Goal: Transaction & Acquisition: Purchase product/service

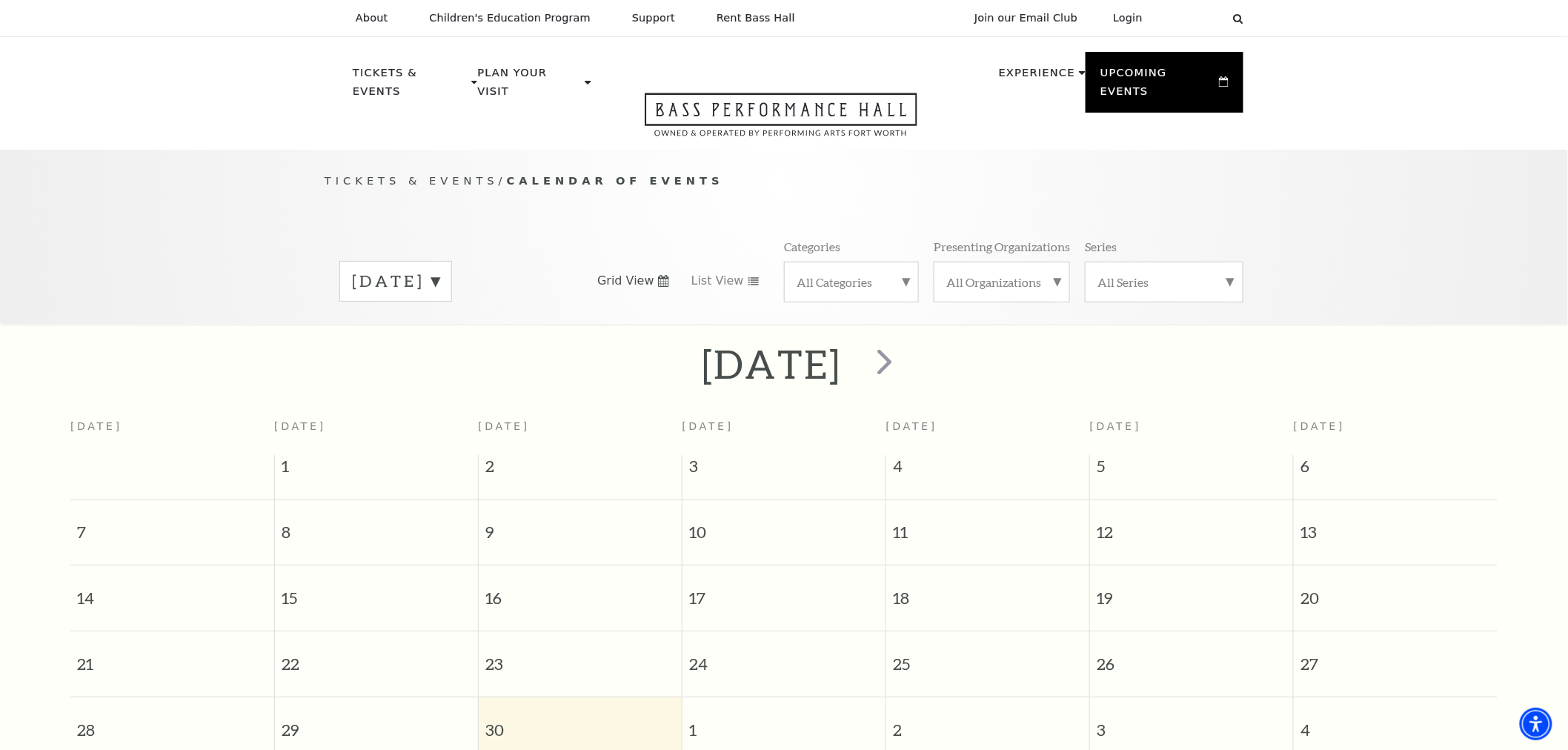
scroll to position [131, 0]
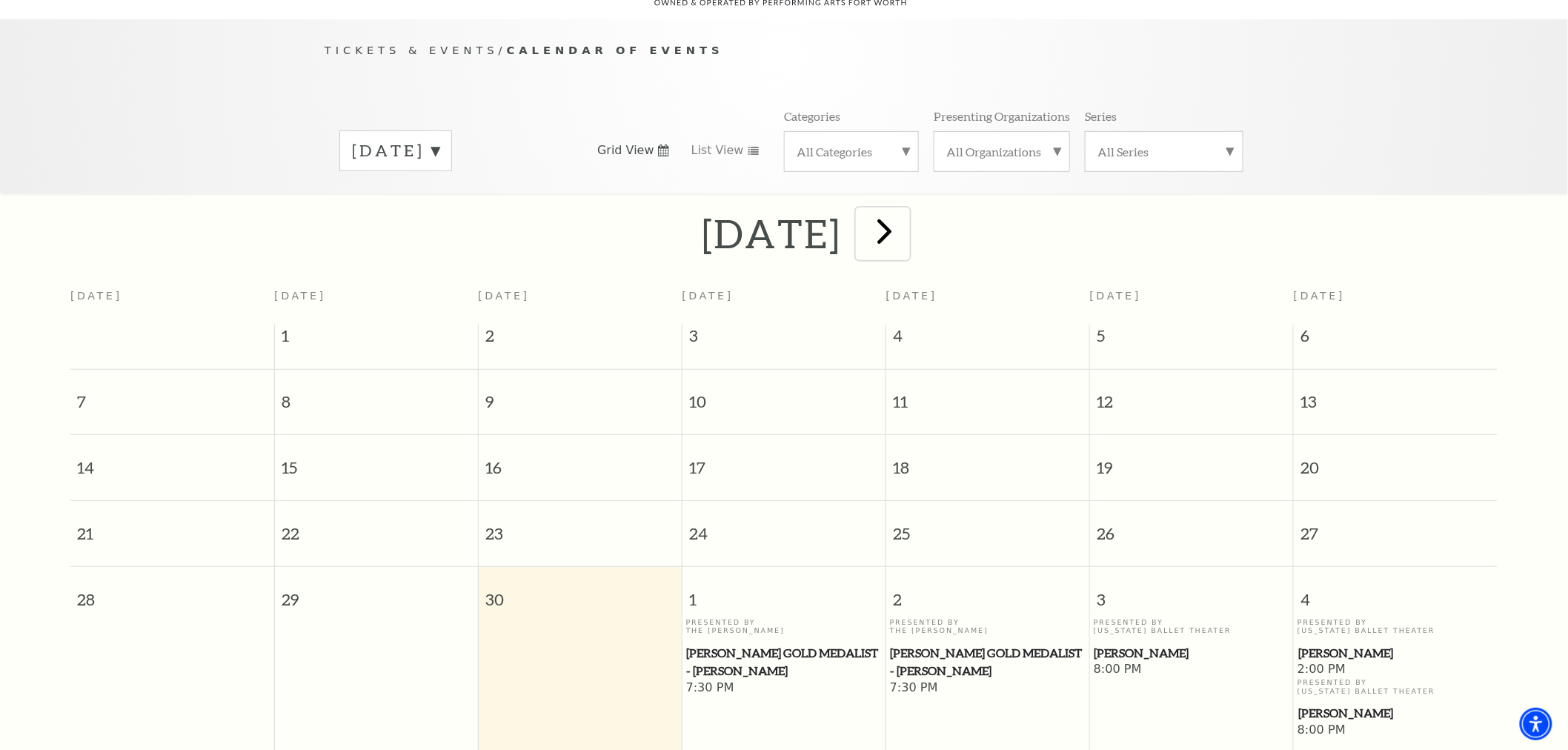
click at [905, 213] on span "next" at bounding box center [885, 231] width 42 height 42
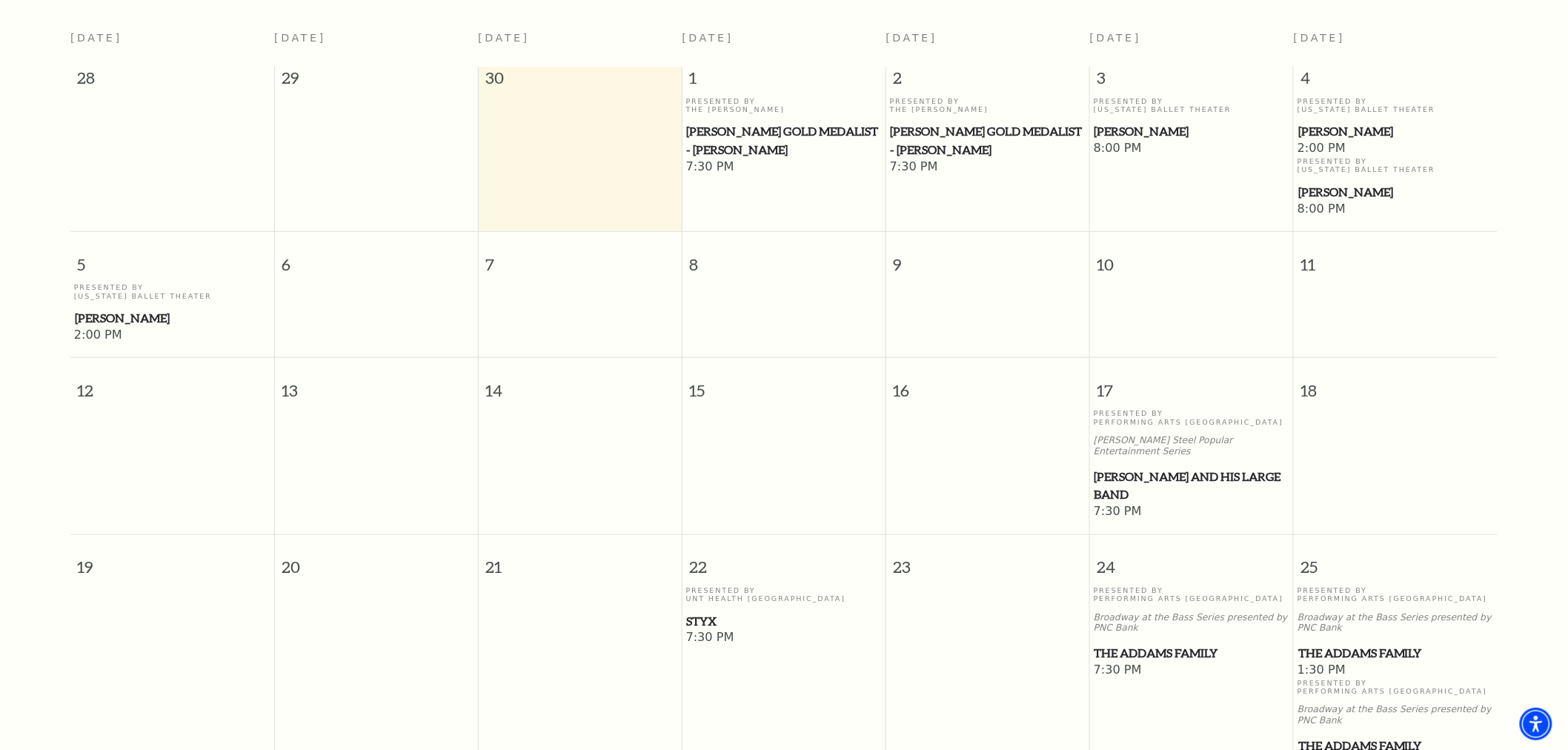
scroll to position [460, 0]
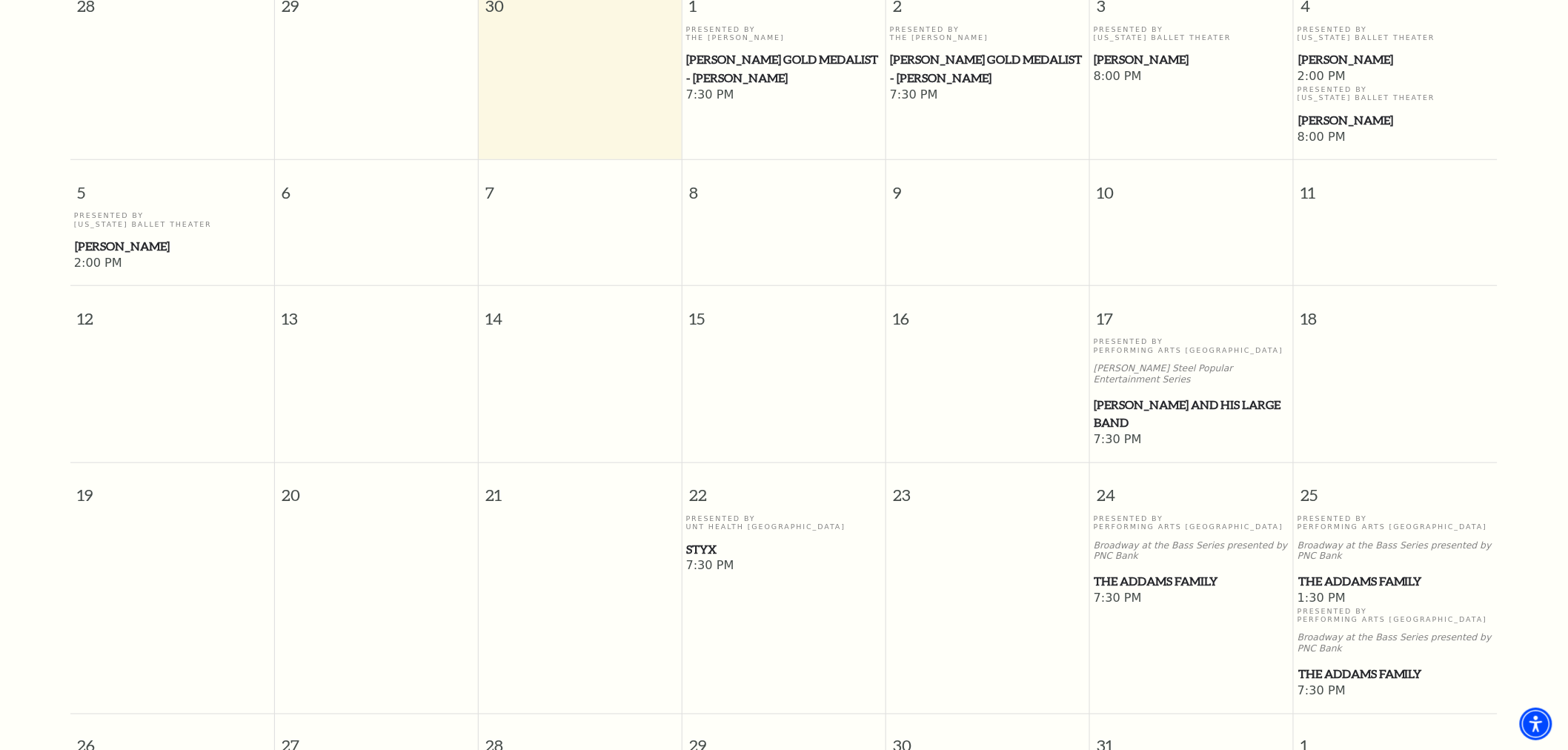
click at [1203, 396] on span "[PERSON_NAME] and his Large Band" at bounding box center [1191, 413] width 195 height 36
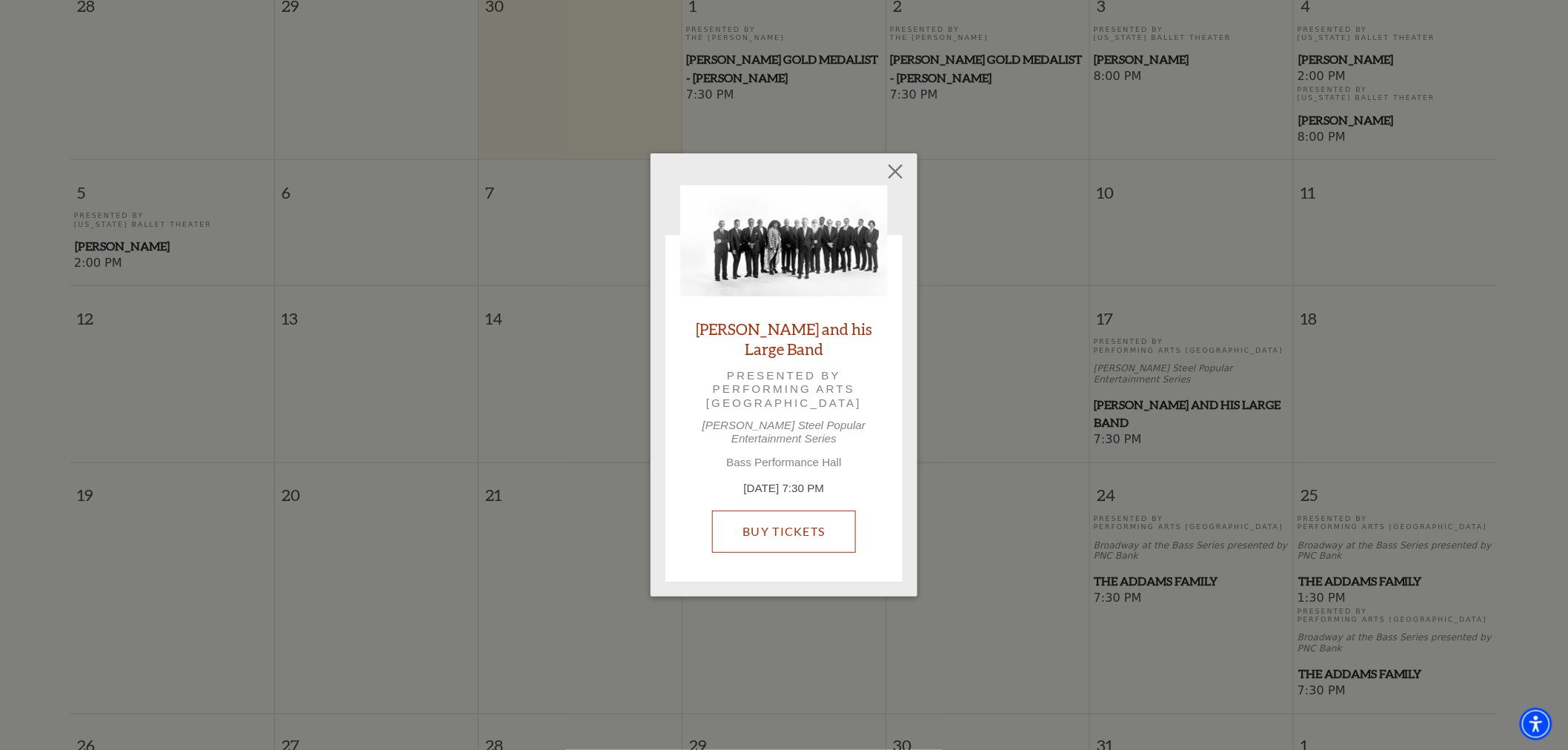
drag, startPoint x: 769, startPoint y: 518, endPoint x: 772, endPoint y: 436, distance: 82.1
click at [901, 179] on button "Close" at bounding box center [896, 171] width 28 height 28
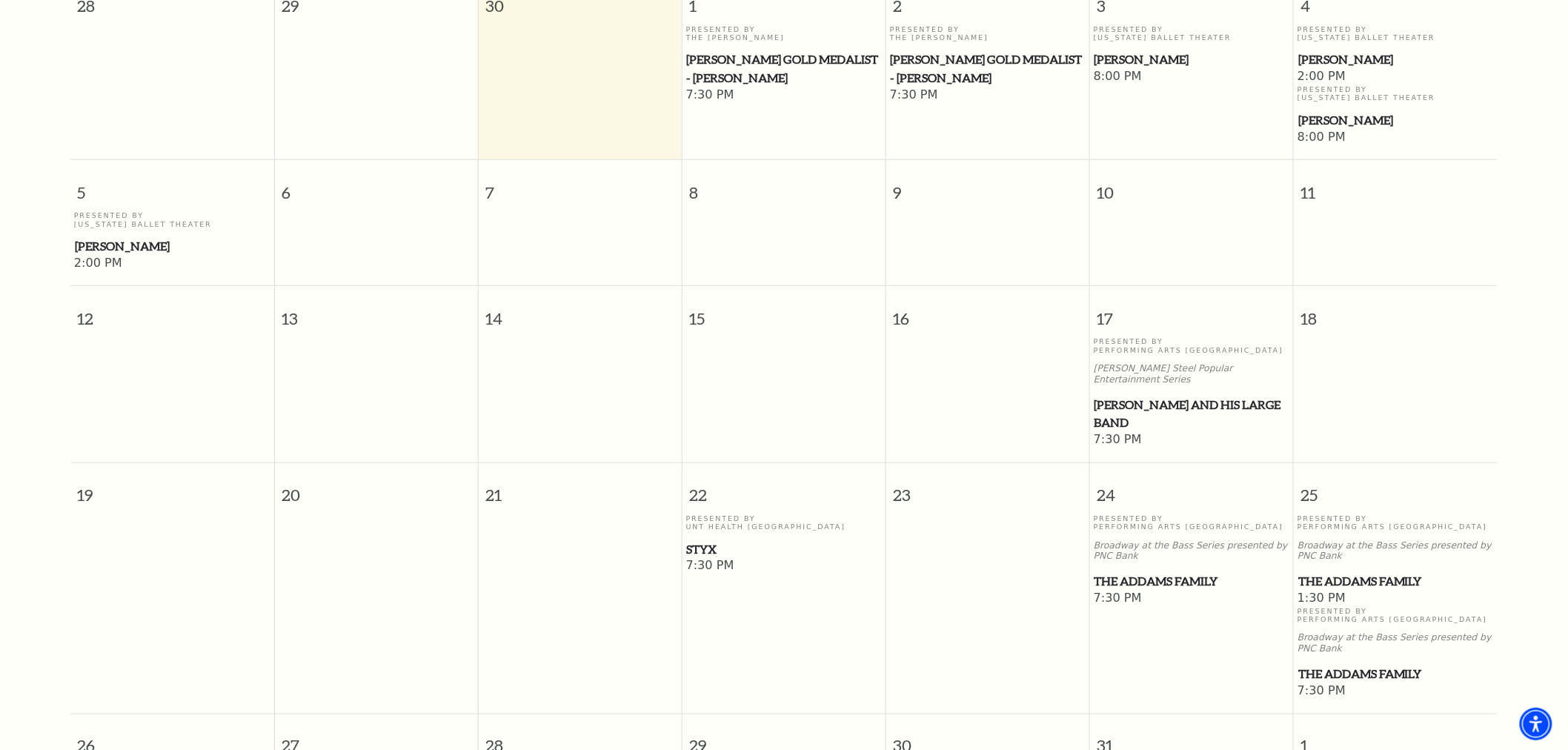
click at [1135, 572] on span "The Addams Family" at bounding box center [1191, 581] width 195 height 18
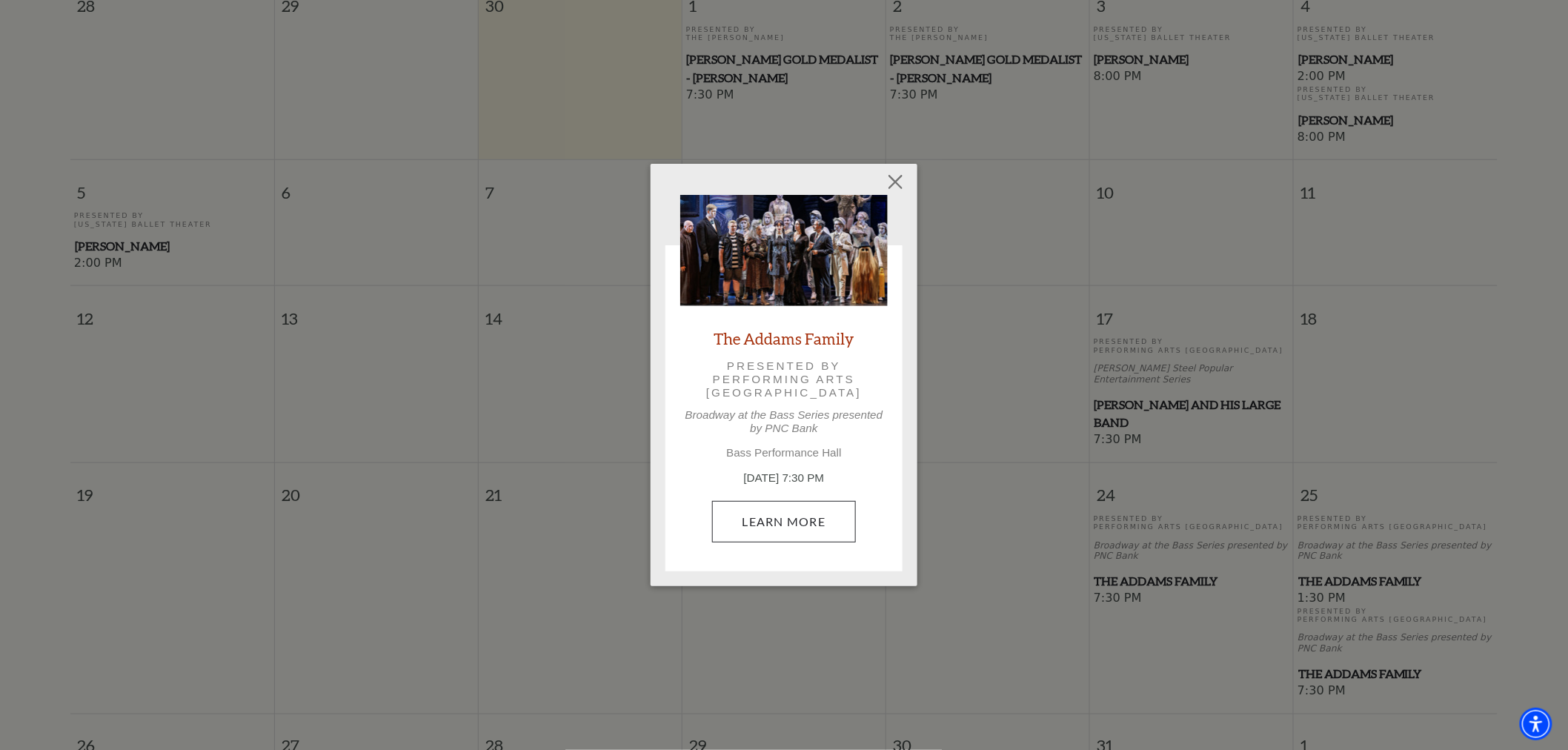
scroll to position [483, 0]
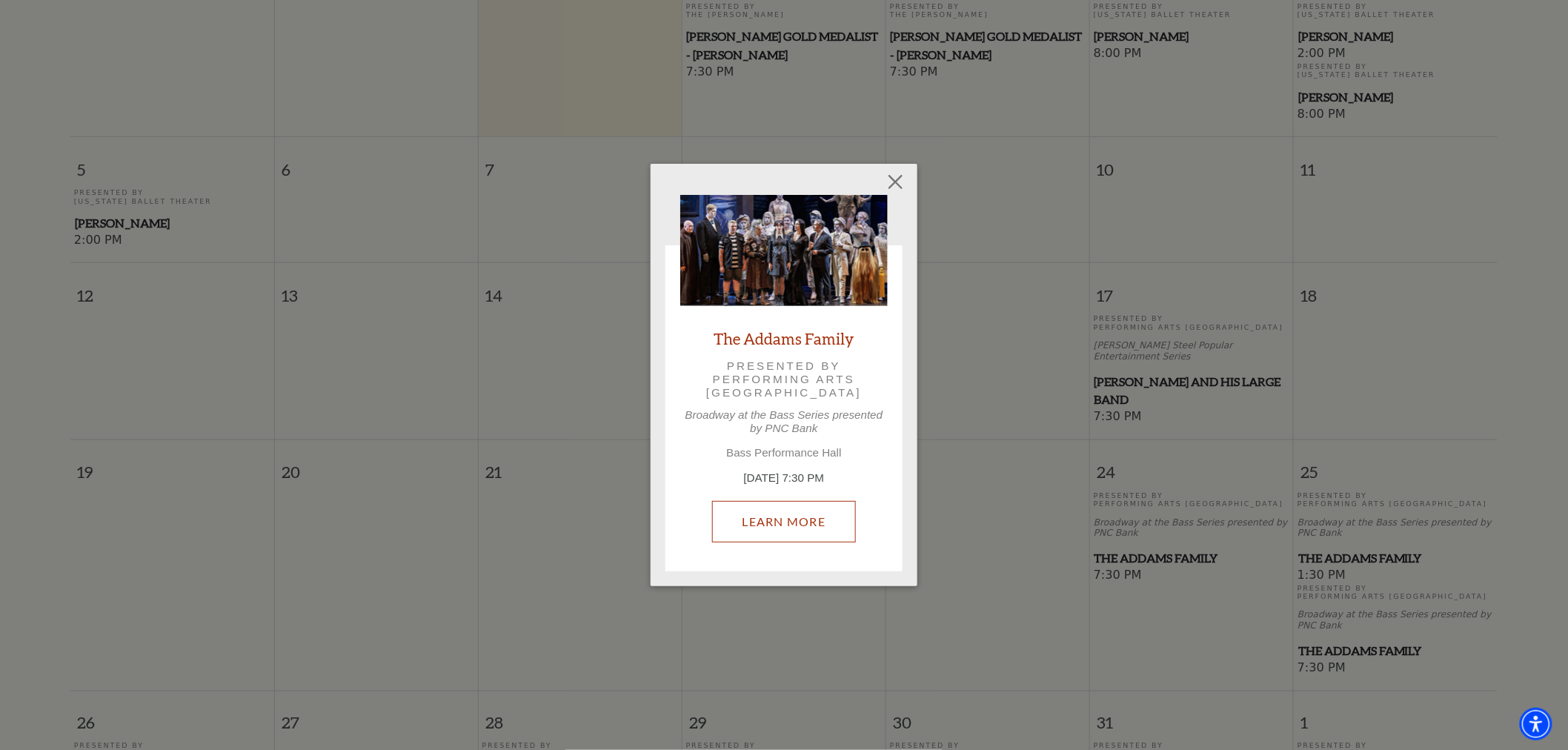
drag, startPoint x: 815, startPoint y: 518, endPoint x: 486, endPoint y: 18, distance: 598.5
click at [903, 174] on button "Close" at bounding box center [896, 181] width 28 height 28
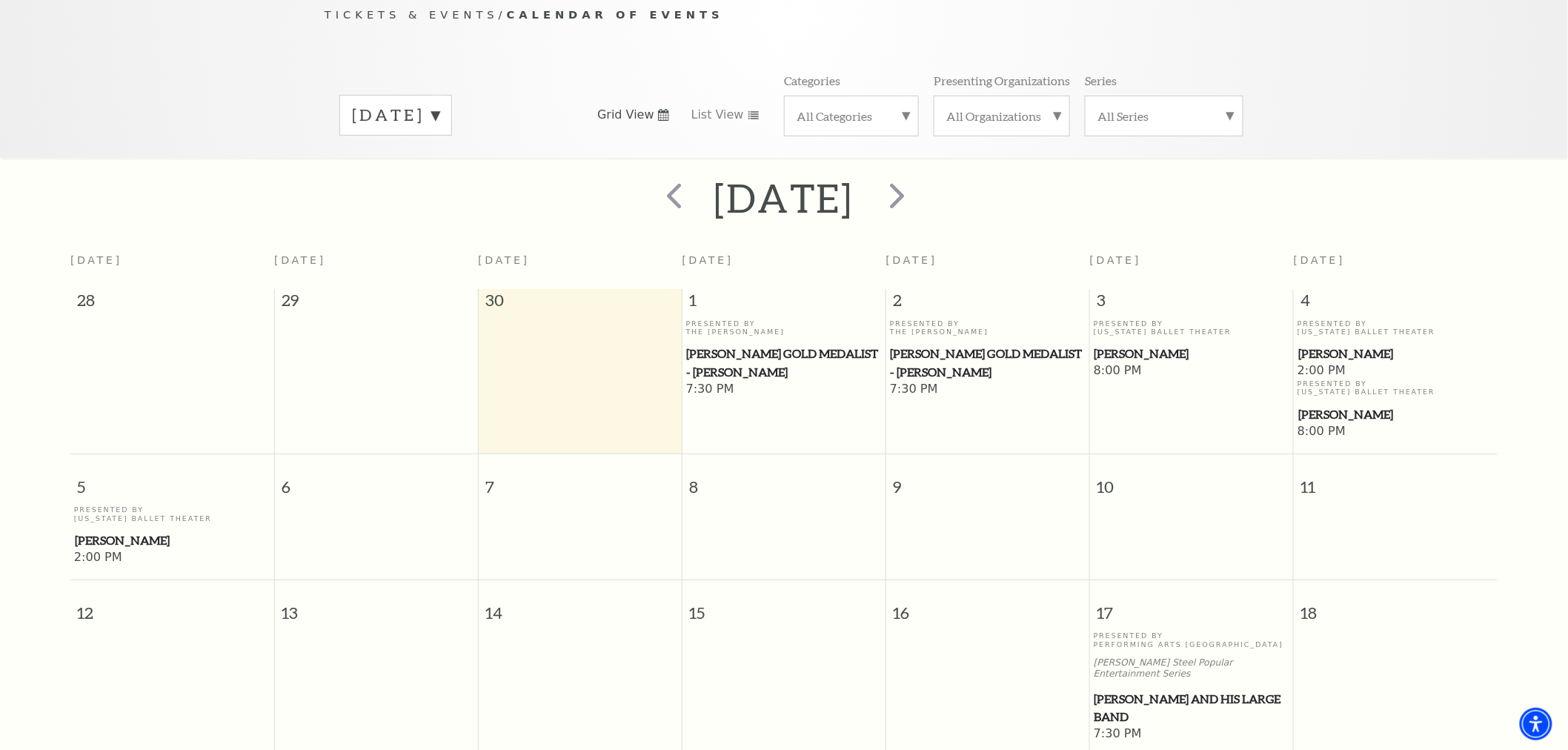
scroll to position [153, 0]
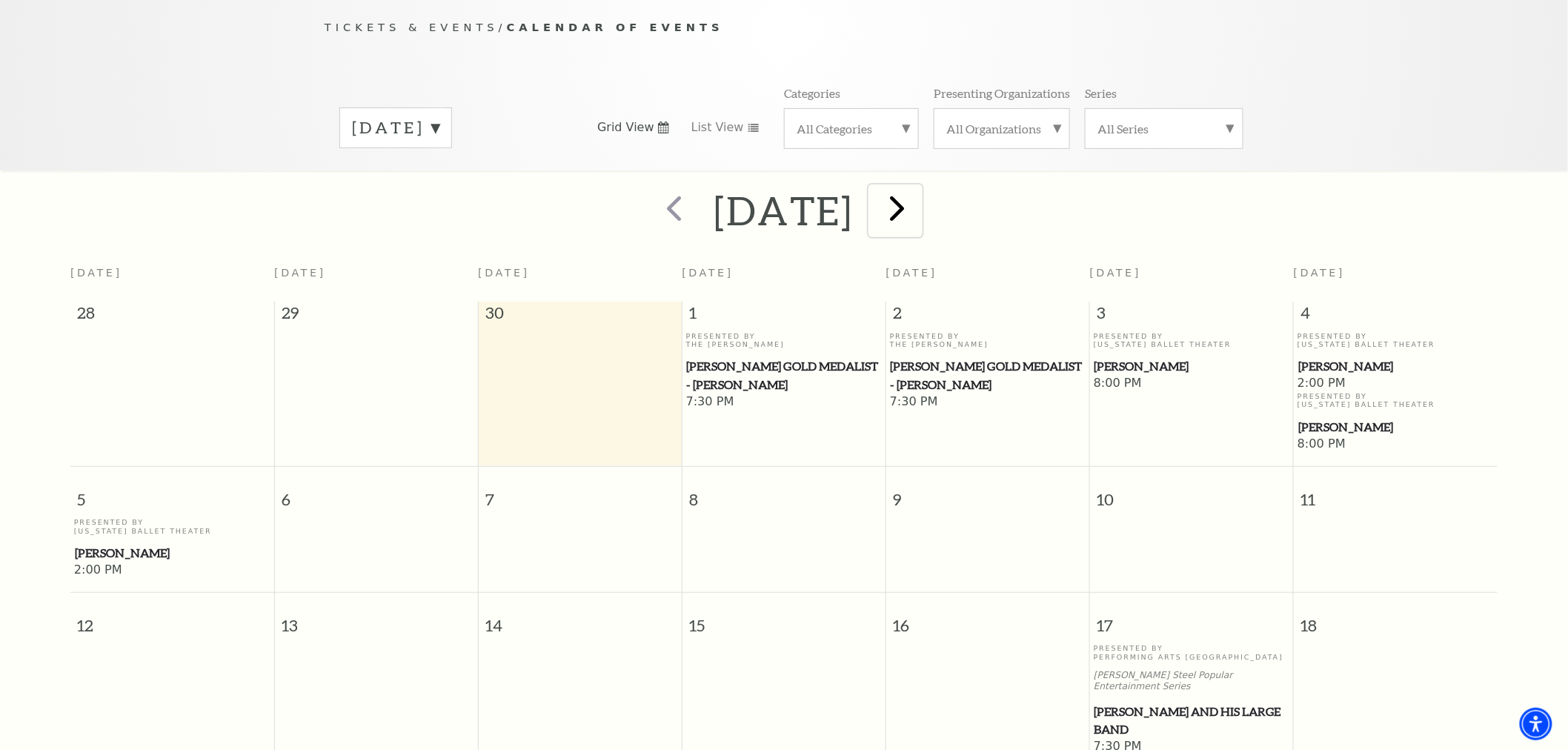
click at [918, 196] on span "next" at bounding box center [897, 208] width 42 height 42
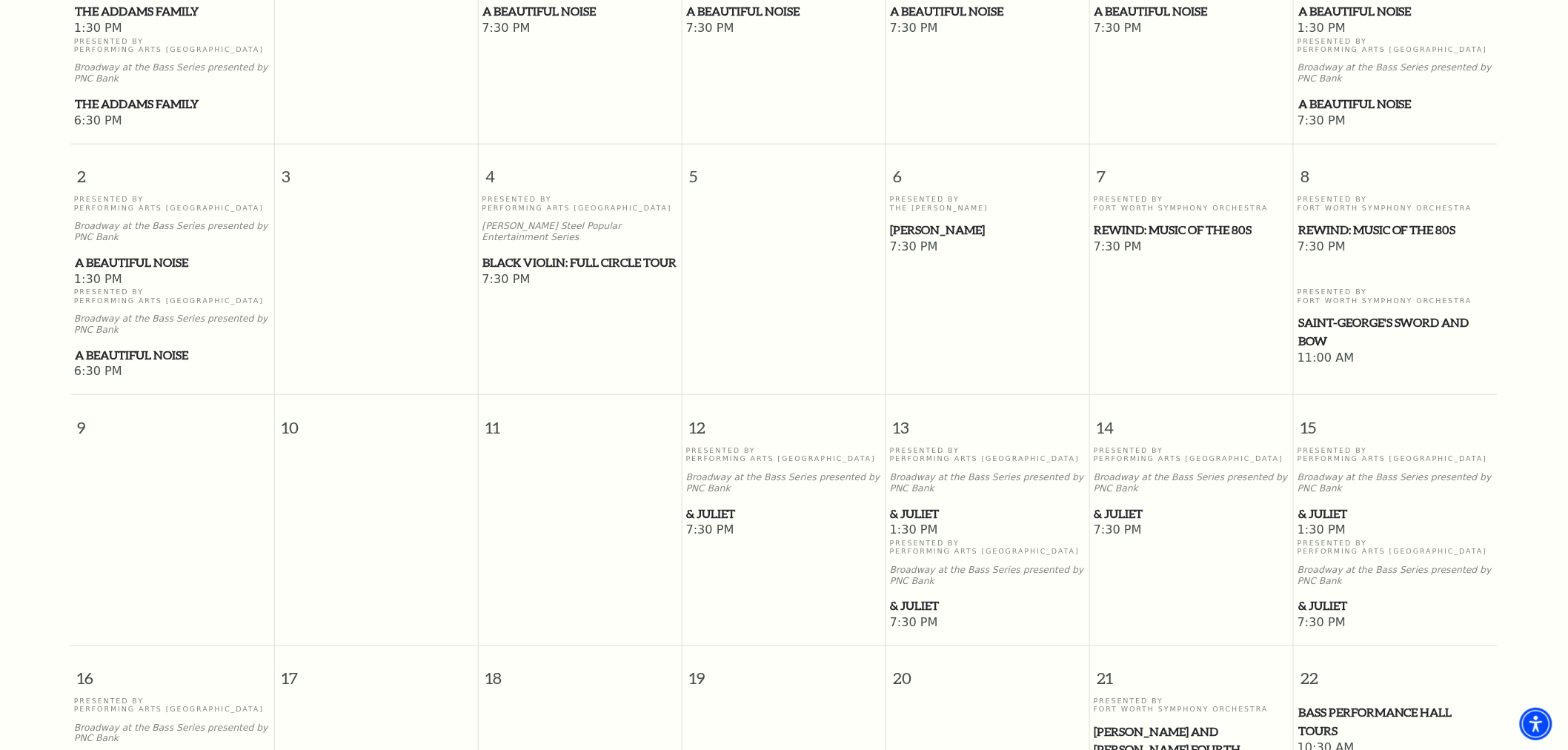
scroll to position [542, 0]
click at [1341, 503] on span "& Juliet" at bounding box center [1395, 512] width 195 height 18
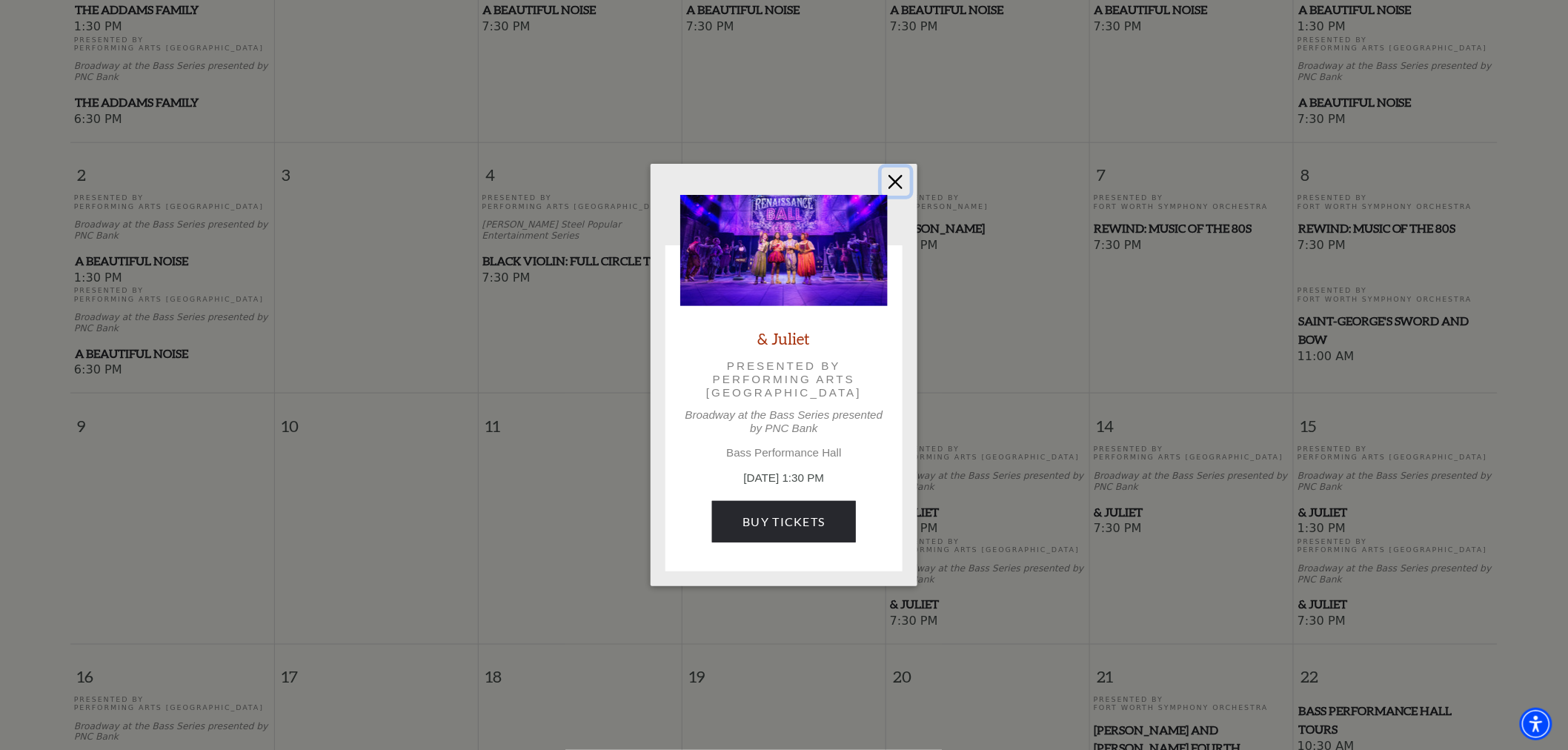
drag, startPoint x: 891, startPoint y: 181, endPoint x: 769, endPoint y: 172, distance: 122.3
click at [893, 181] on button "Close" at bounding box center [896, 181] width 28 height 28
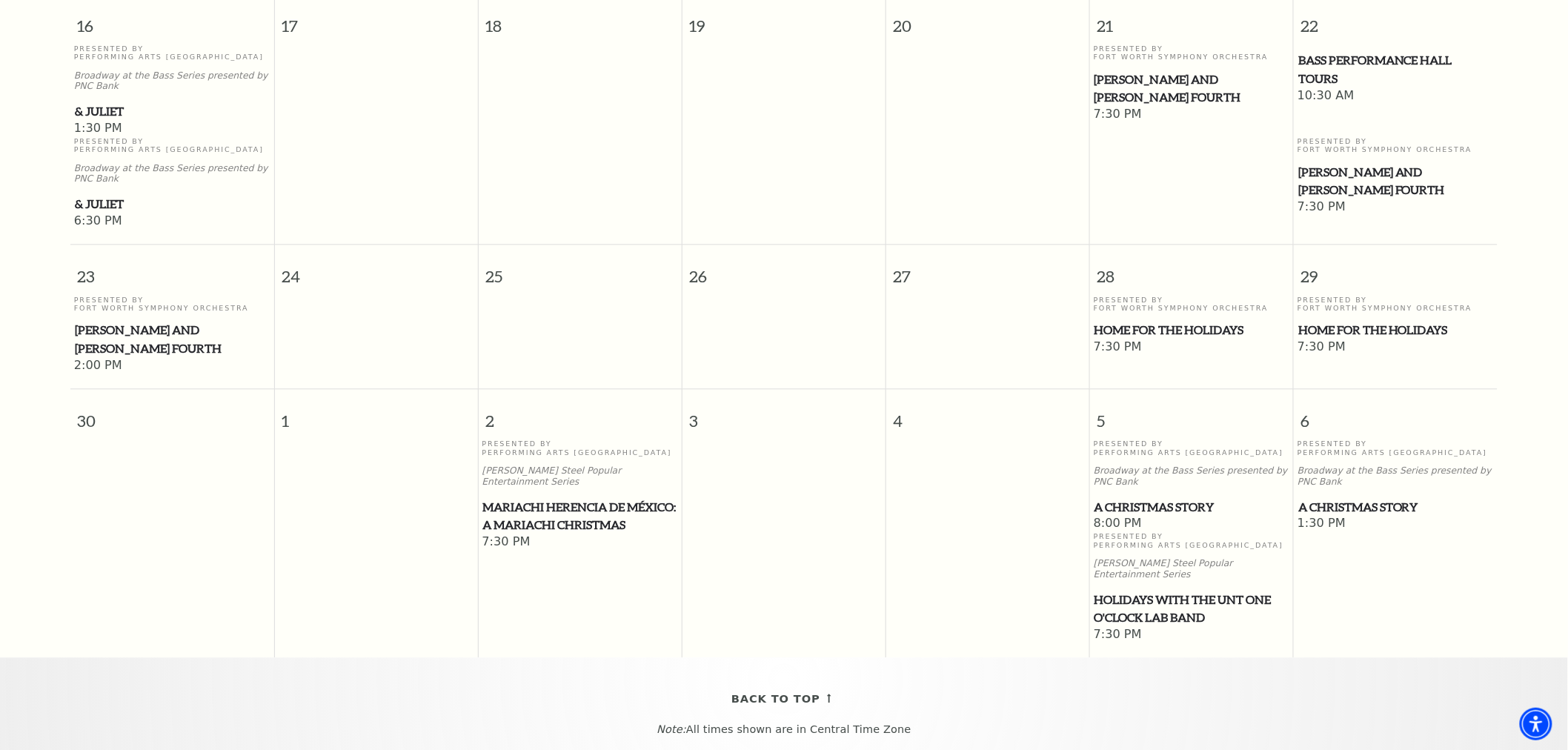
scroll to position [1201, 0]
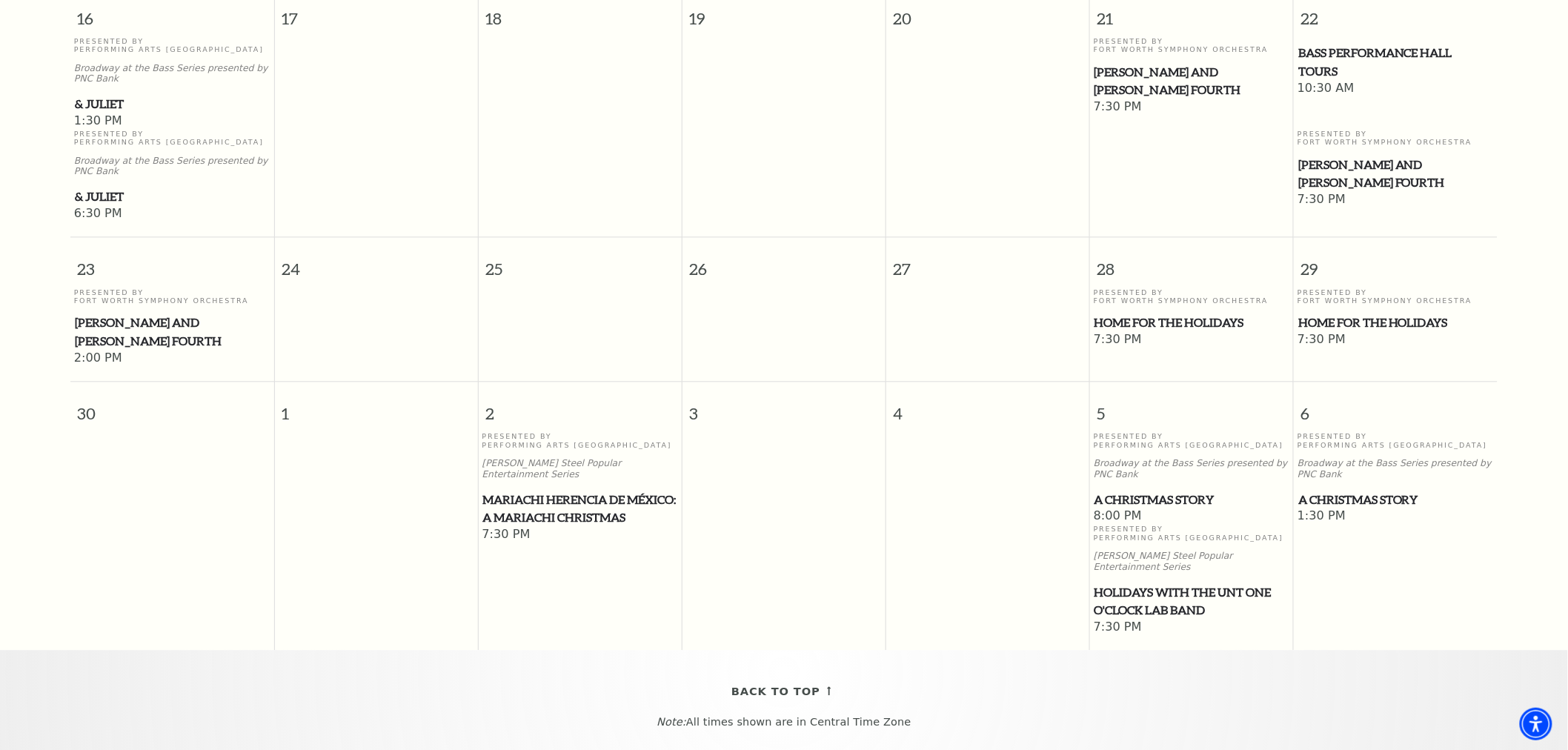
click at [1171, 505] on span "A Christmas Story" at bounding box center [1191, 499] width 195 height 18
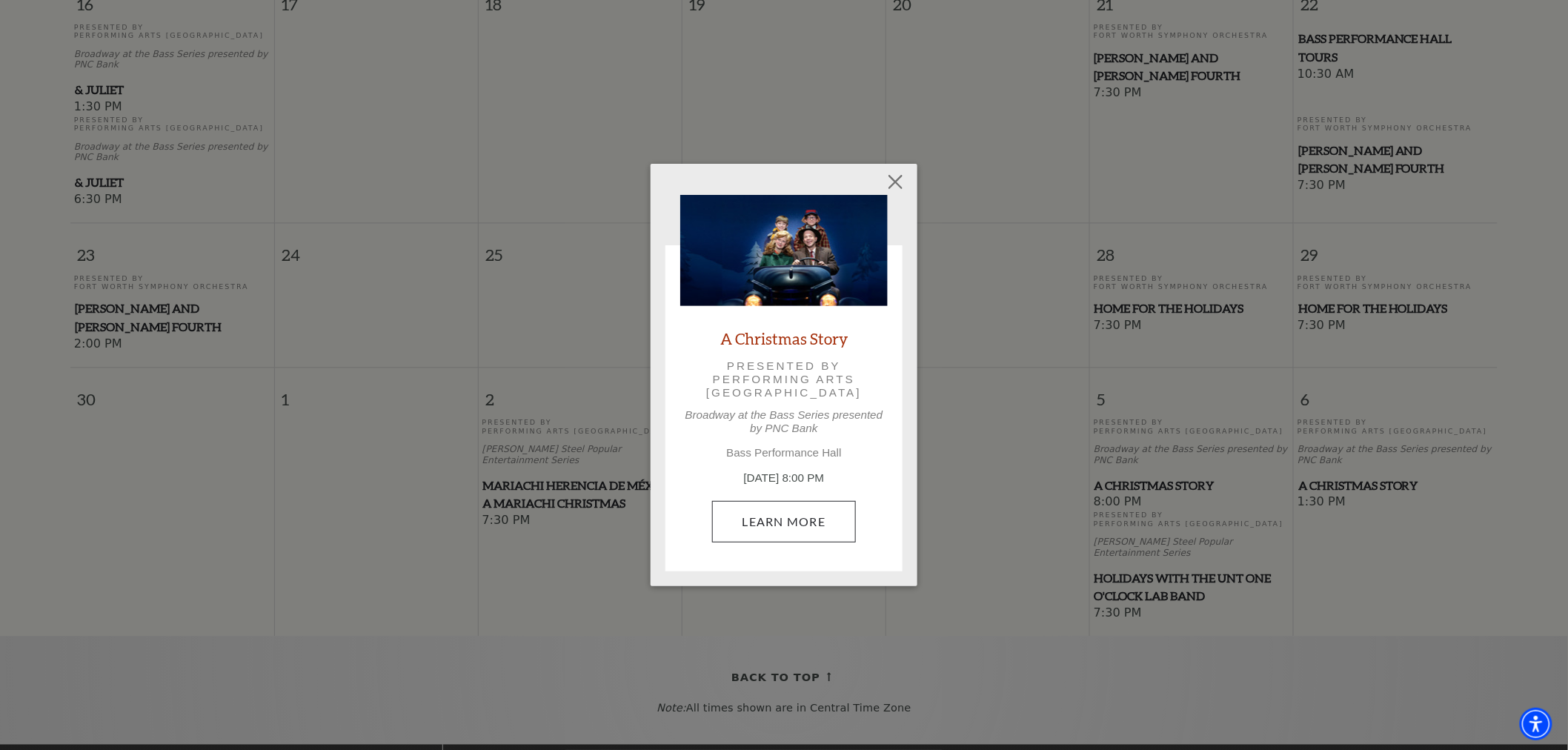
scroll to position [1224, 0]
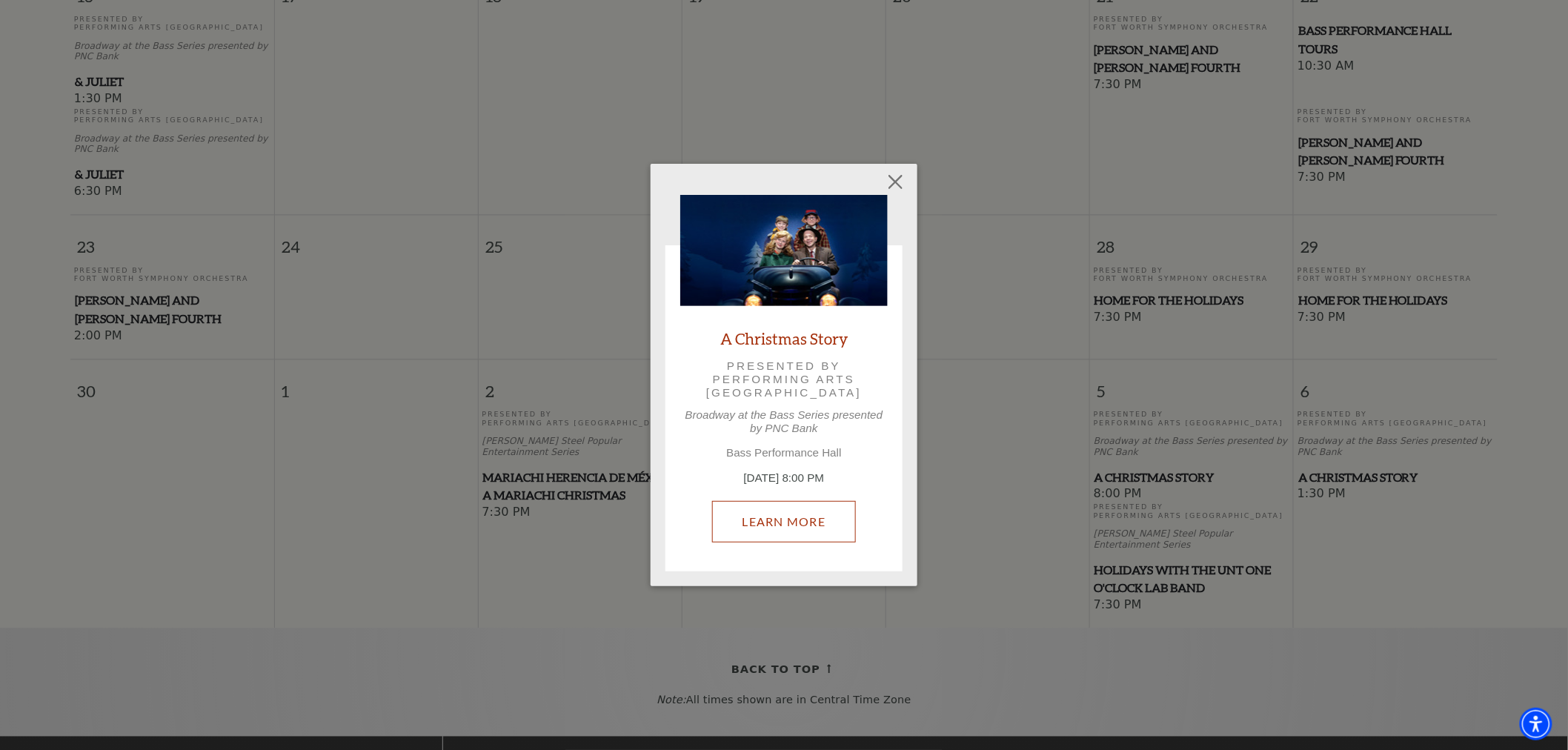
drag, startPoint x: 797, startPoint y: 518, endPoint x: 784, endPoint y: 471, distance: 48.8
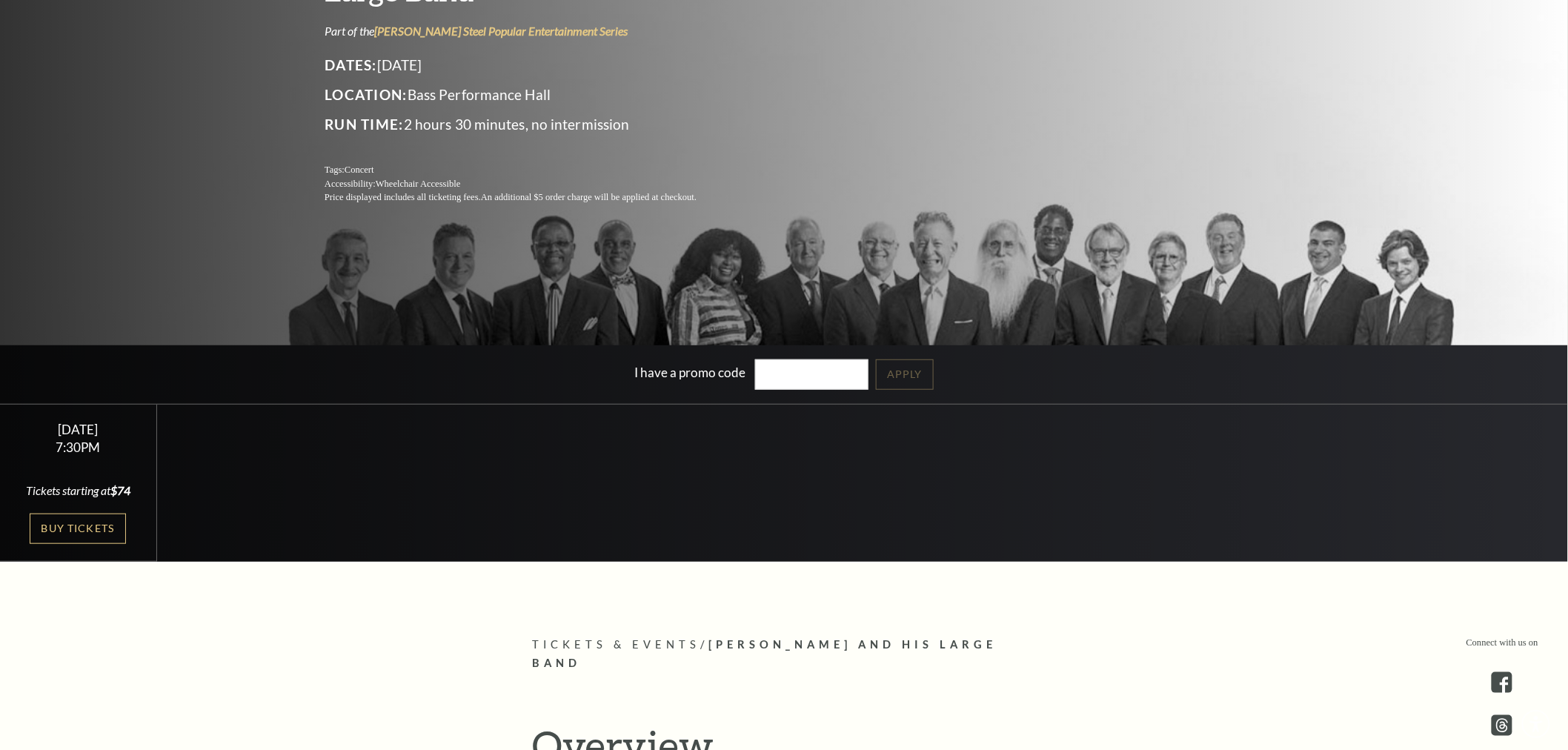
scroll to position [247, 0]
click at [93, 525] on link "Buy Tickets" at bounding box center [78, 528] width 96 height 30
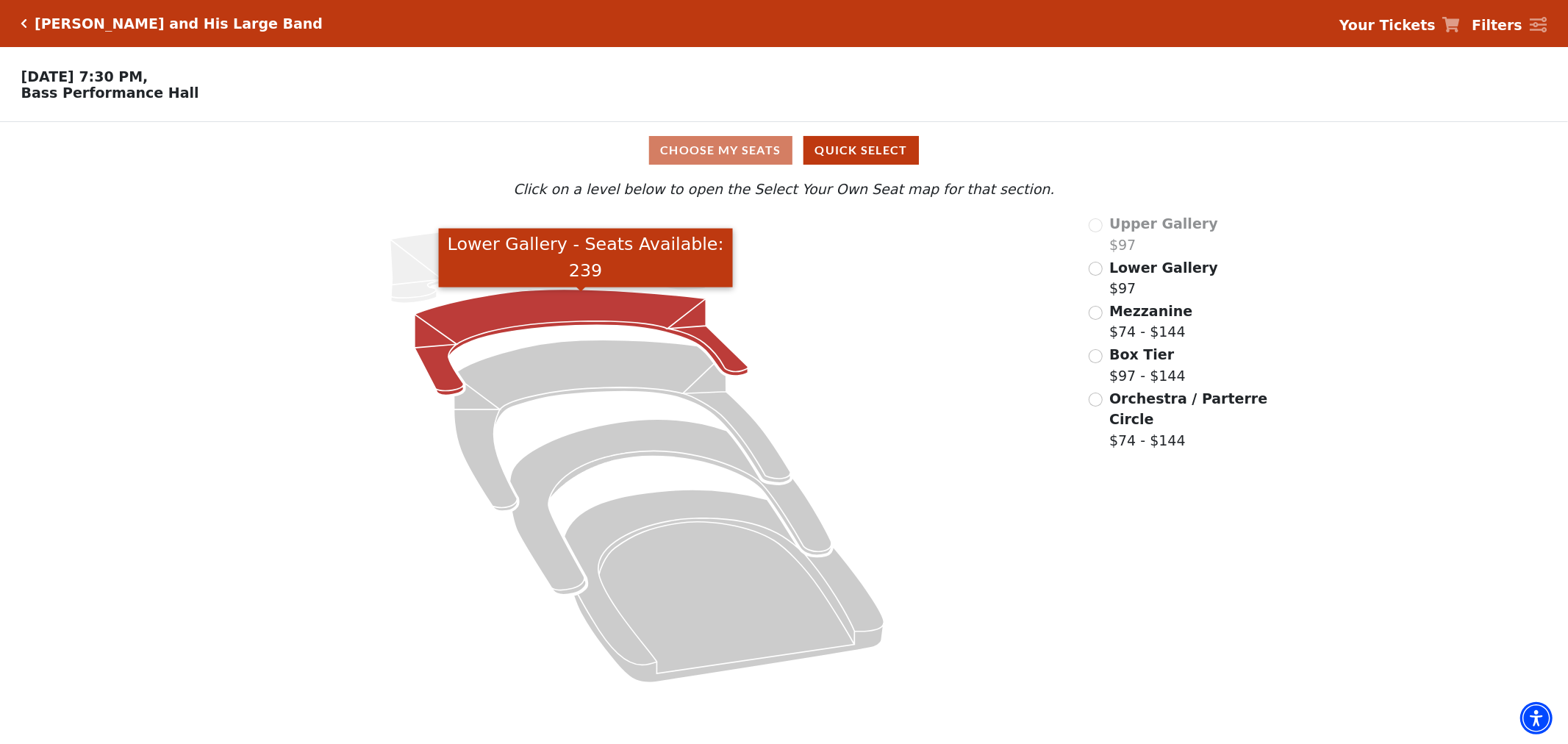
click at [582, 314] on icon "Lower Gallery - Seats Available: 239" at bounding box center [582, 342] width 334 height 106
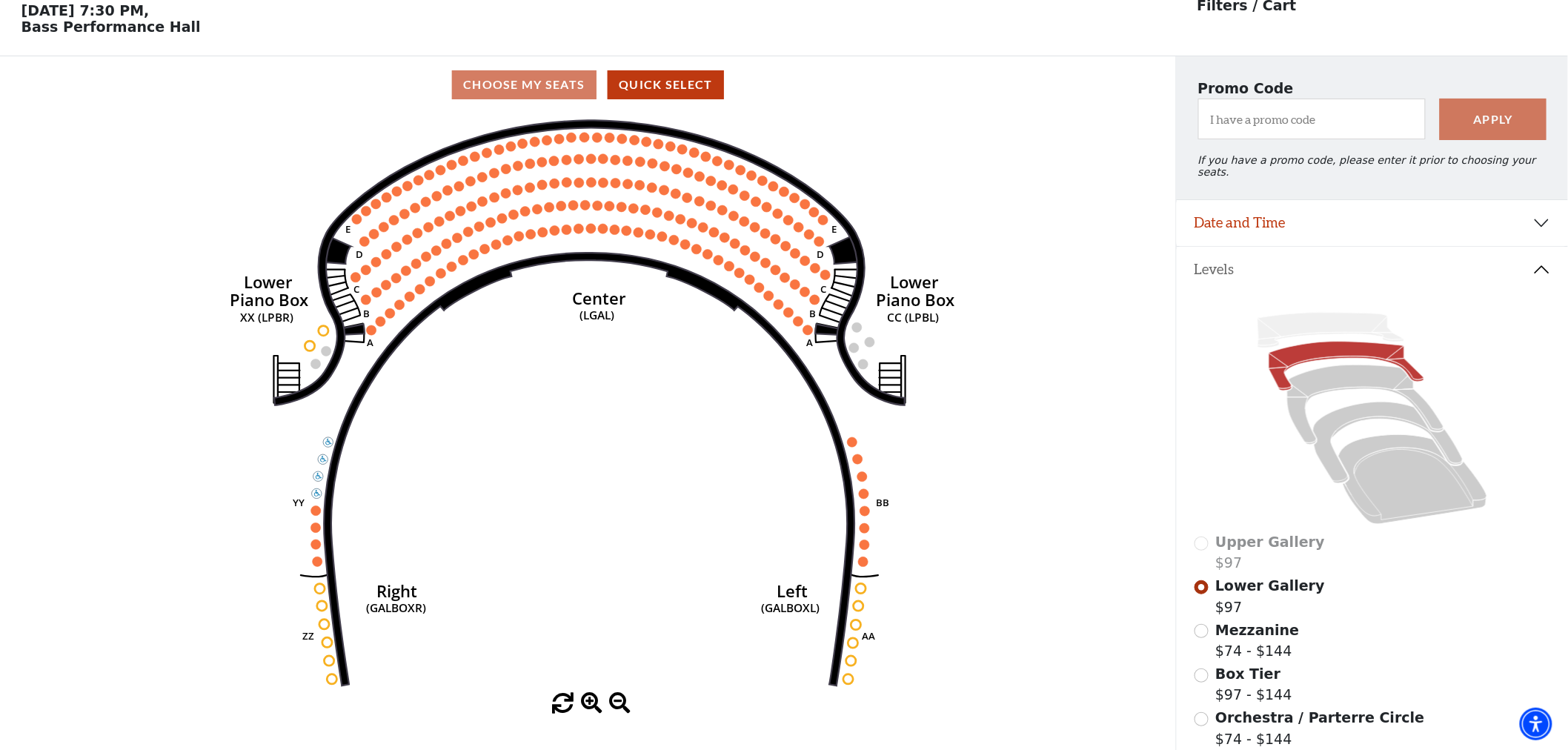
scroll to position [68, 0]
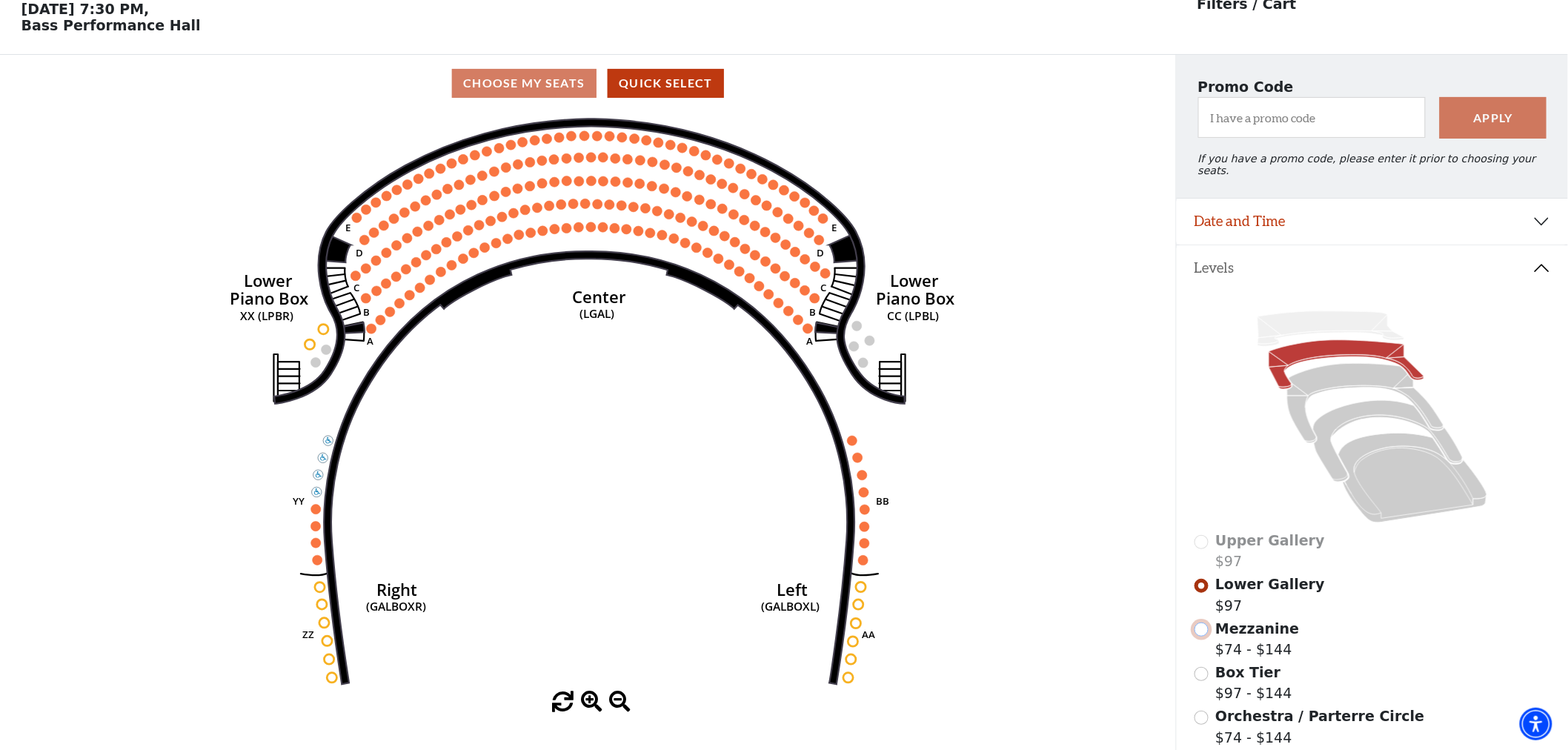
click at [1207, 627] on input "Mezzanine$74 - $144\a" at bounding box center [1202, 630] width 14 height 14
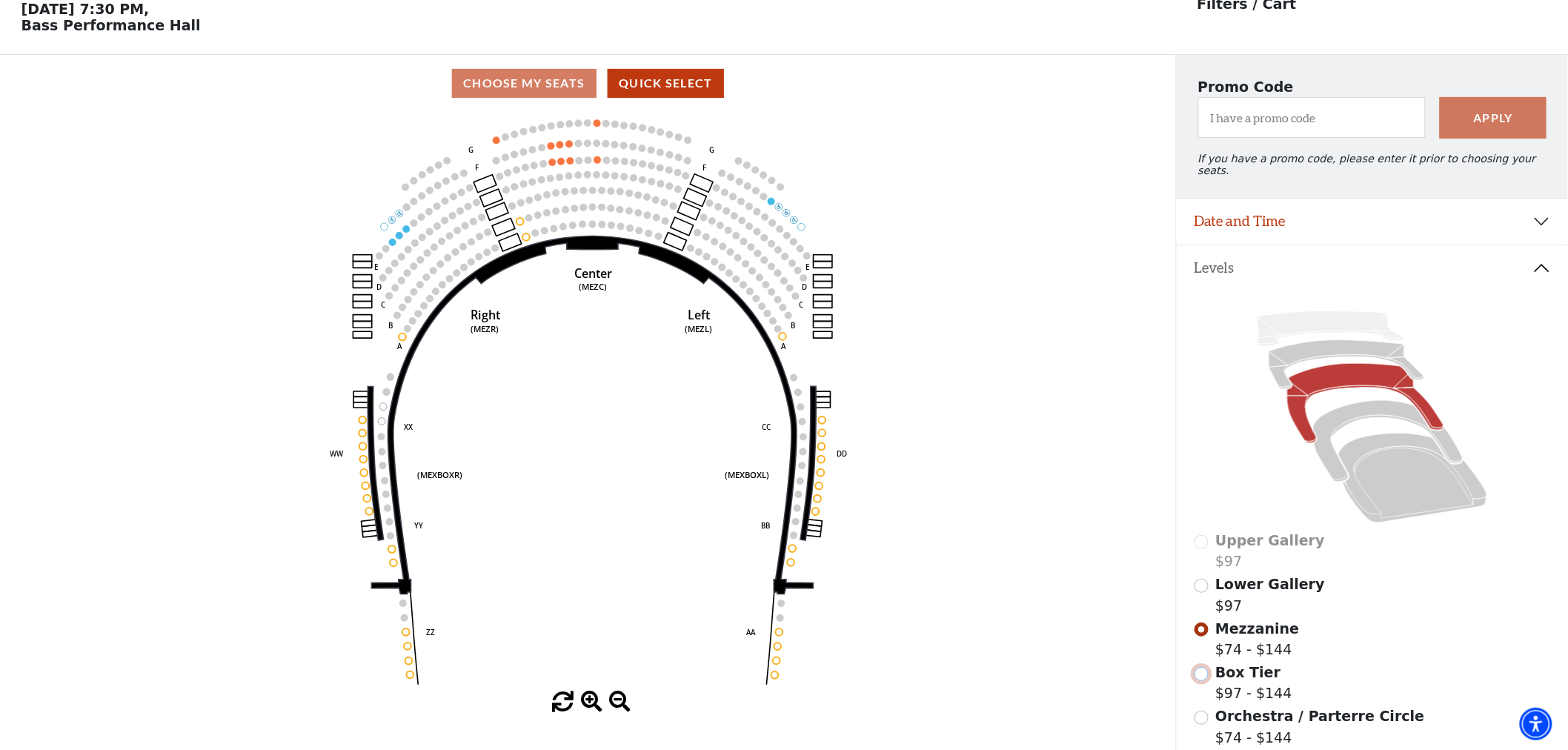
click at [1197, 667] on input "Box Tier$97 - $144\a" at bounding box center [1202, 674] width 14 height 14
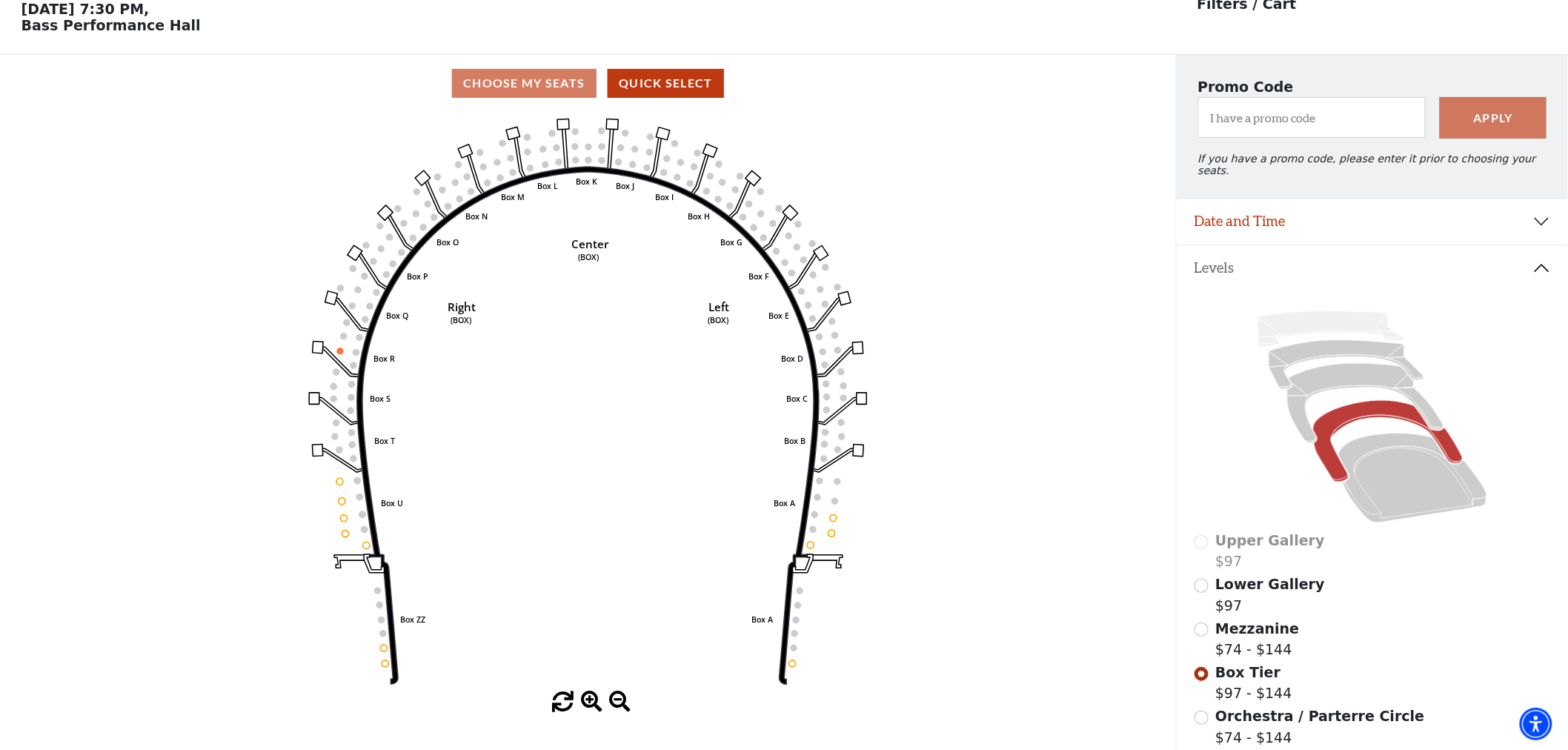
scroll to position [151, 0]
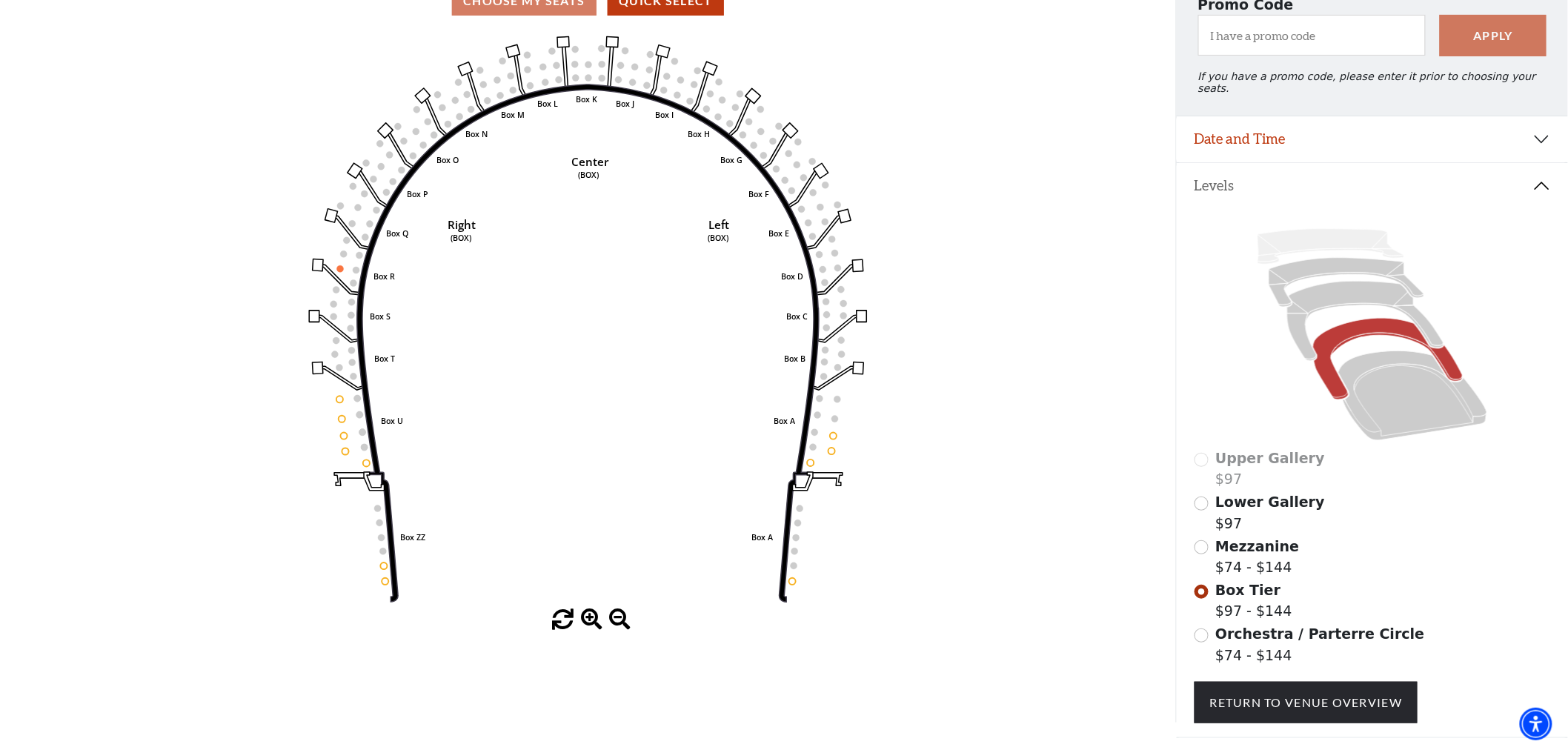
click at [1191, 627] on div "Upper Gallery $97 Lower Gallery $97 Mezzanine $74 - $144 Box Tier $97 - $144 Or…" at bounding box center [1373, 473] width 391 height 529
click at [1202, 632] on input "Orchestra / Parterre Circle$74 - $144\a" at bounding box center [1202, 635] width 14 height 14
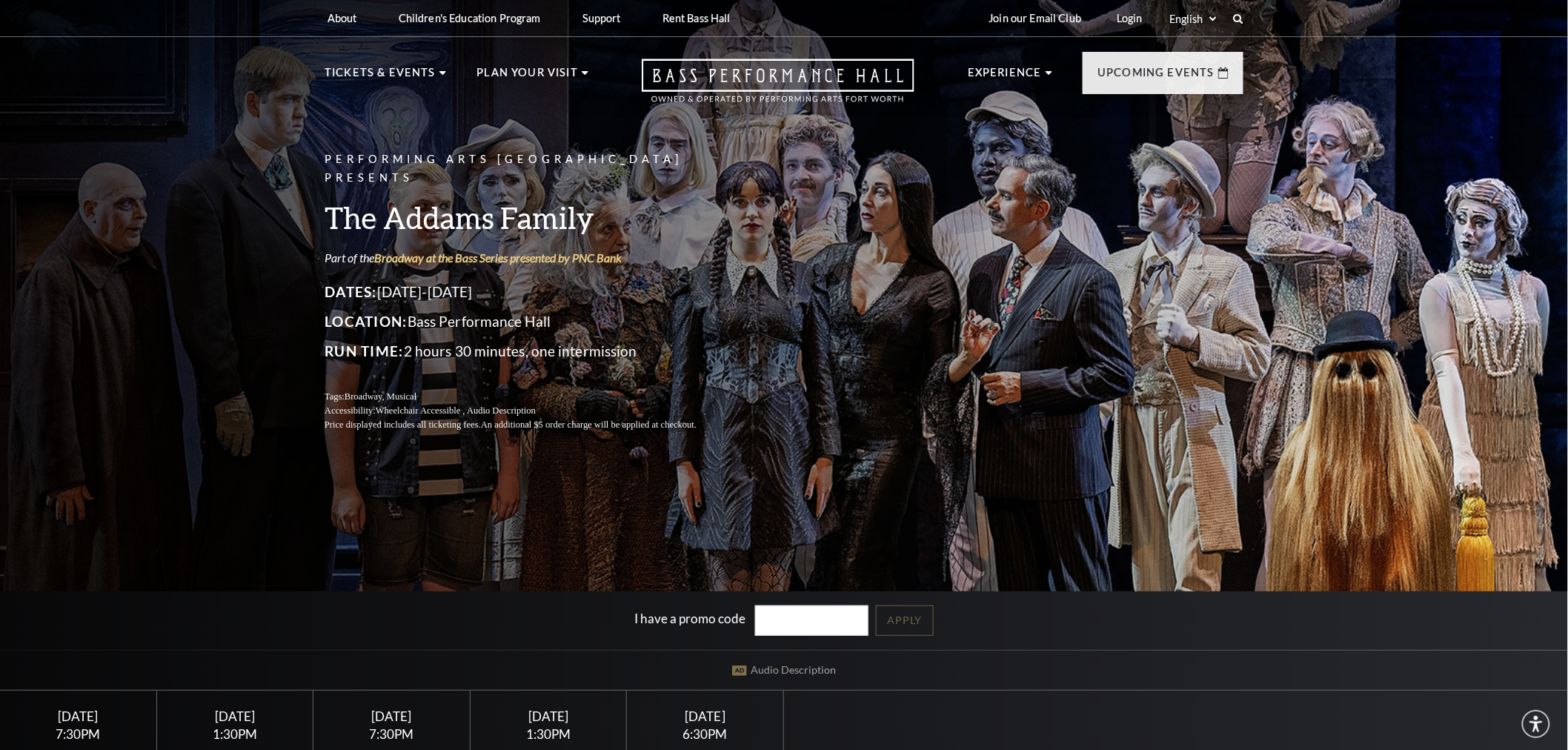
scroll to position [247, 0]
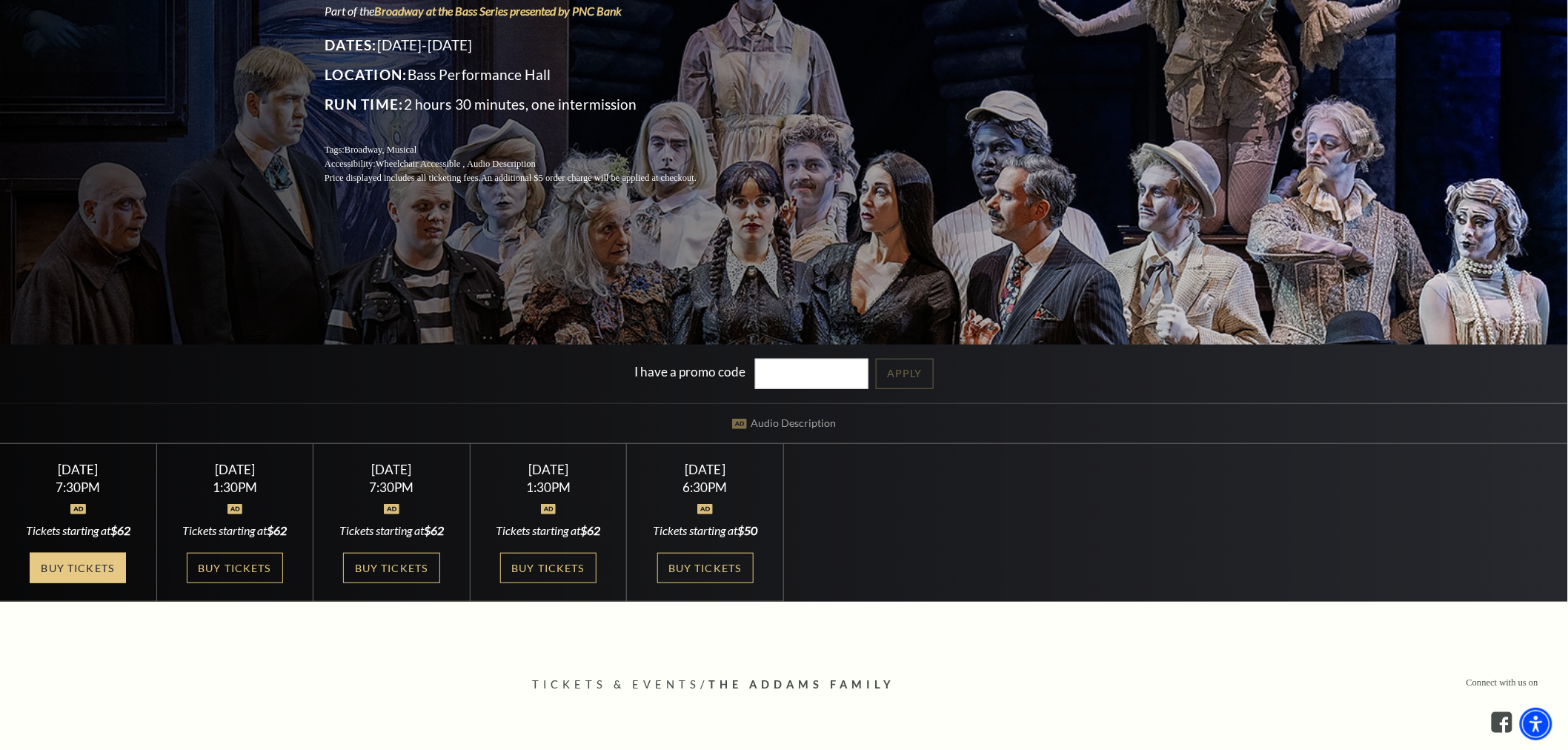
click at [91, 574] on link "Buy Tickets" at bounding box center [78, 568] width 96 height 30
click at [222, 568] on link "Buy Tickets" at bounding box center [235, 568] width 96 height 30
drag, startPoint x: 382, startPoint y: 567, endPoint x: 442, endPoint y: 567, distance: 60.0
click at [383, 567] on link "Buy Tickets" at bounding box center [391, 568] width 96 height 30
click at [542, 567] on link "Buy Tickets" at bounding box center [548, 568] width 96 height 30
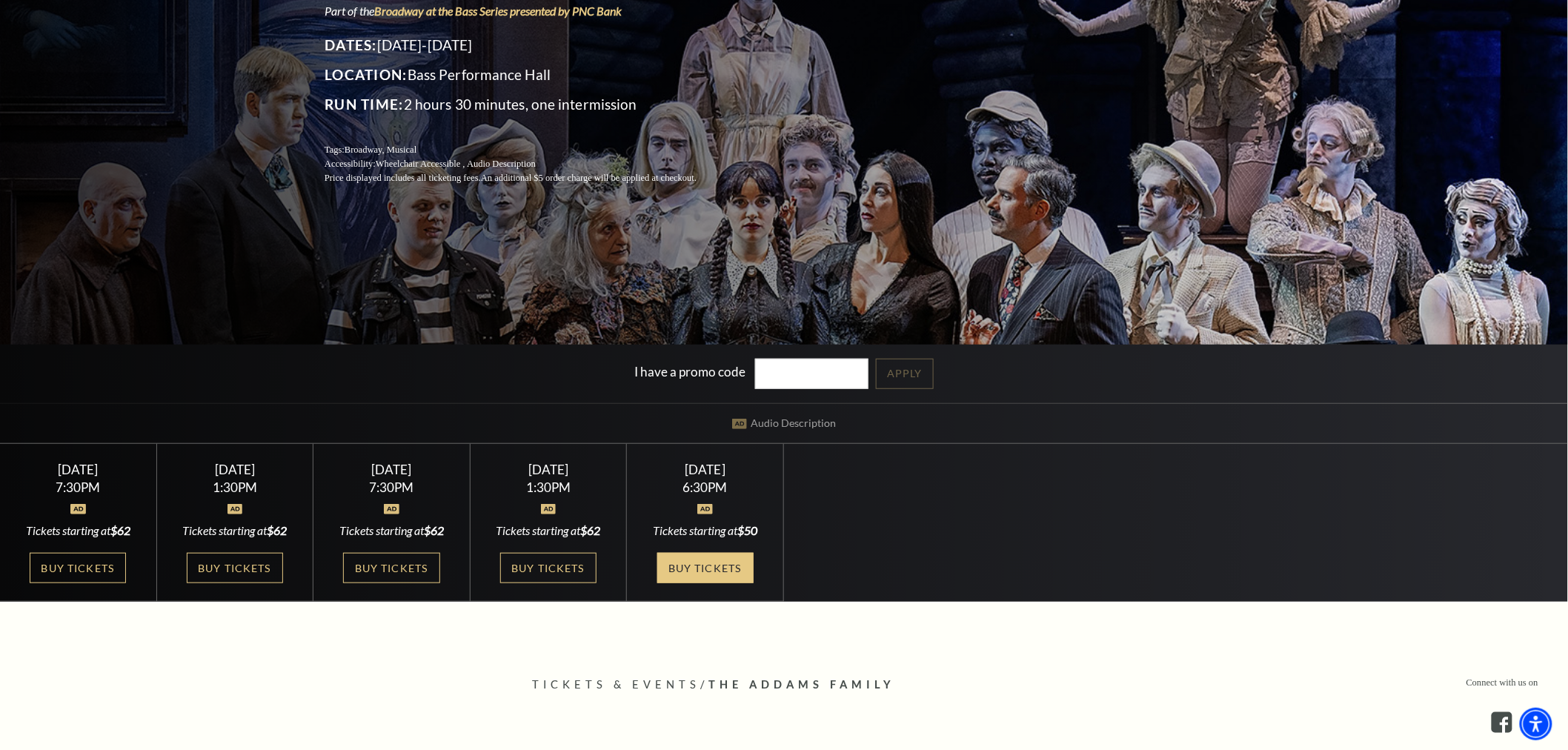
click at [698, 562] on link "Buy Tickets" at bounding box center [705, 568] width 96 height 30
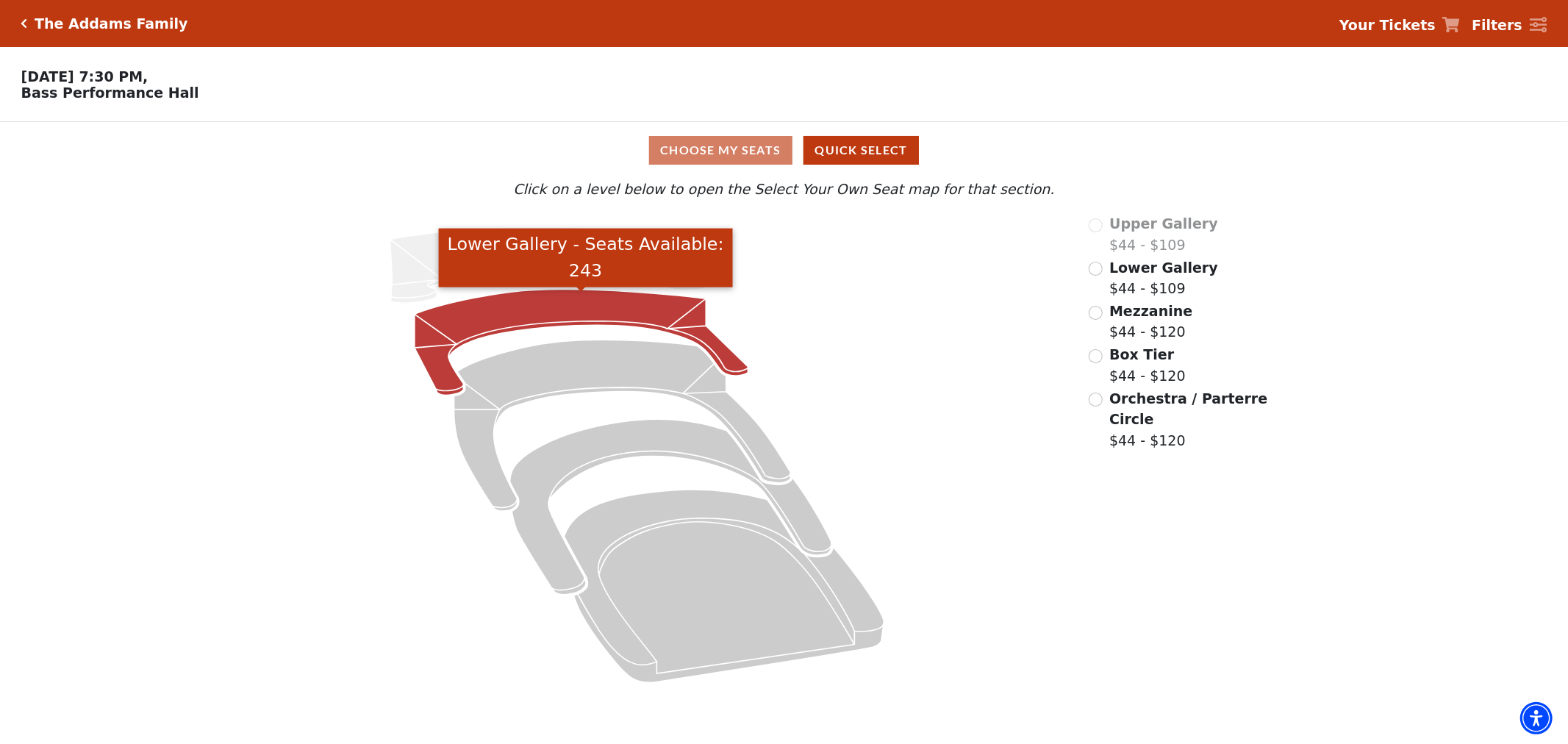
click at [673, 309] on icon "Lower Gallery - Seats Available: 243" at bounding box center [582, 342] width 334 height 106
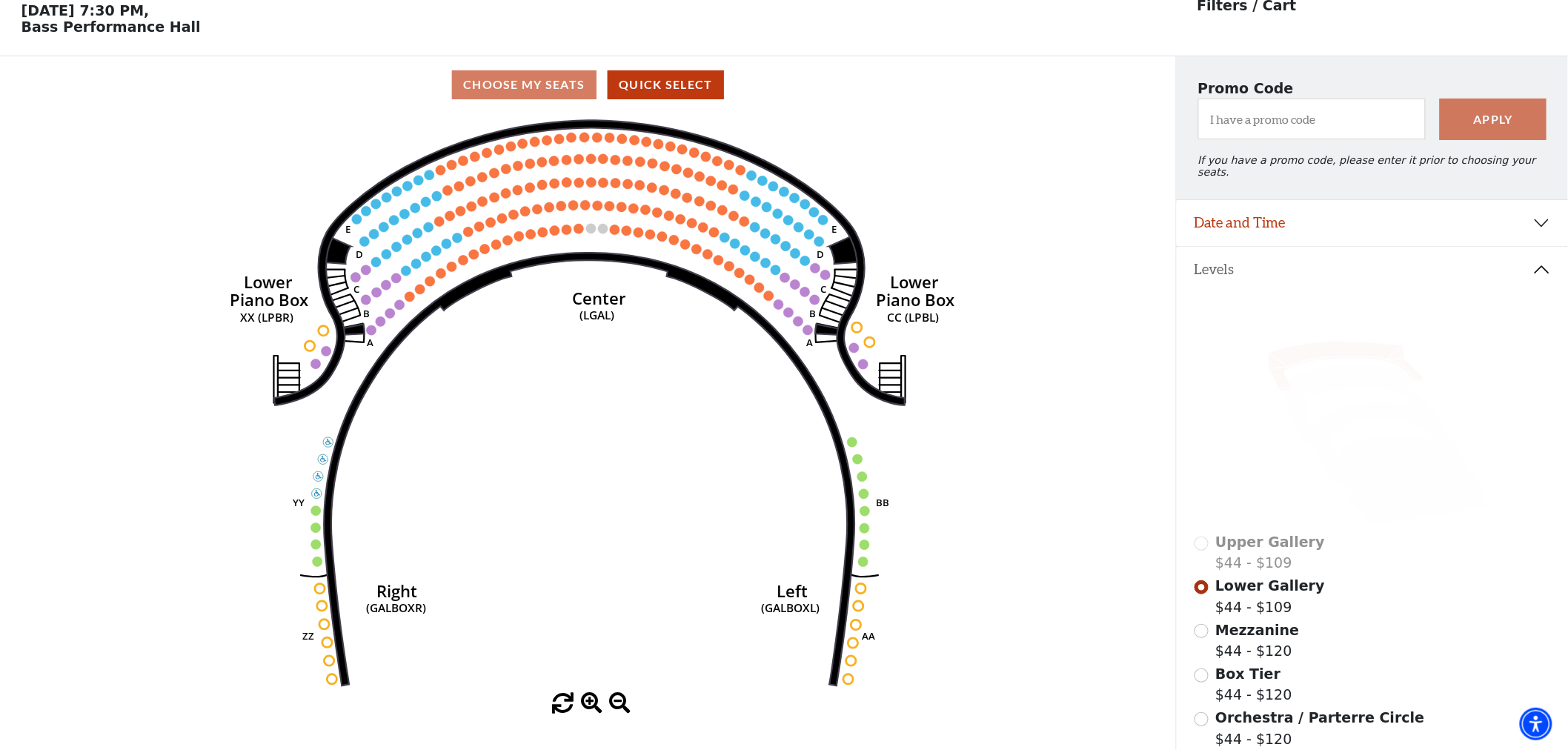
scroll to position [68, 0]
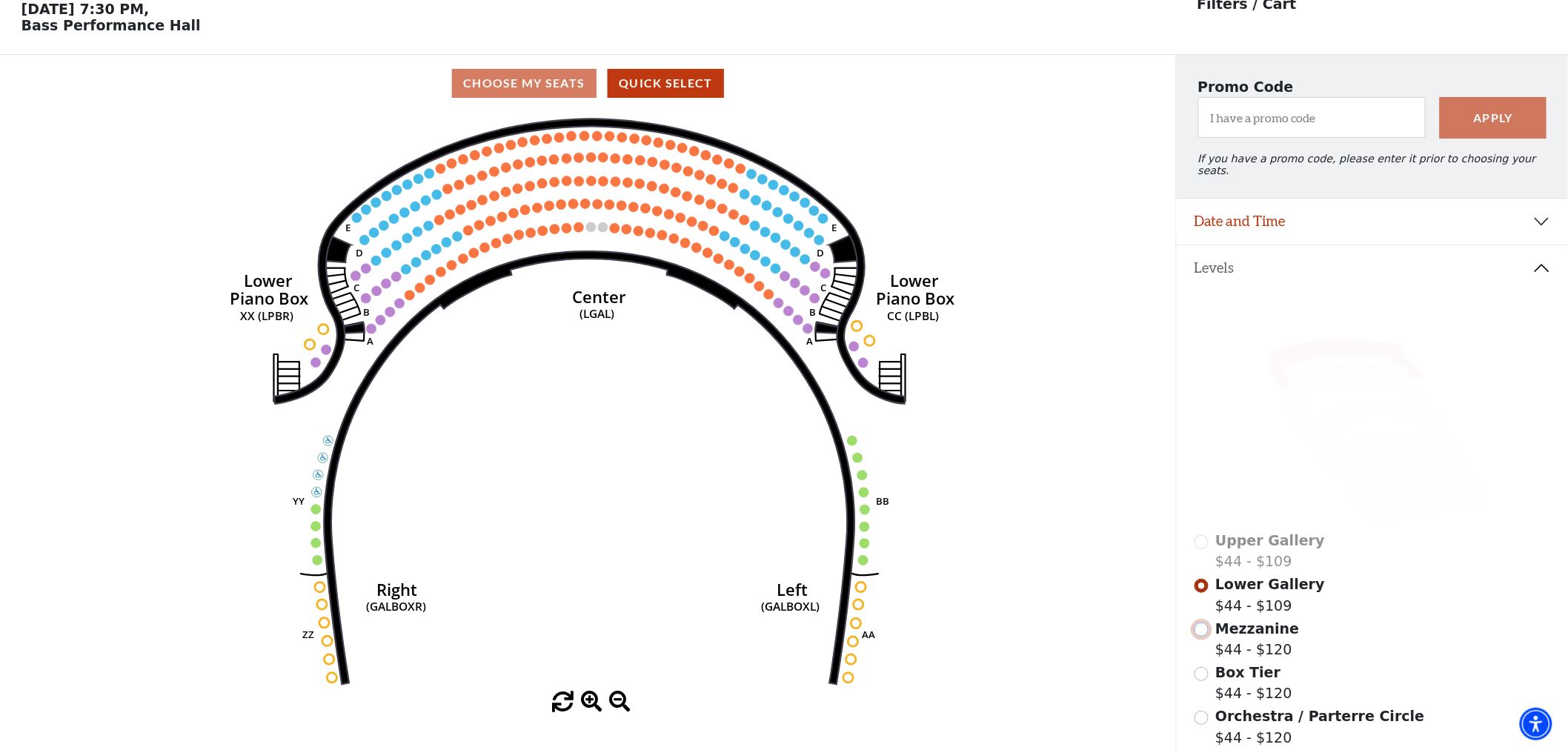
click at [1203, 627] on input "Mezzanine$44 - $120\a" at bounding box center [1202, 630] width 14 height 14
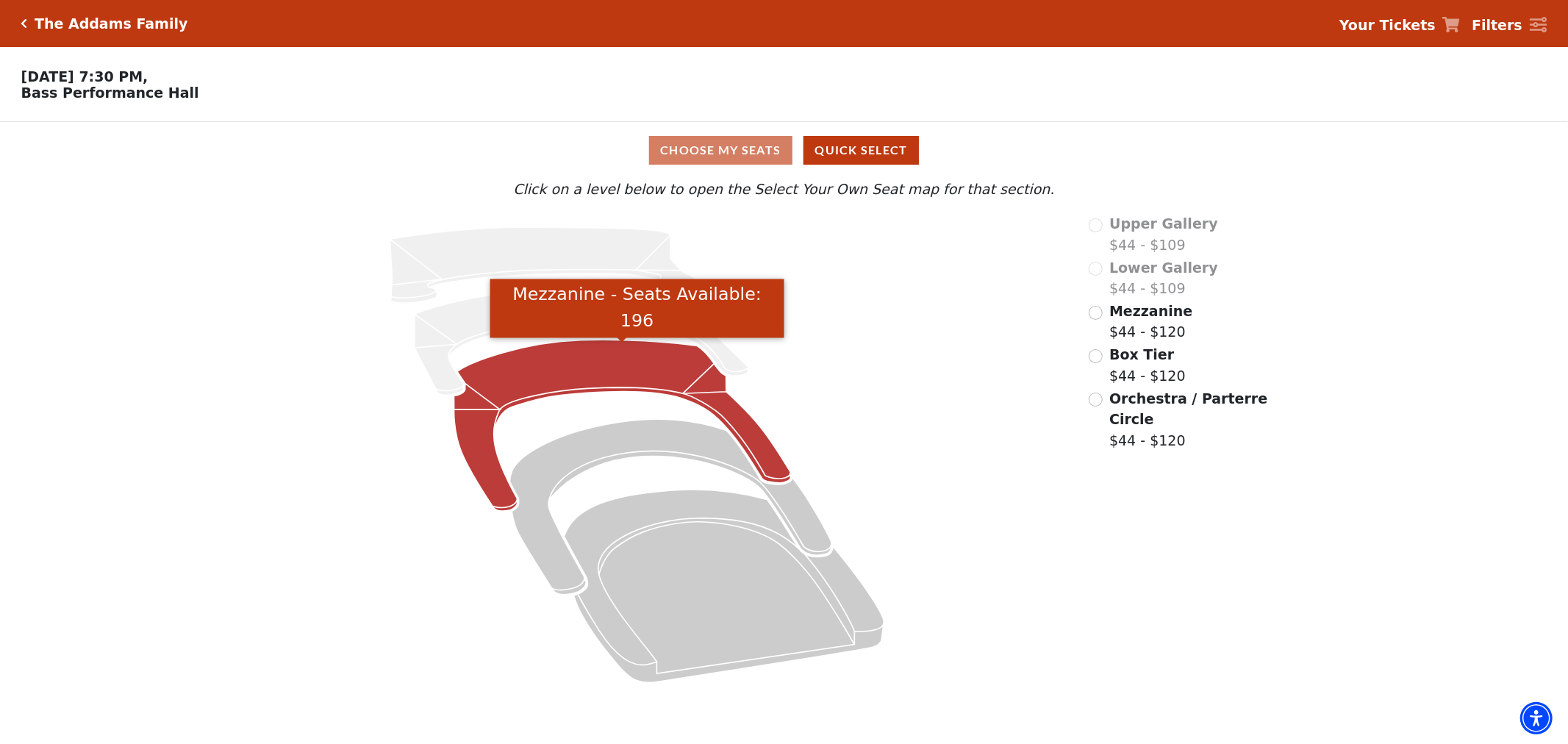
click at [710, 371] on icon "Mezzanine - Seats Available: 196" at bounding box center [623, 425] width 337 height 172
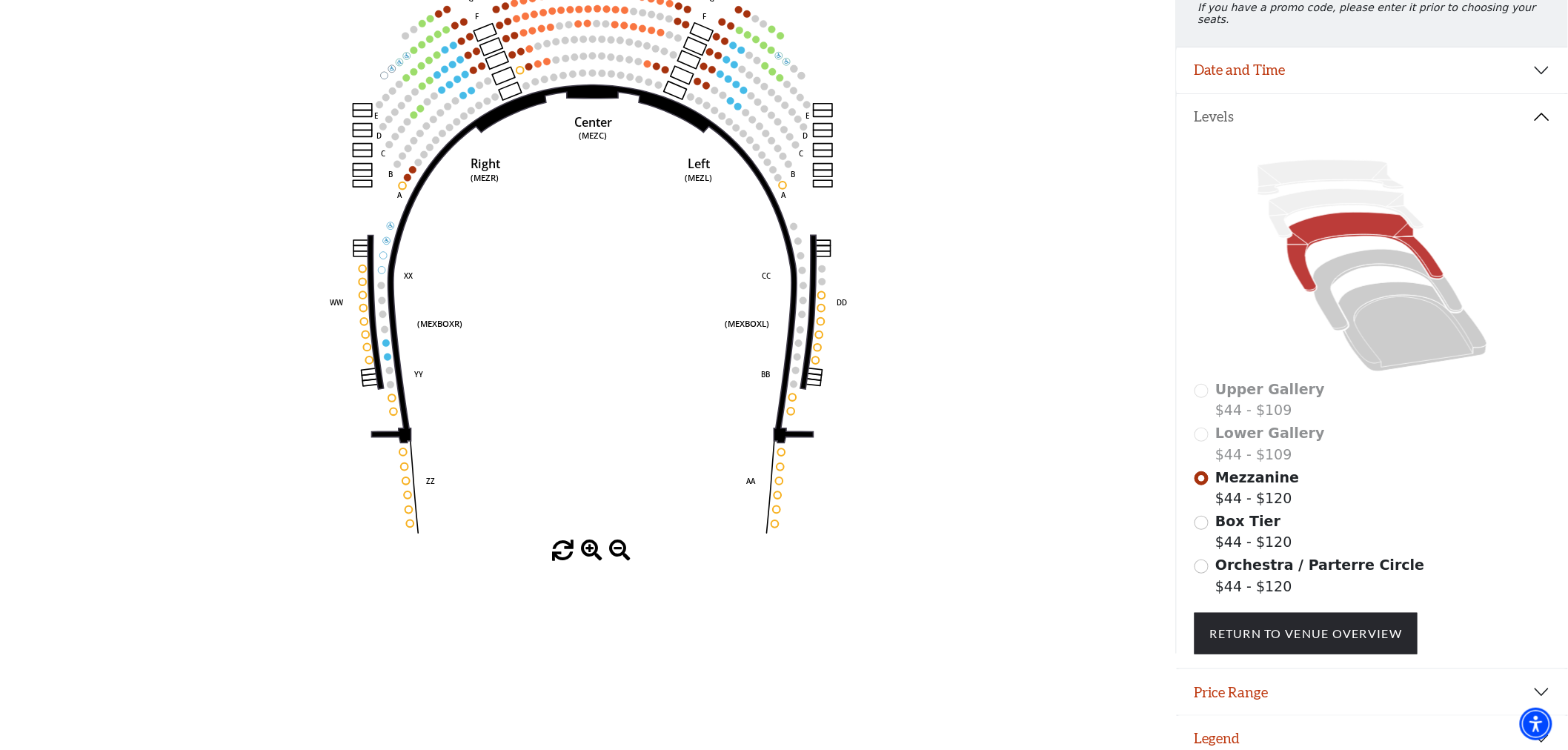
scroll to position [224, 0]
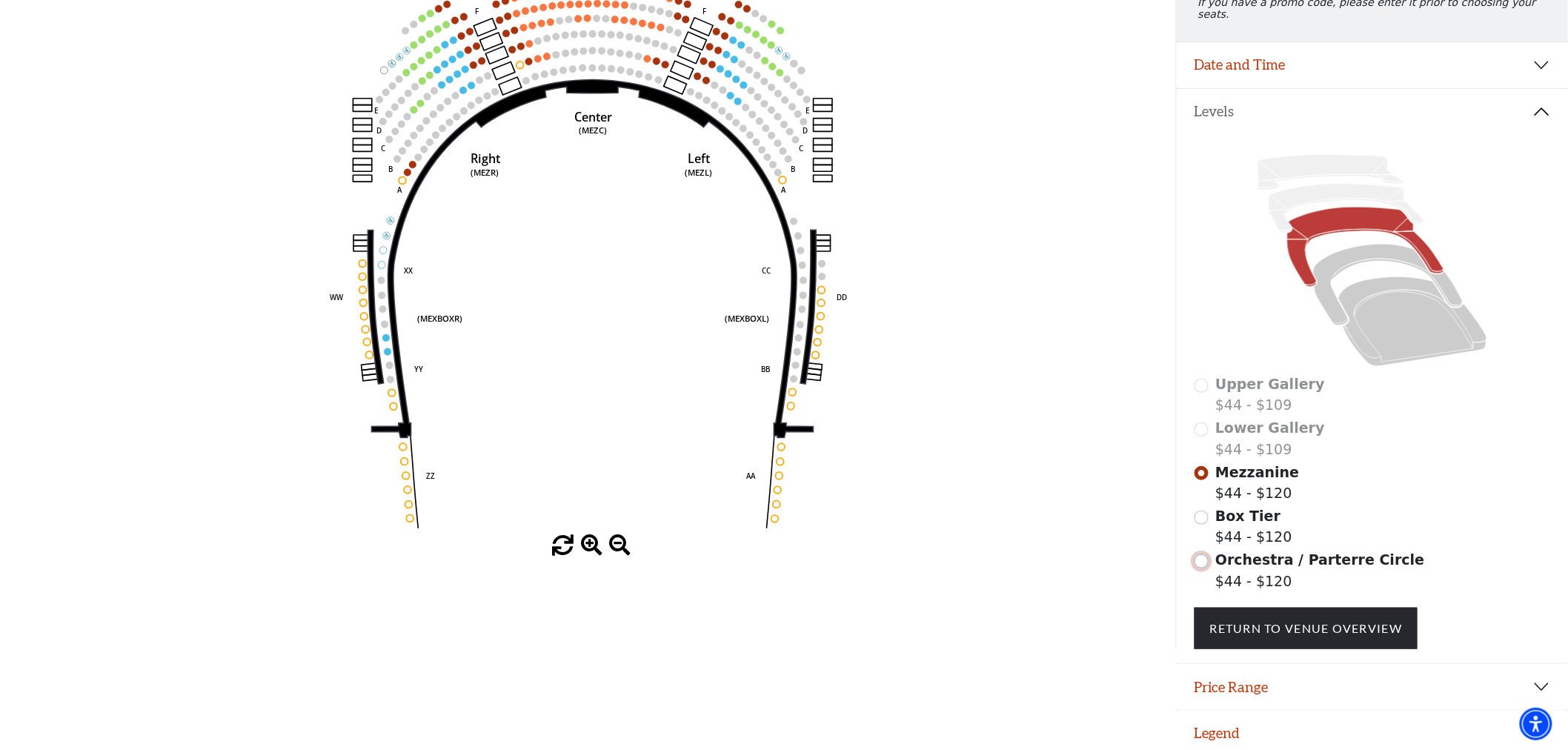
click at [1196, 557] on input "Orchestra / Parterre Circle$44 - $120\a" at bounding box center [1202, 562] width 14 height 14
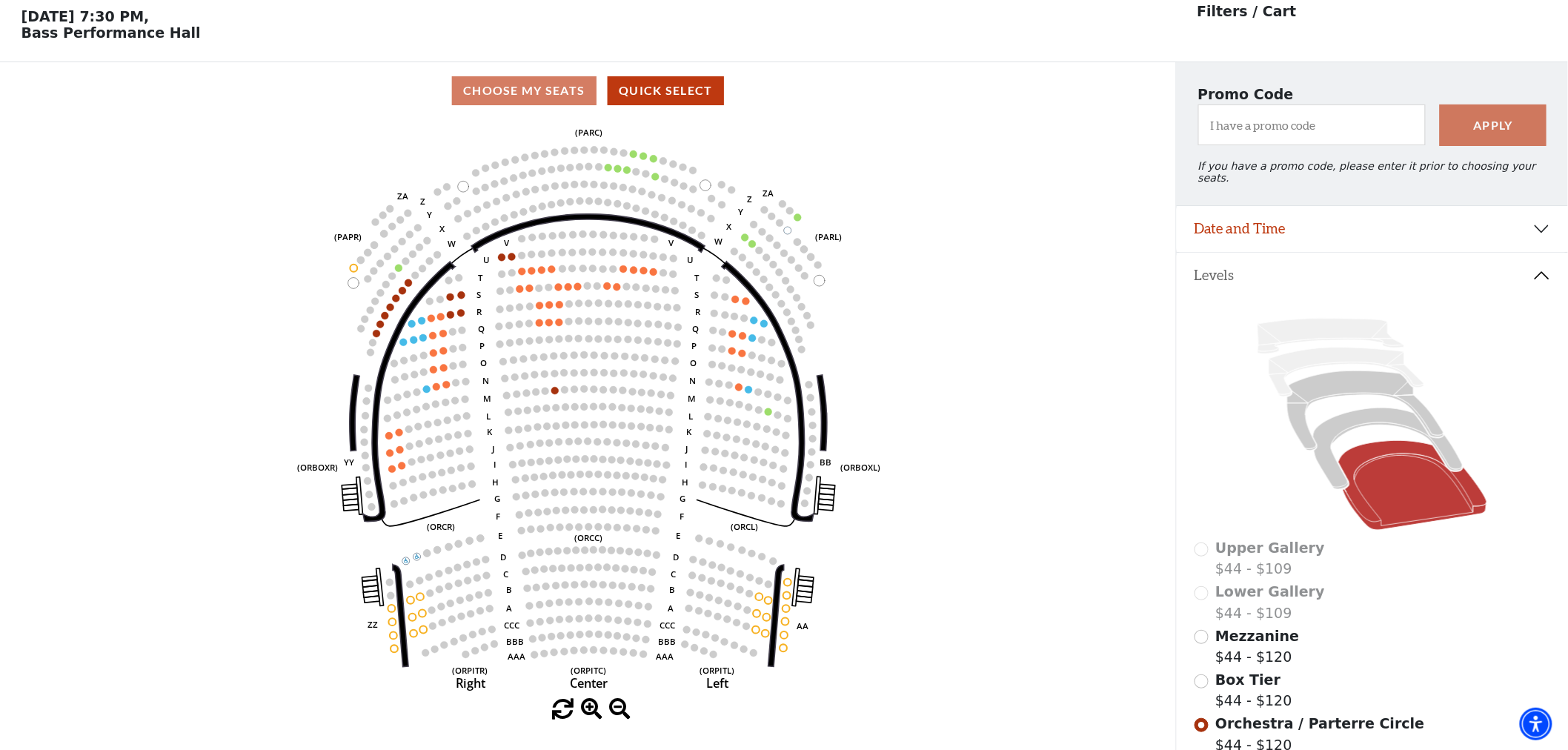
scroll to position [68, 0]
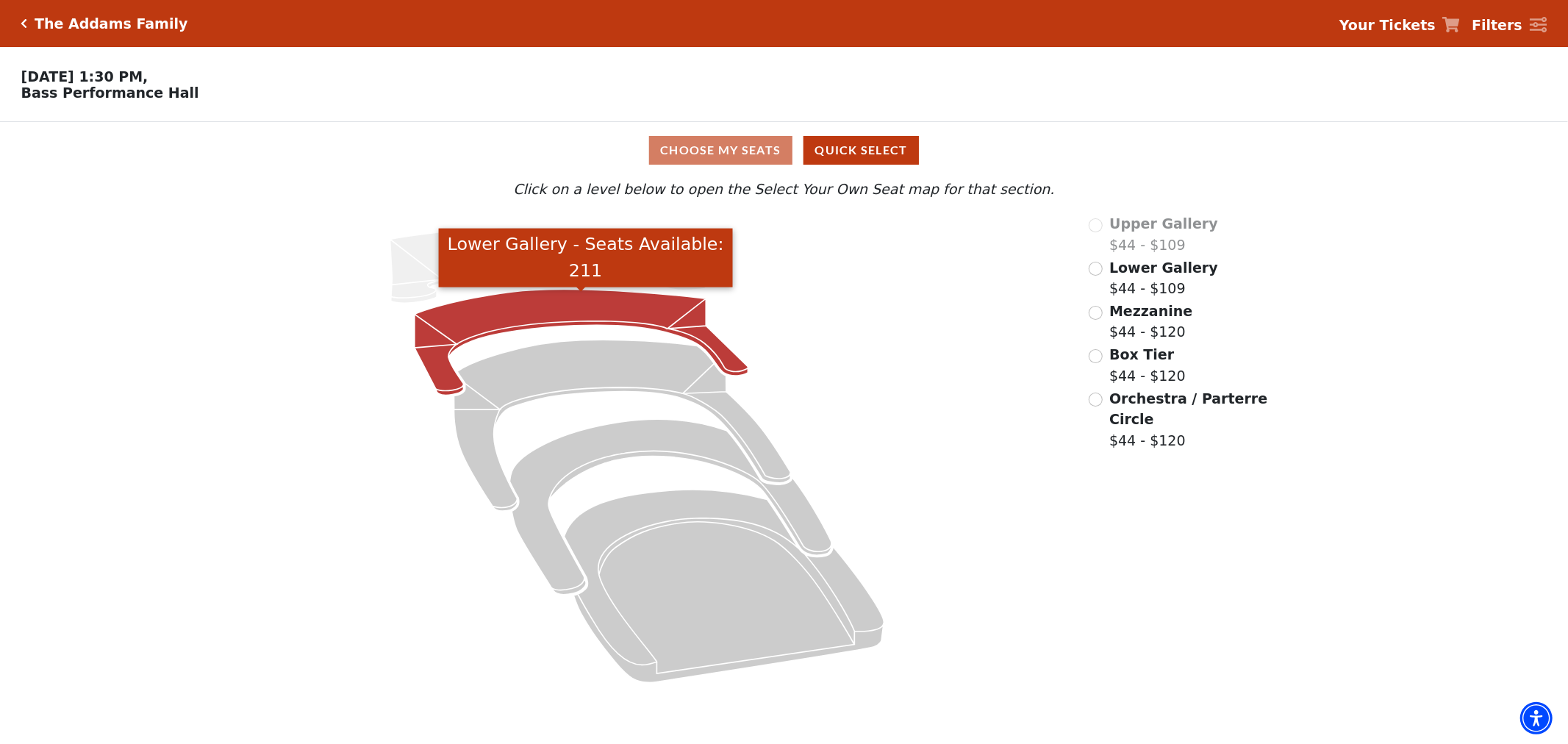
click at [621, 316] on icon "Lower Gallery - Seats Available: 211" at bounding box center [582, 342] width 334 height 106
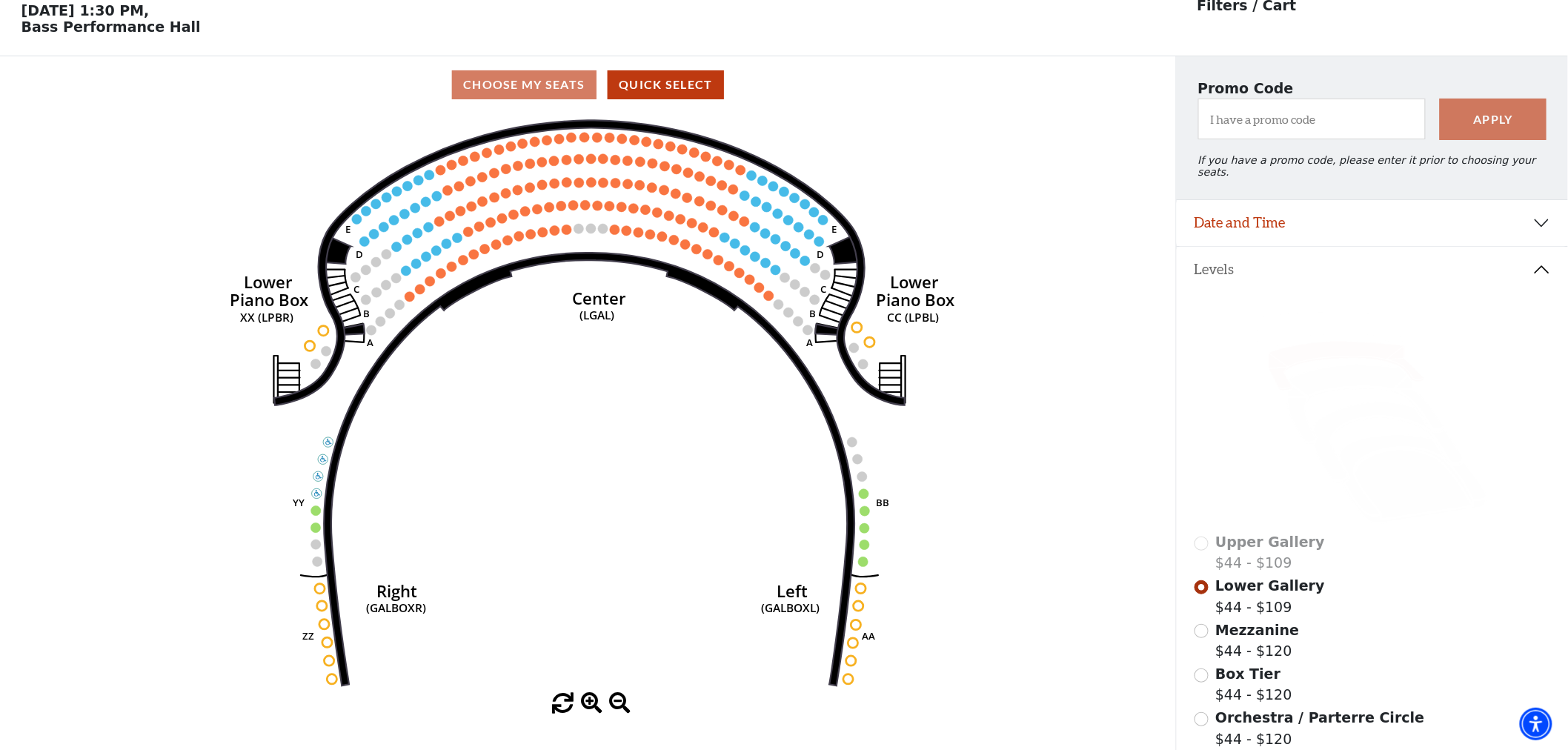
scroll to position [68, 0]
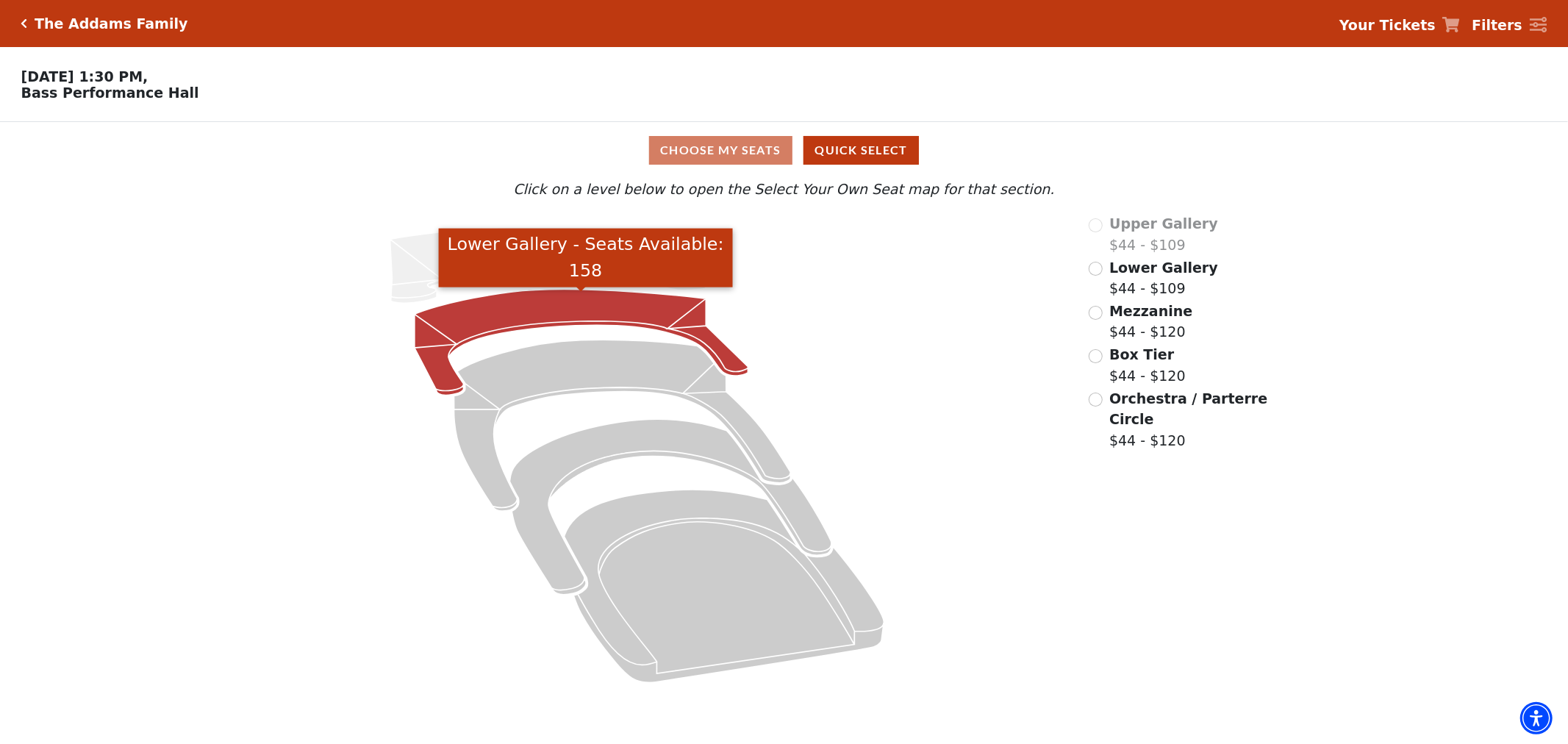
click at [578, 310] on icon "Lower Gallery - Seats Available: 158" at bounding box center [582, 342] width 334 height 106
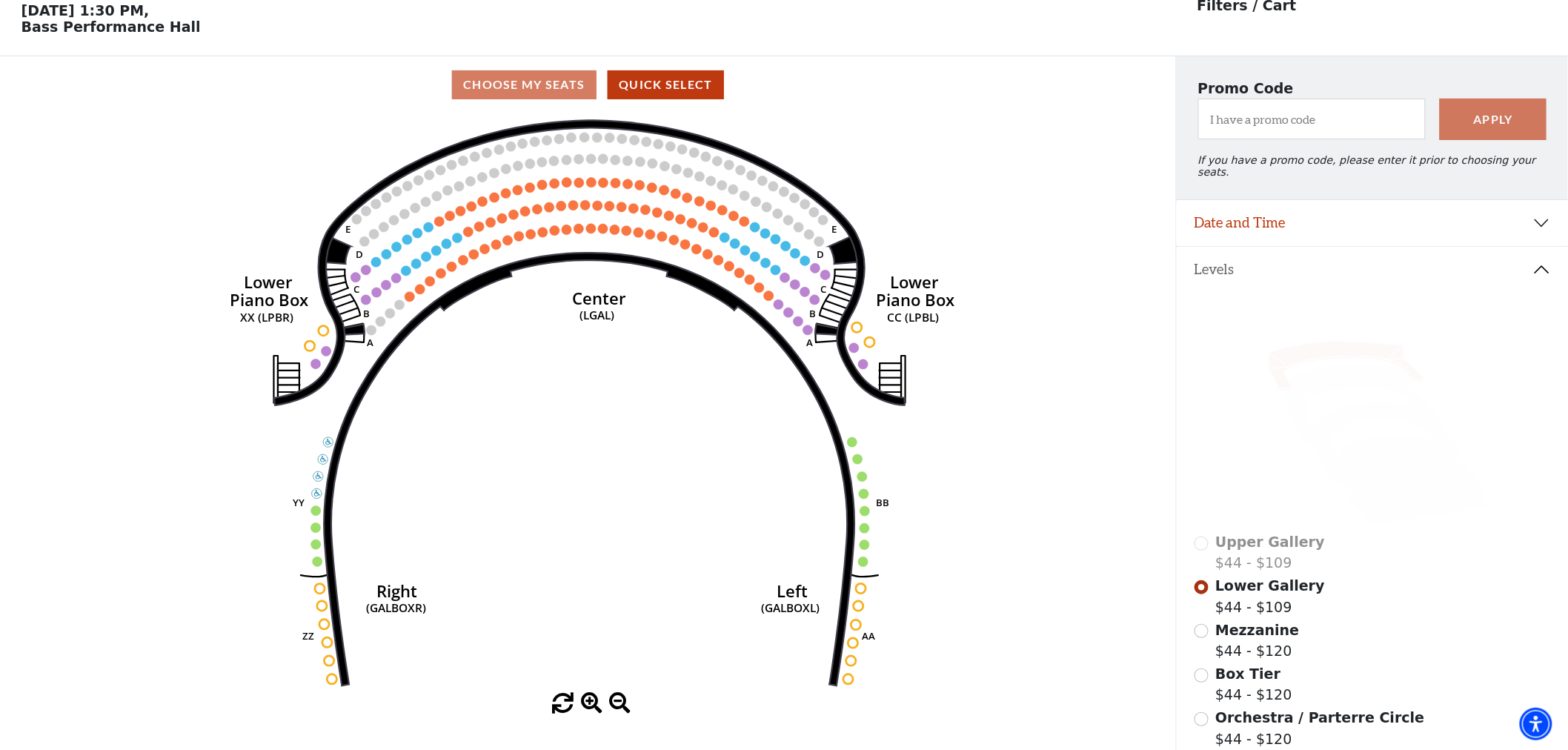
scroll to position [68, 0]
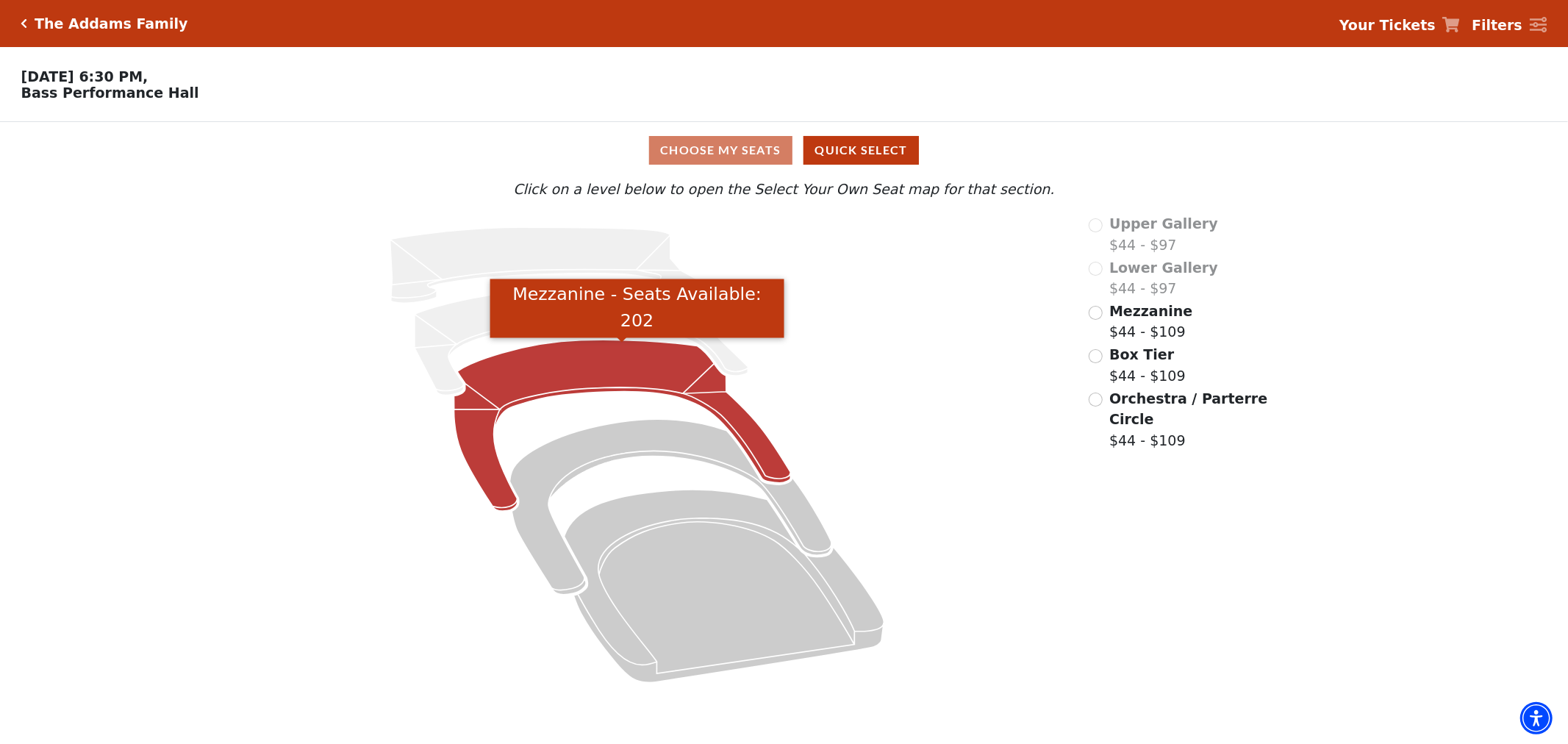
click at [637, 365] on icon "Mezzanine - Seats Available: 202" at bounding box center [623, 425] width 337 height 172
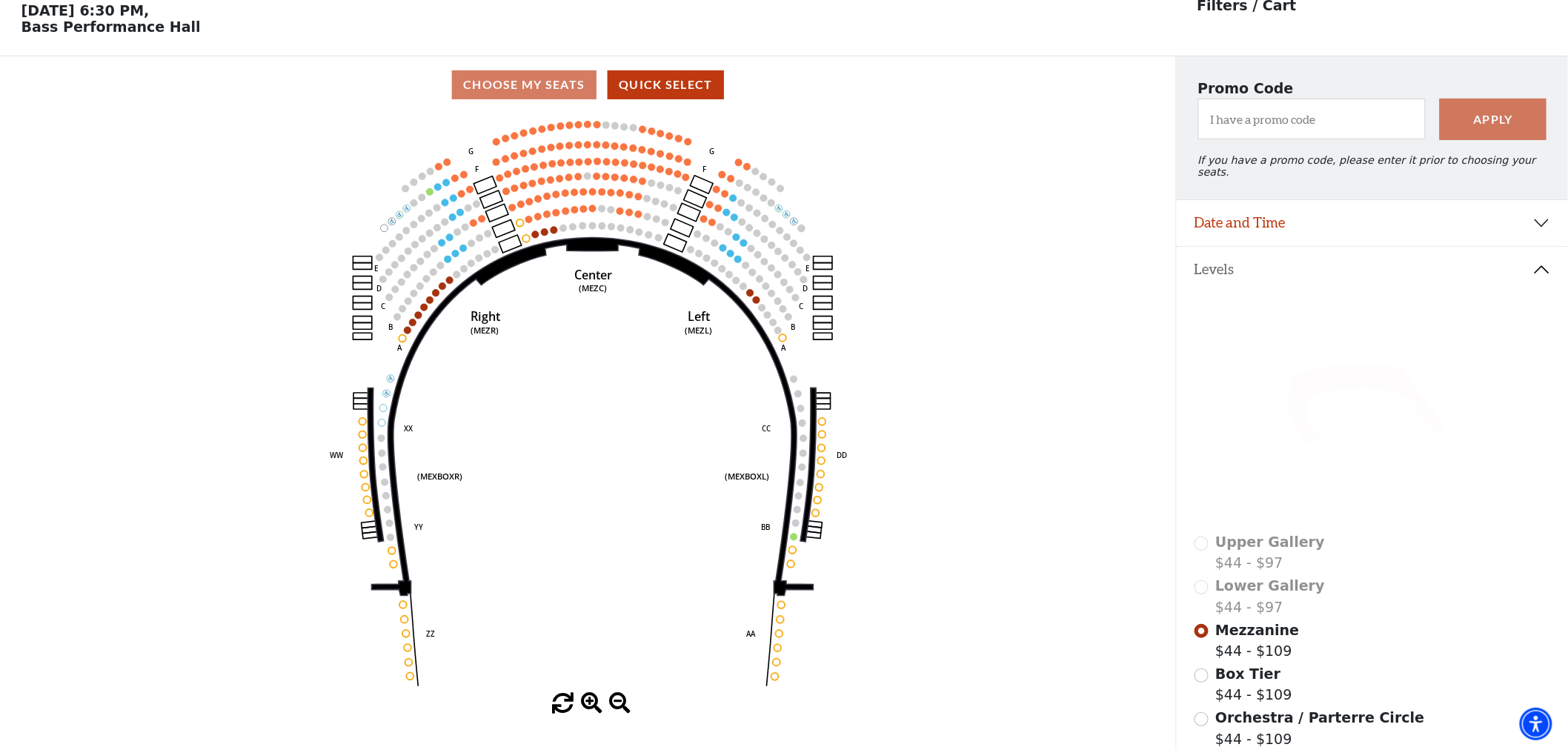
scroll to position [68, 0]
drag, startPoint x: 971, startPoint y: 274, endPoint x: 1041, endPoint y: 124, distance: 165.5
click at [1041, 123] on icon "Center (MEZC) Right (MEZR) Left (MEZL) (MEXBOXR) (MEXBOXL) XX WW CC DD YY BB ZZ…" at bounding box center [587, 401] width 1058 height 579
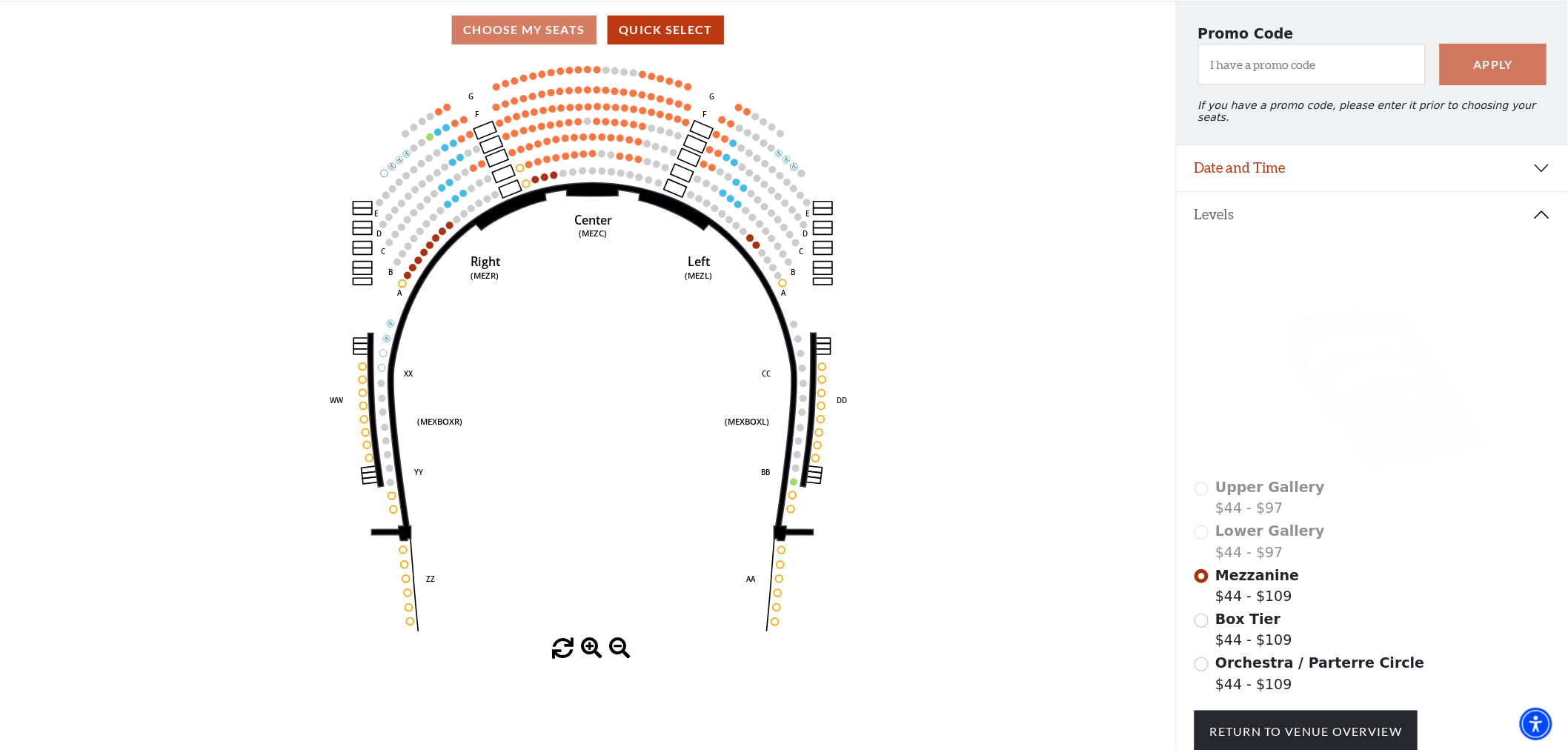
scroll to position [151, 0]
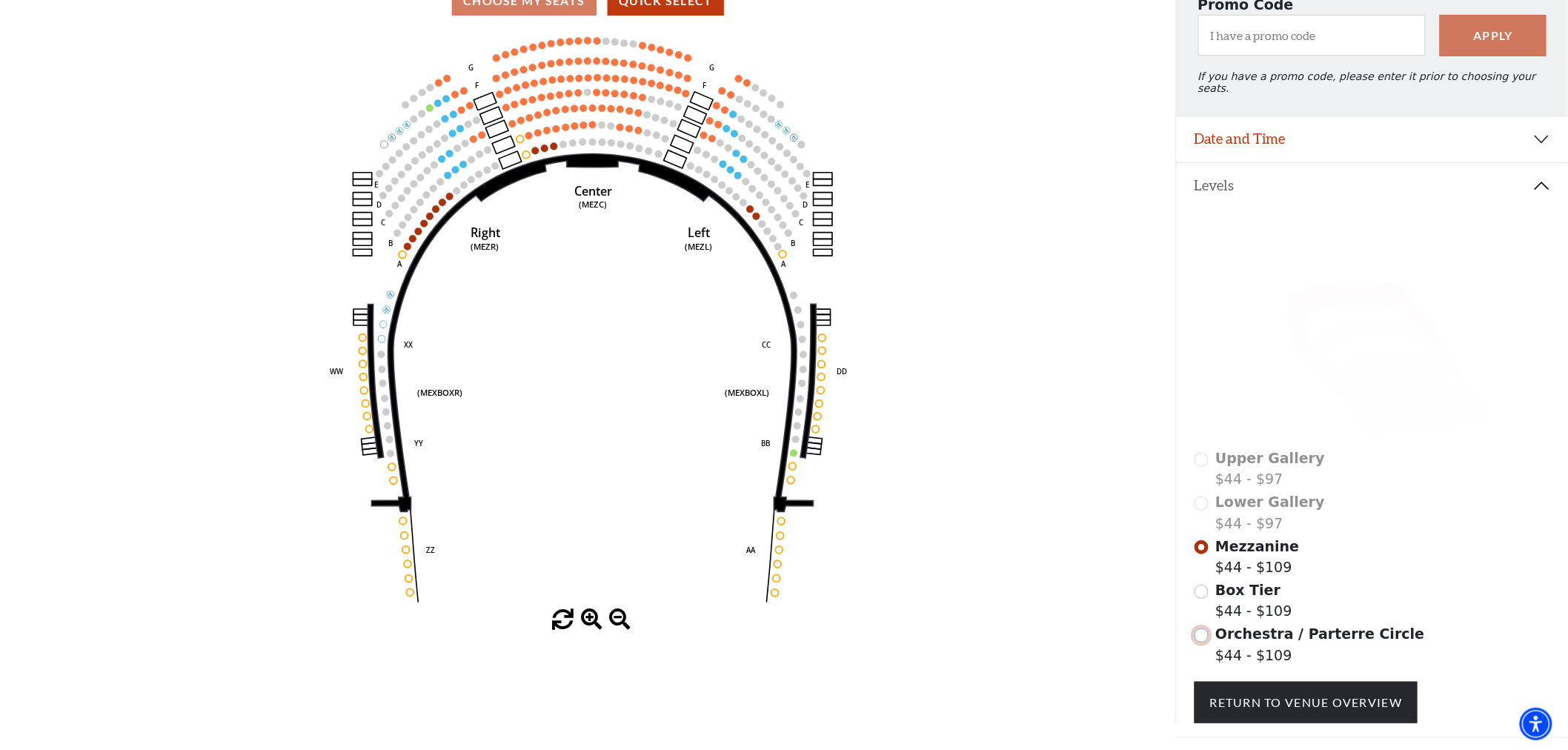
click at [1203, 628] on input "Orchestra / Parterre Circle$44 - $109\a" at bounding box center [1202, 635] width 14 height 14
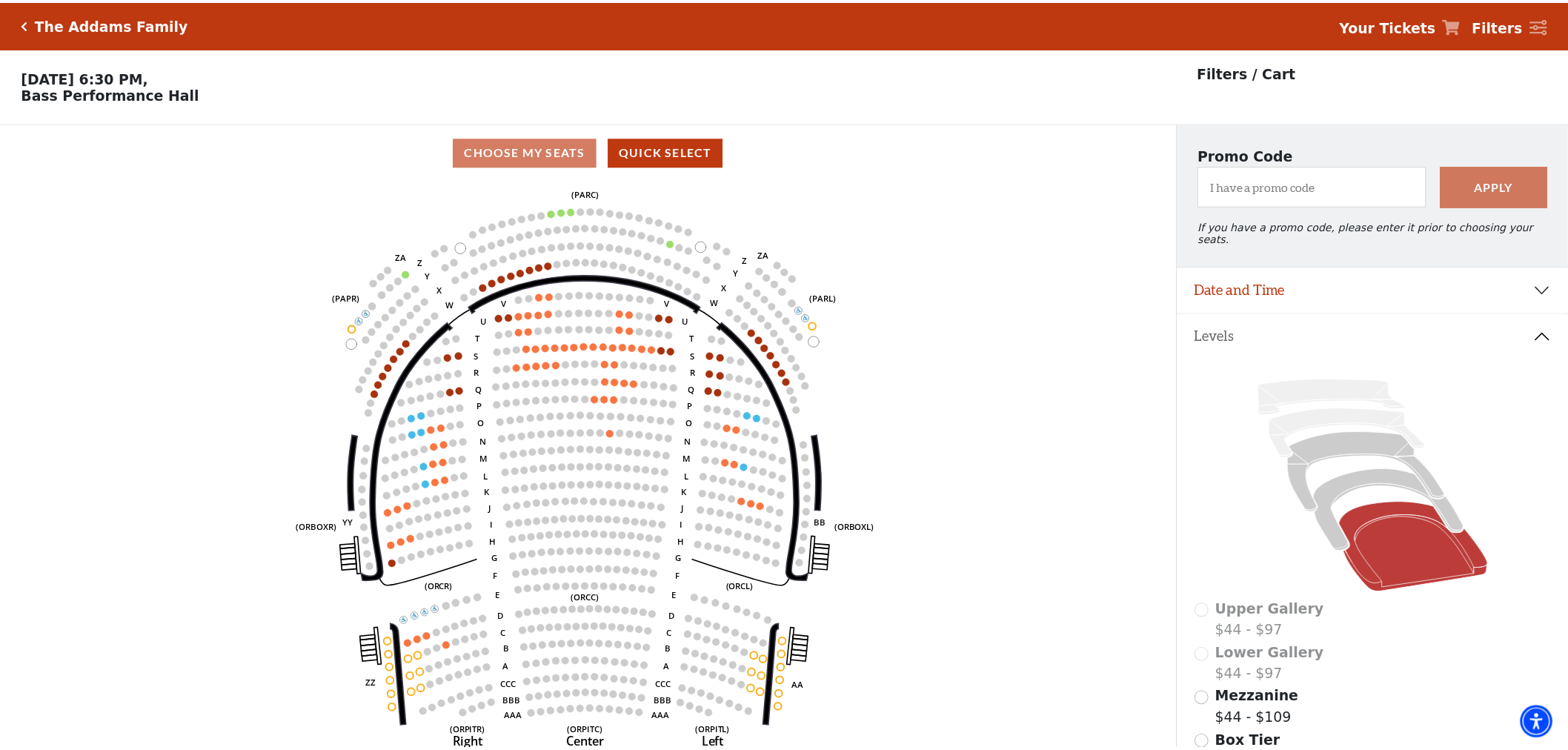
scroll to position [68, 0]
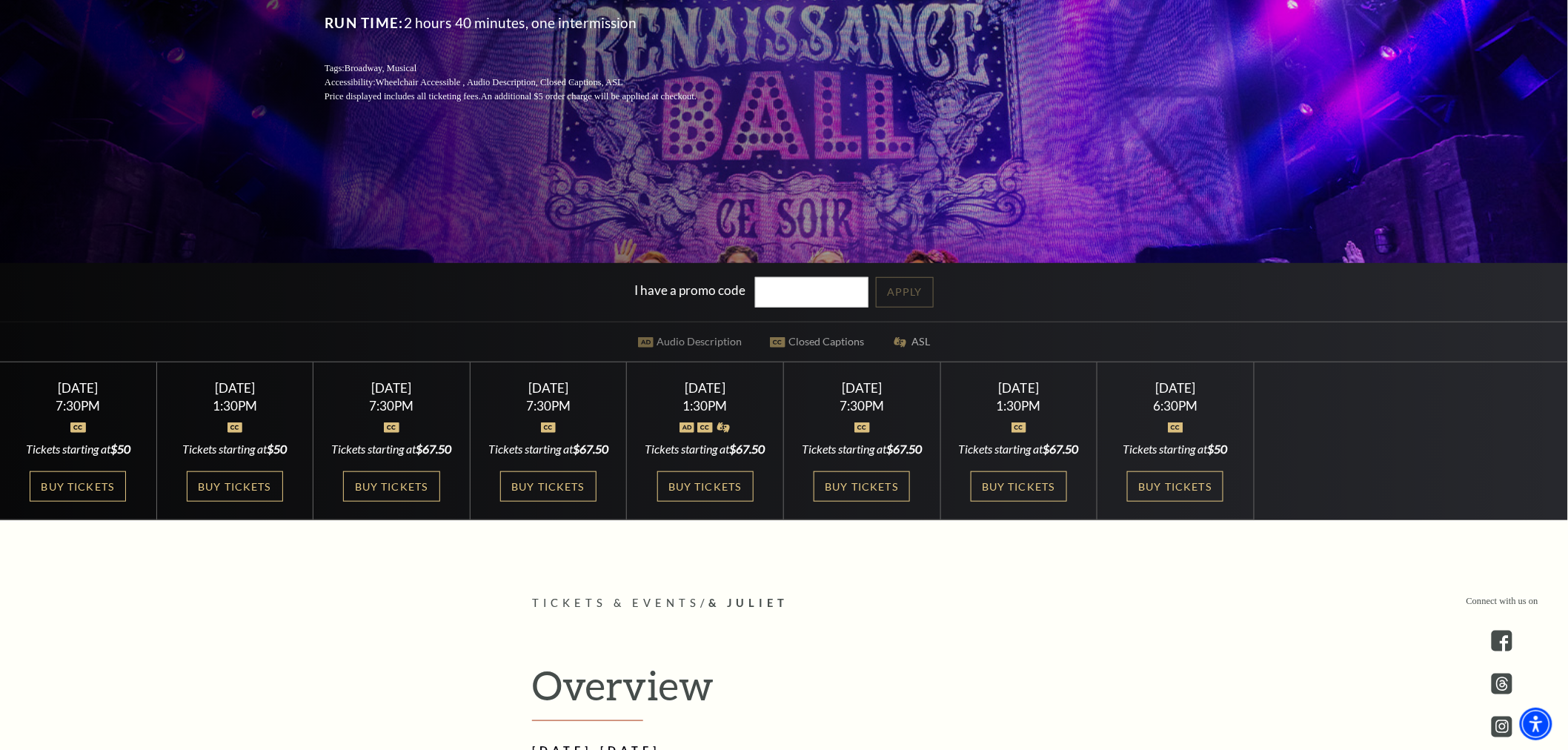
scroll to position [329, 0]
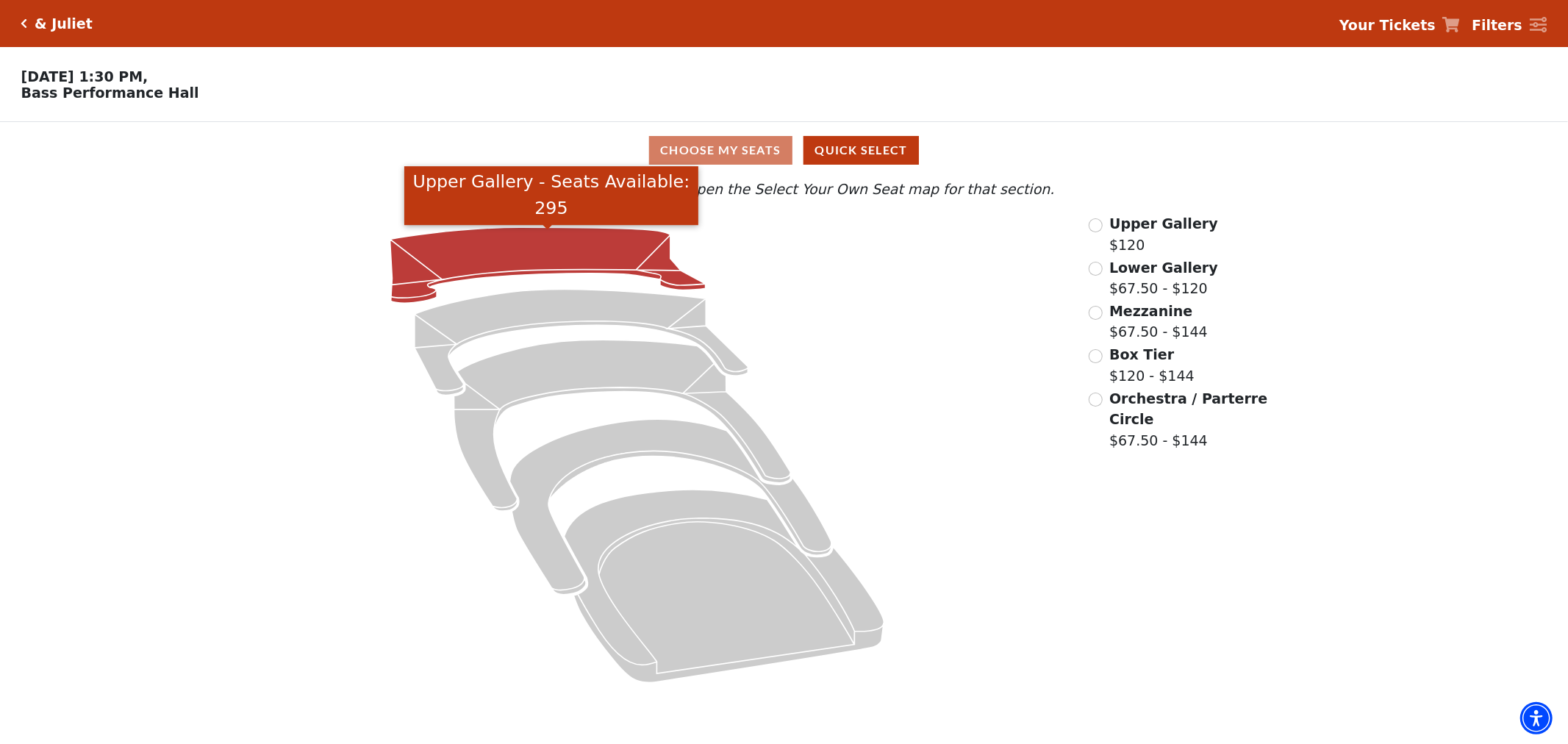
click at [588, 241] on icon "Upper Gallery - Seats Available: 295" at bounding box center [547, 265] width 316 height 76
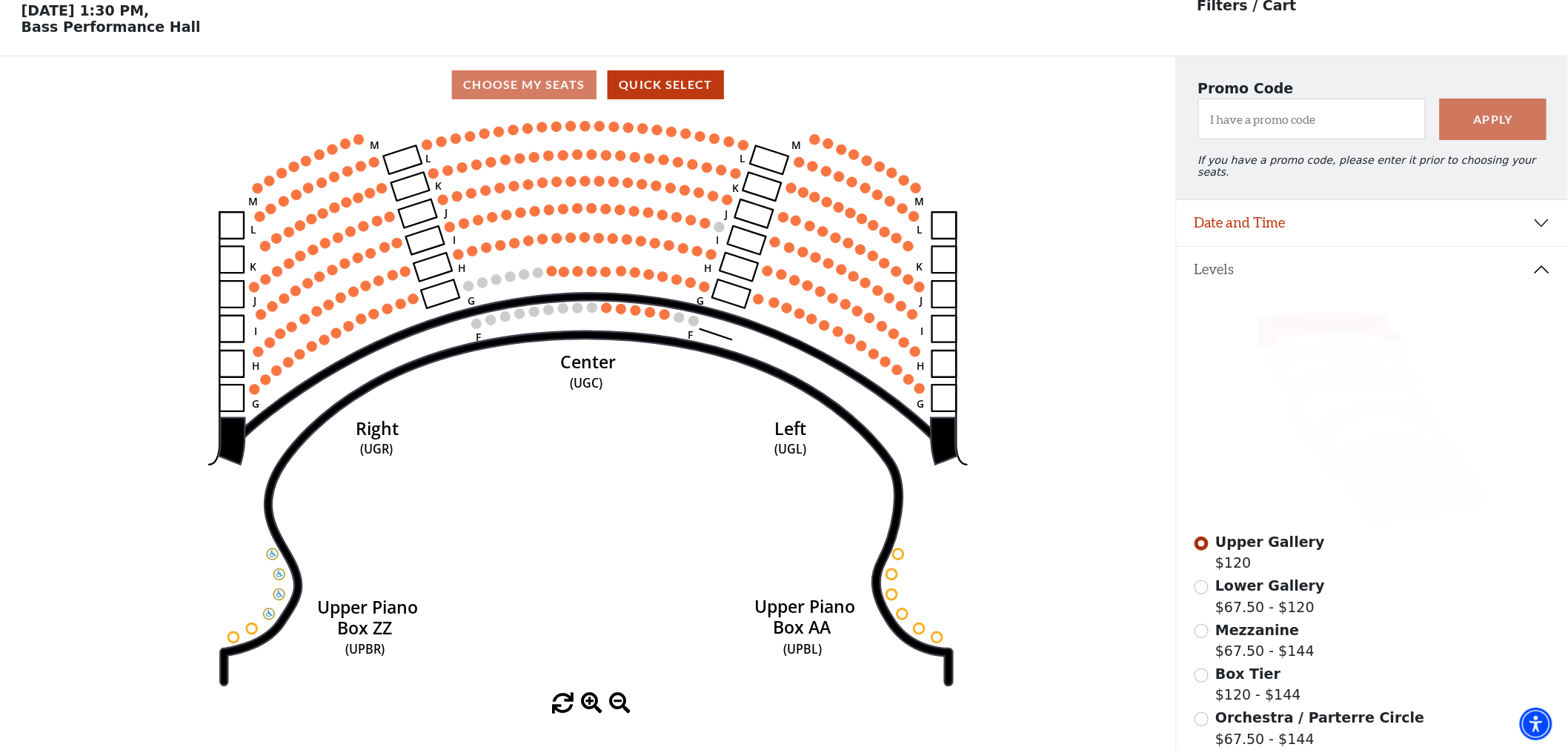
scroll to position [68, 0]
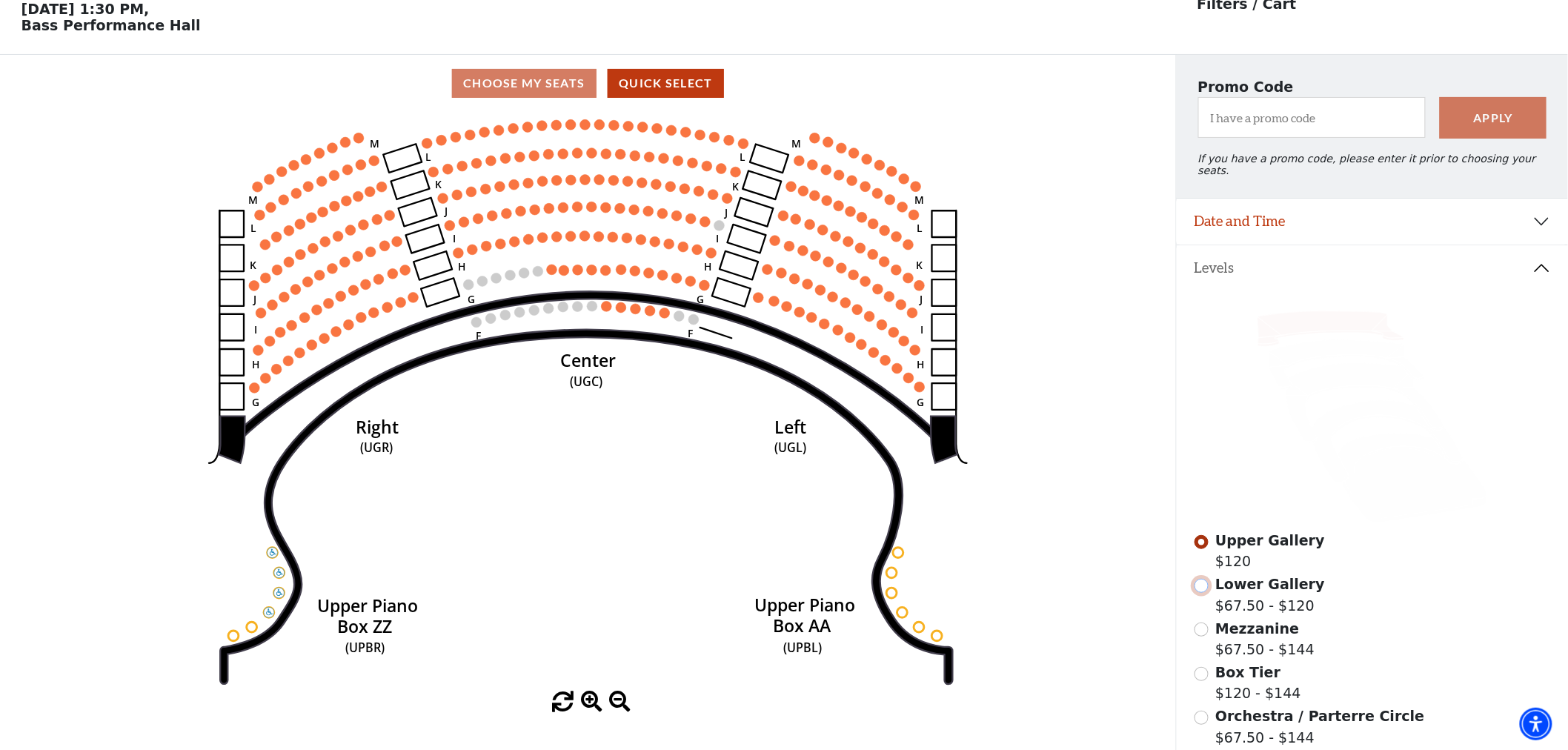
click at [1205, 579] on input "Lower Gallery$67.50 - $120\a" at bounding box center [1202, 586] width 14 height 14
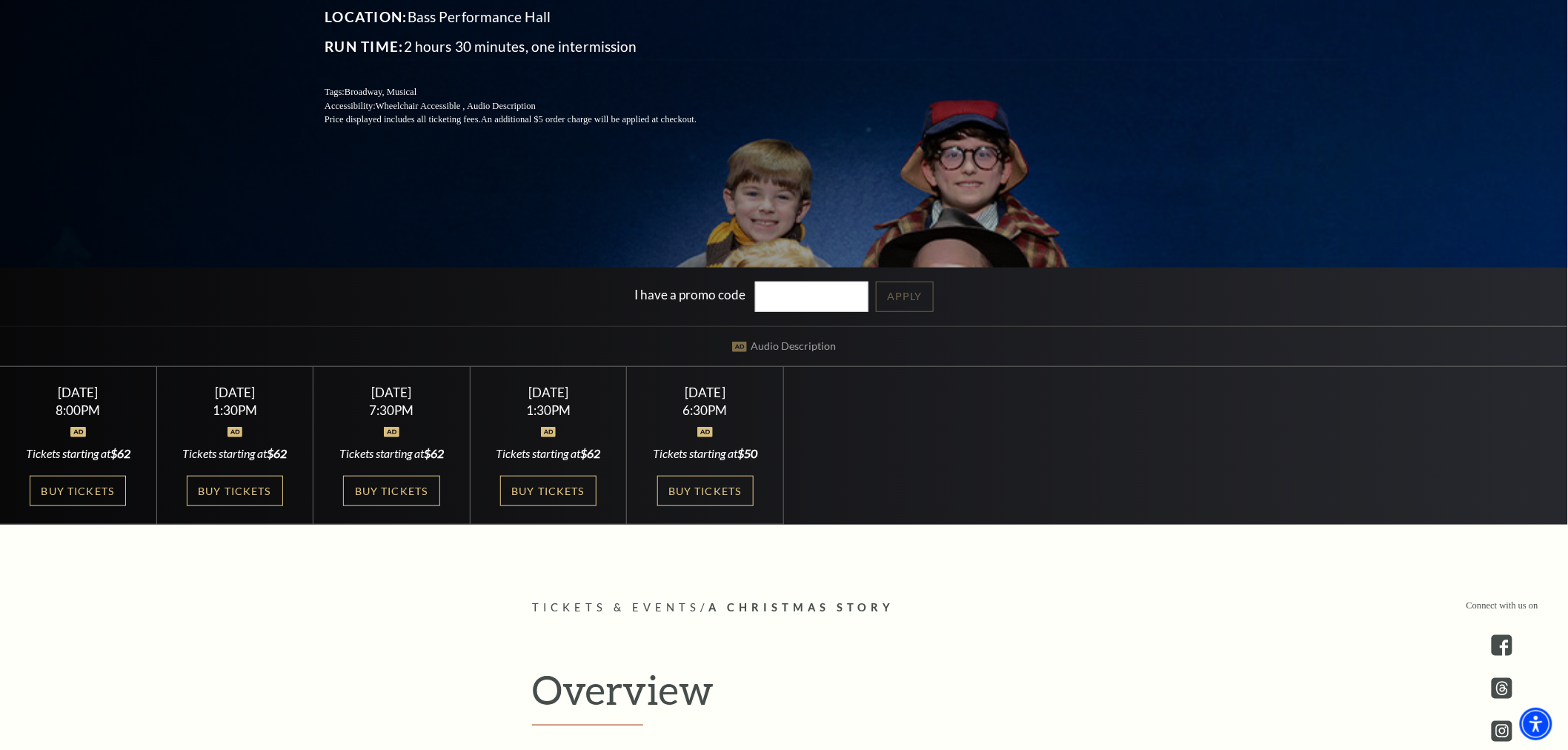
scroll to position [329, 0]
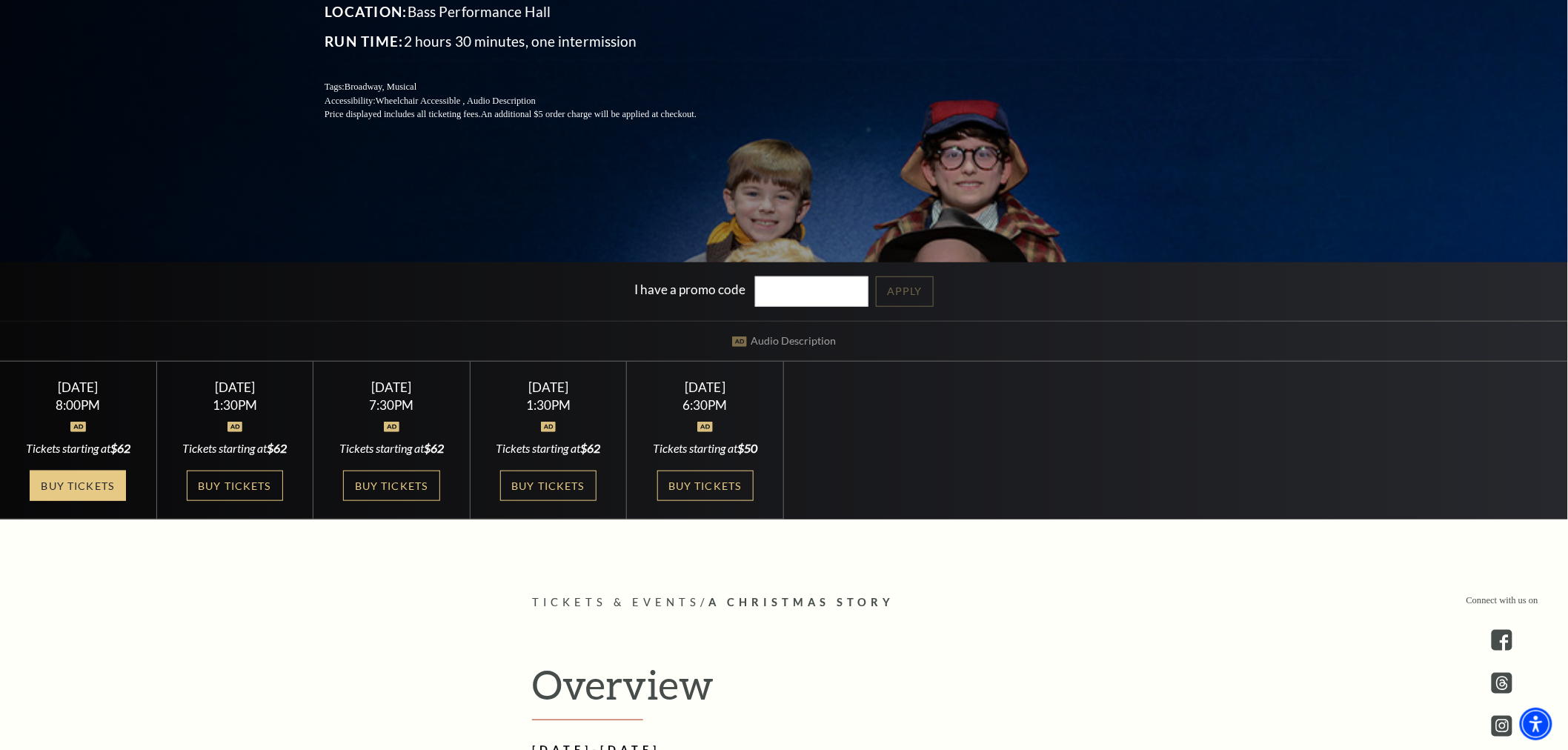
click at [54, 476] on link "Buy Tickets" at bounding box center [78, 486] width 96 height 30
click at [113, 482] on link "Buy Tickets" at bounding box center [78, 486] width 96 height 30
click at [212, 494] on link "Buy Tickets" at bounding box center [235, 486] width 96 height 30
drag, startPoint x: 381, startPoint y: 490, endPoint x: 517, endPoint y: 489, distance: 136.0
click at [382, 490] on link "Buy Tickets" at bounding box center [391, 486] width 96 height 30
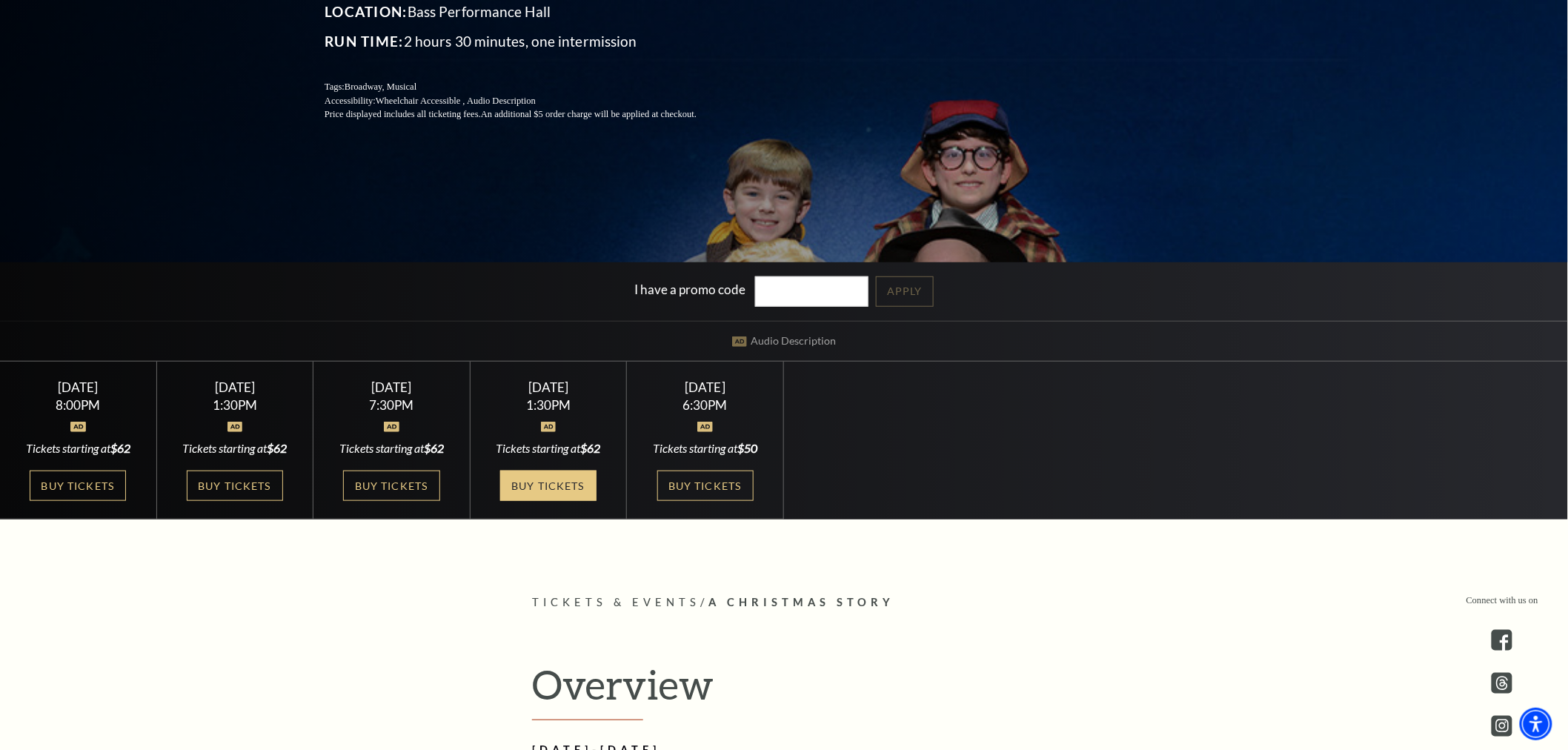
click at [576, 489] on link "Buy Tickets" at bounding box center [548, 486] width 96 height 30
click at [695, 486] on link "Buy Tickets" at bounding box center [705, 486] width 96 height 30
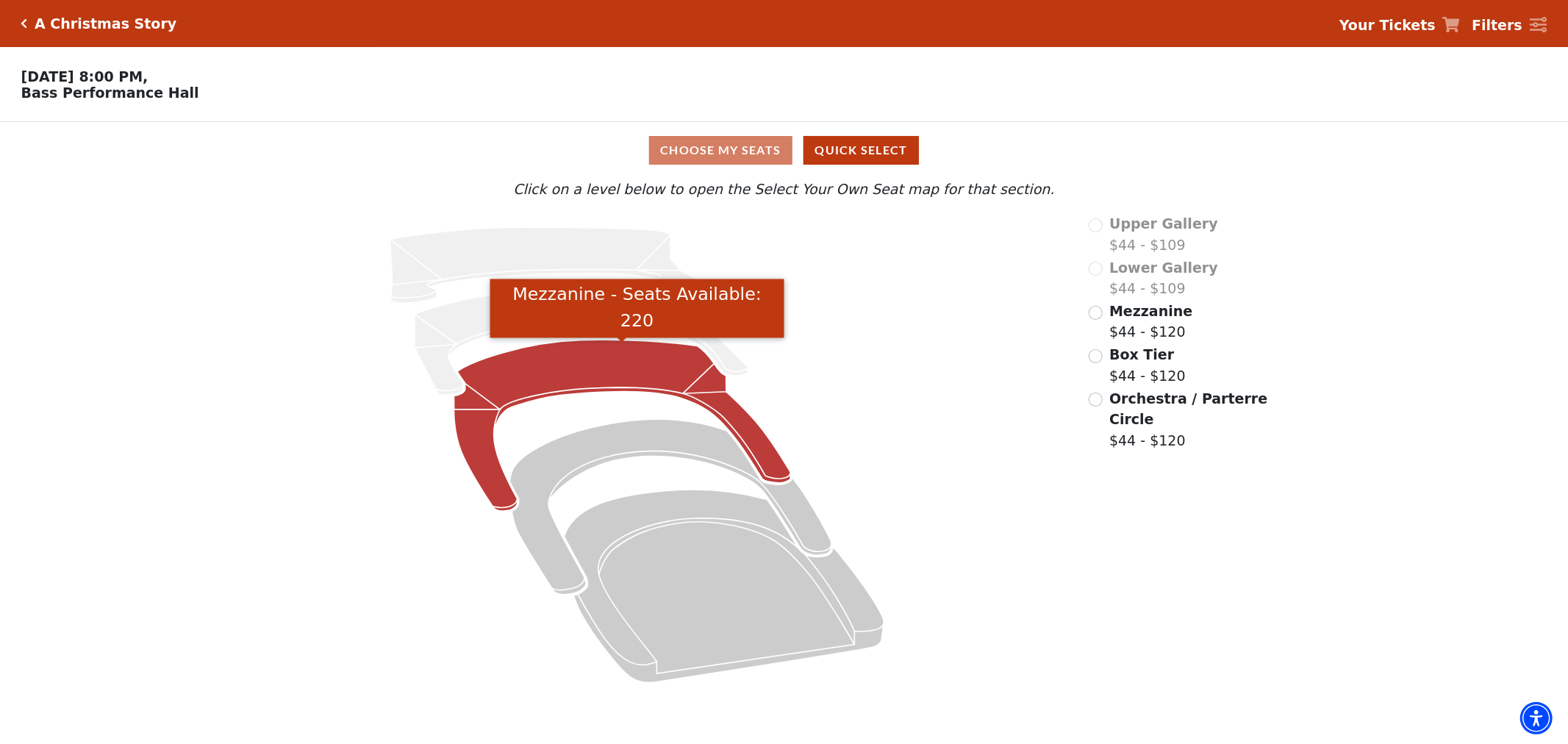
click at [660, 383] on icon "Mezzanine - Seats Available: 220" at bounding box center [623, 425] width 337 height 172
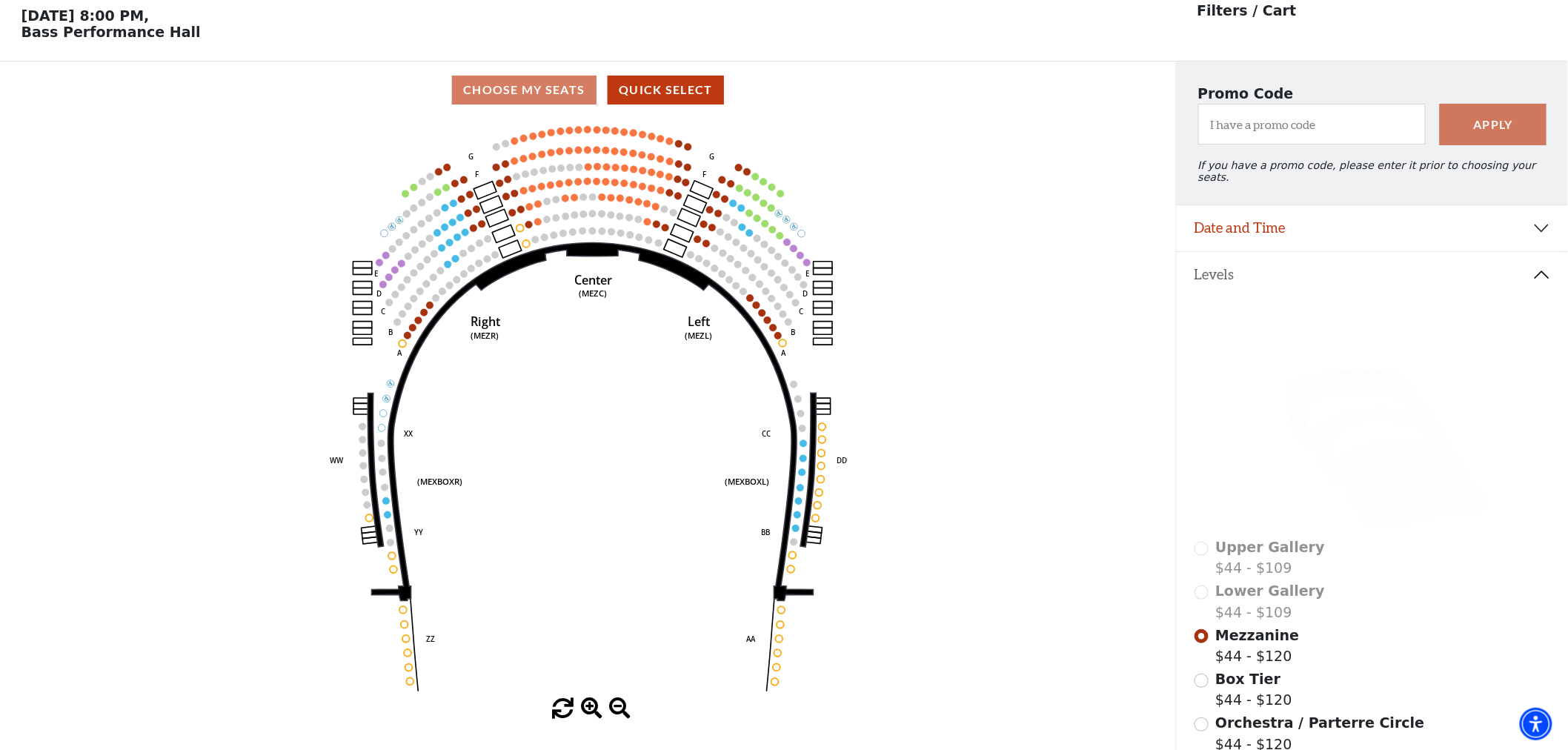
scroll to position [68, 0]
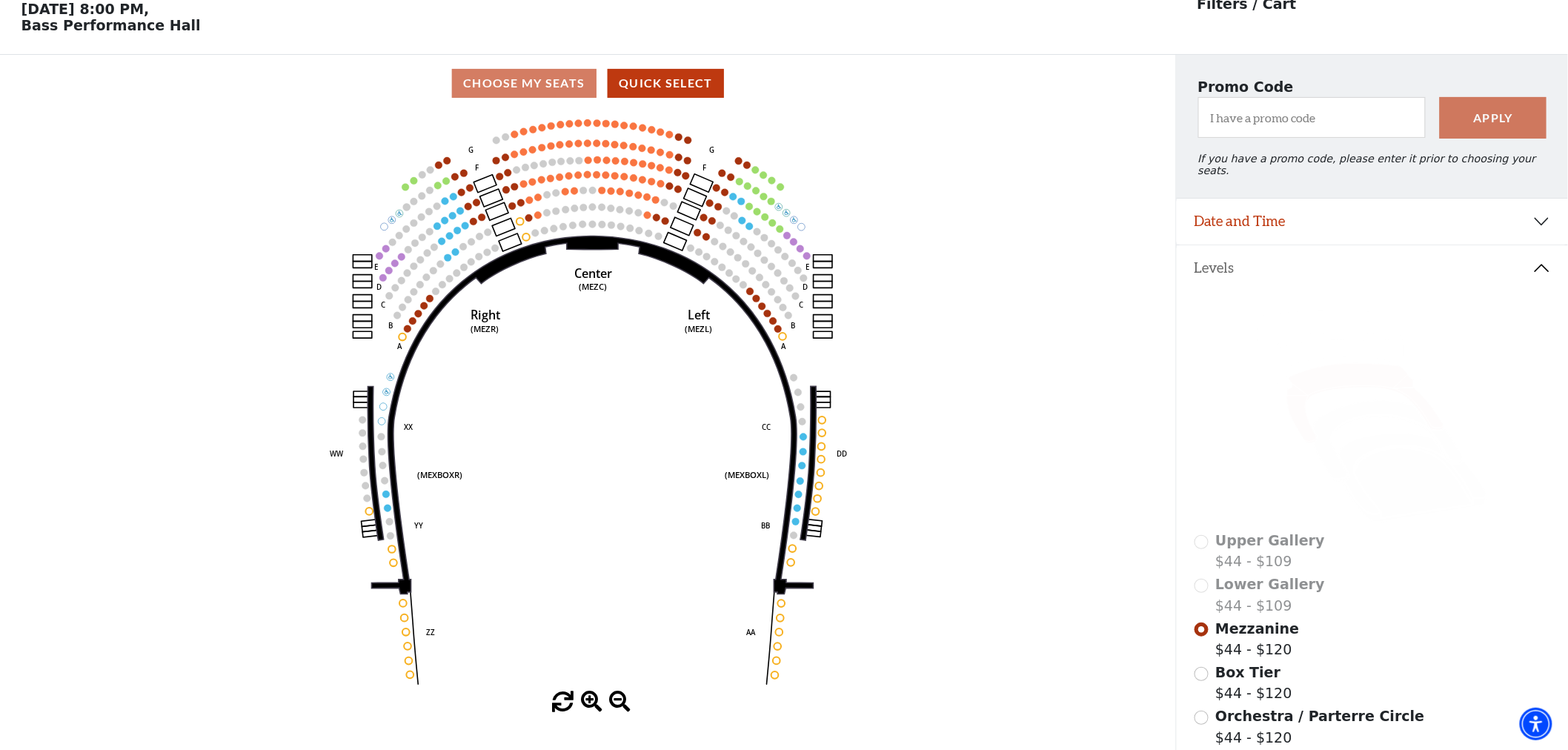
click at [1236, 713] on span "Orchestra / Parterre Circle" at bounding box center [1320, 716] width 209 height 16
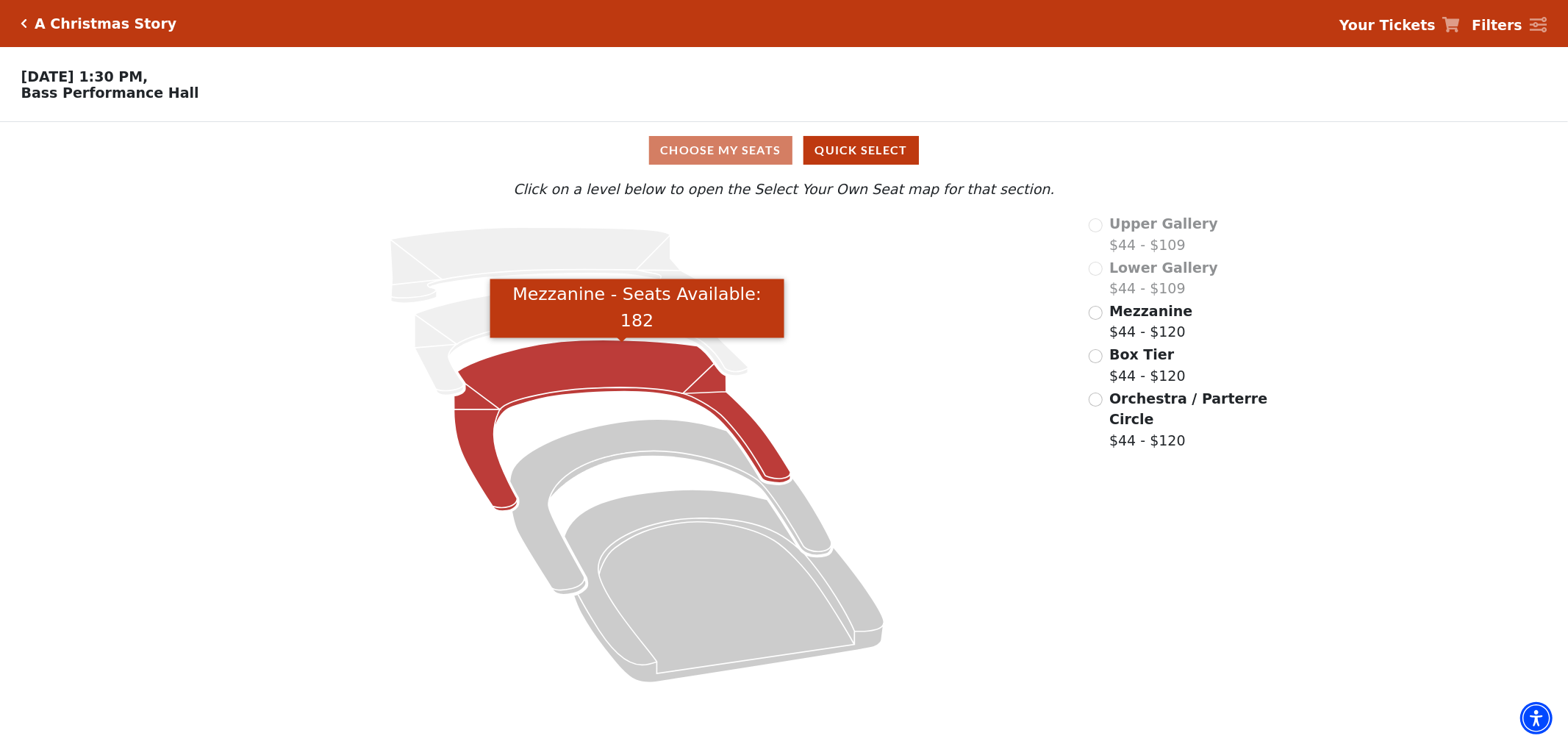
click at [581, 367] on icon "Mezzanine - Seats Available: 182" at bounding box center [623, 425] width 337 height 172
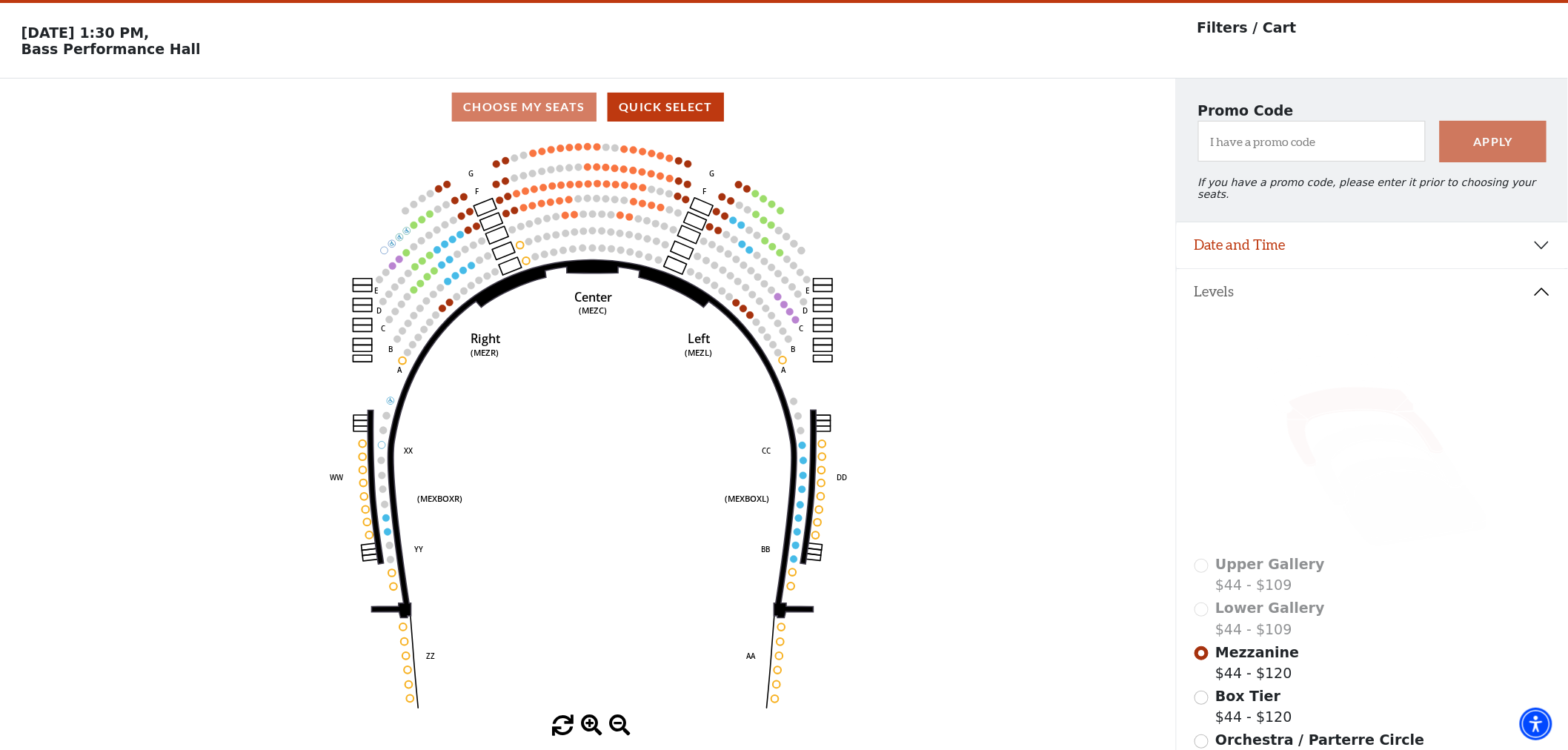
scroll to position [68, 0]
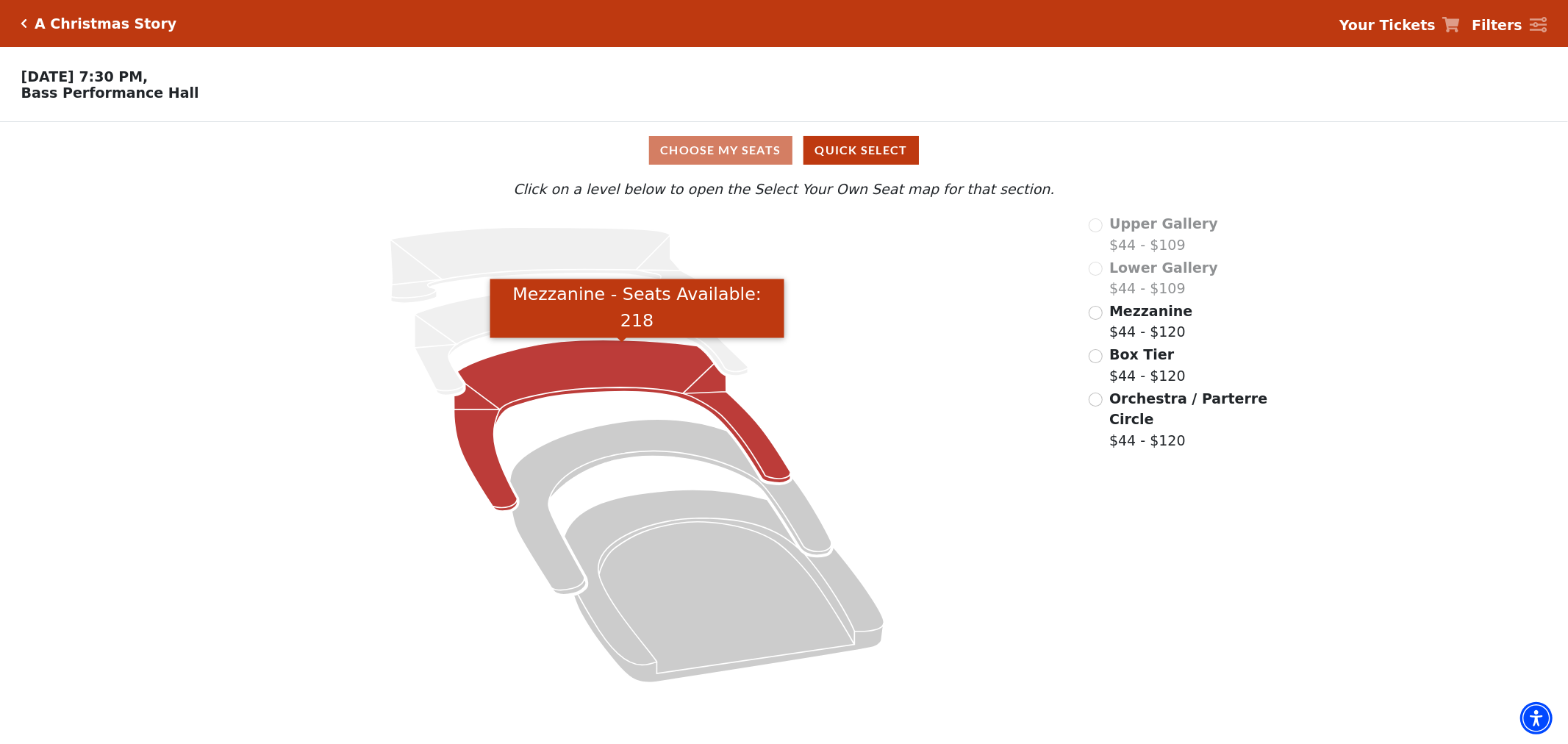
click at [641, 374] on icon "Mezzanine - Seats Available: 218" at bounding box center [623, 425] width 337 height 172
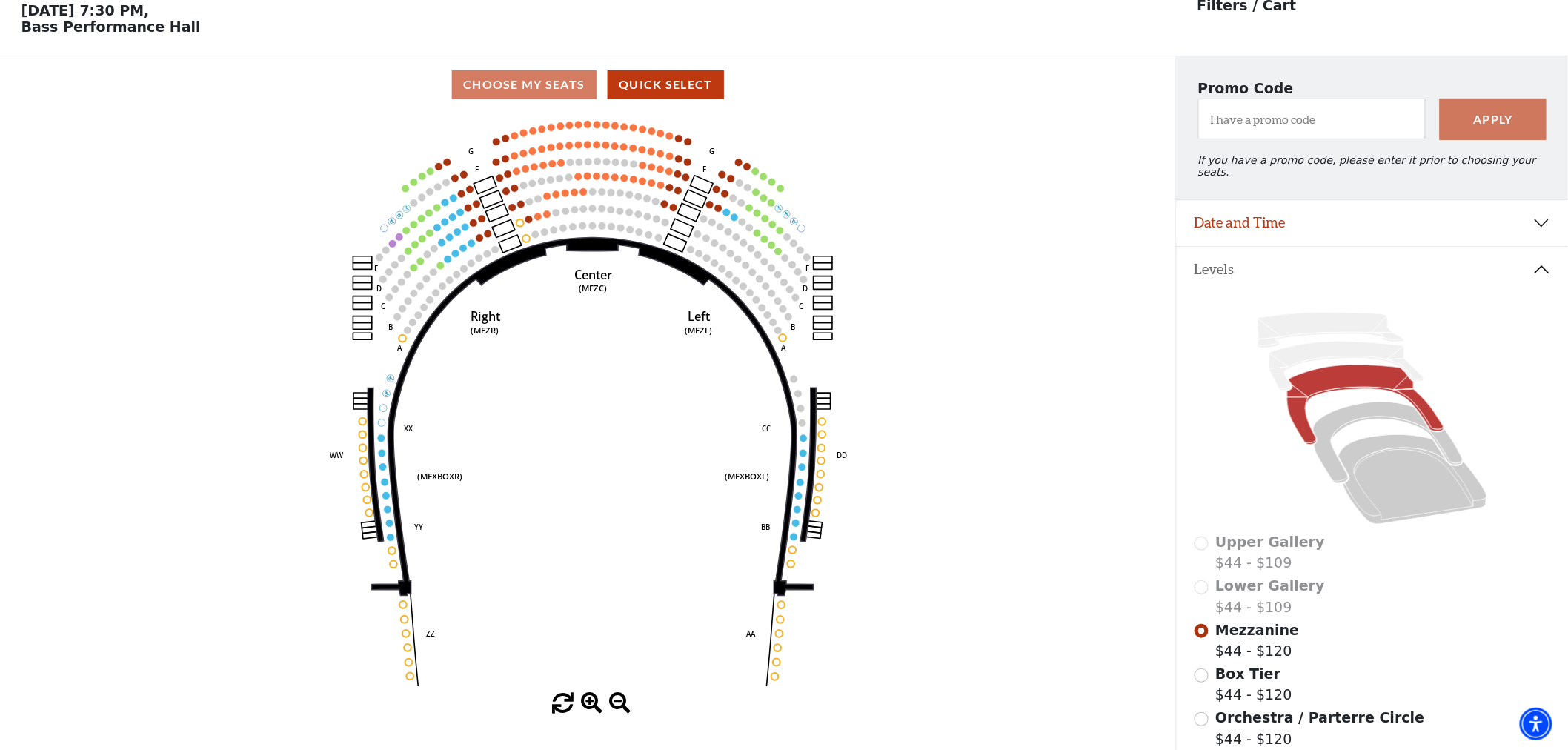
scroll to position [68, 0]
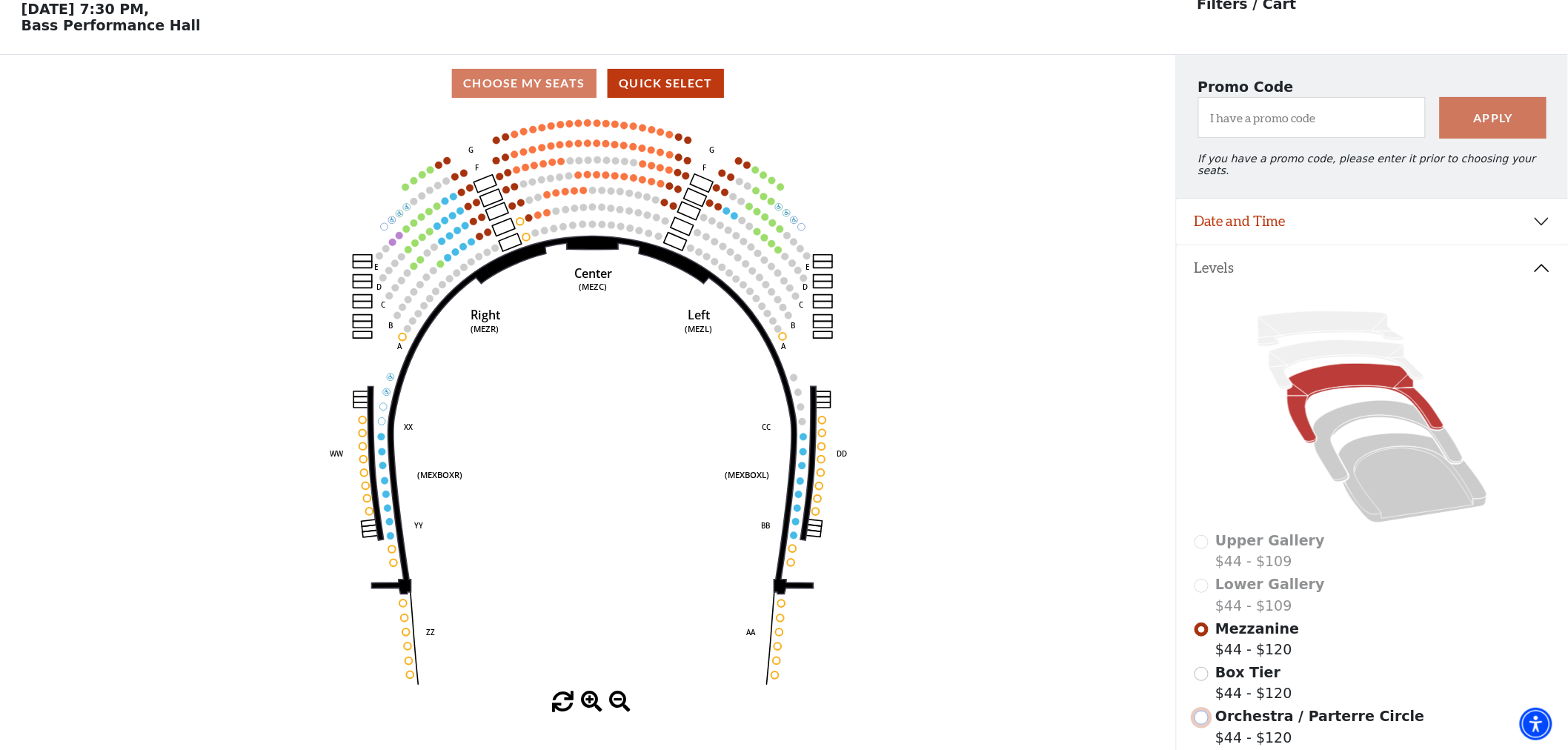
click at [1201, 711] on input "Orchestra / Parterre Circle$44 - $120\a" at bounding box center [1202, 718] width 14 height 14
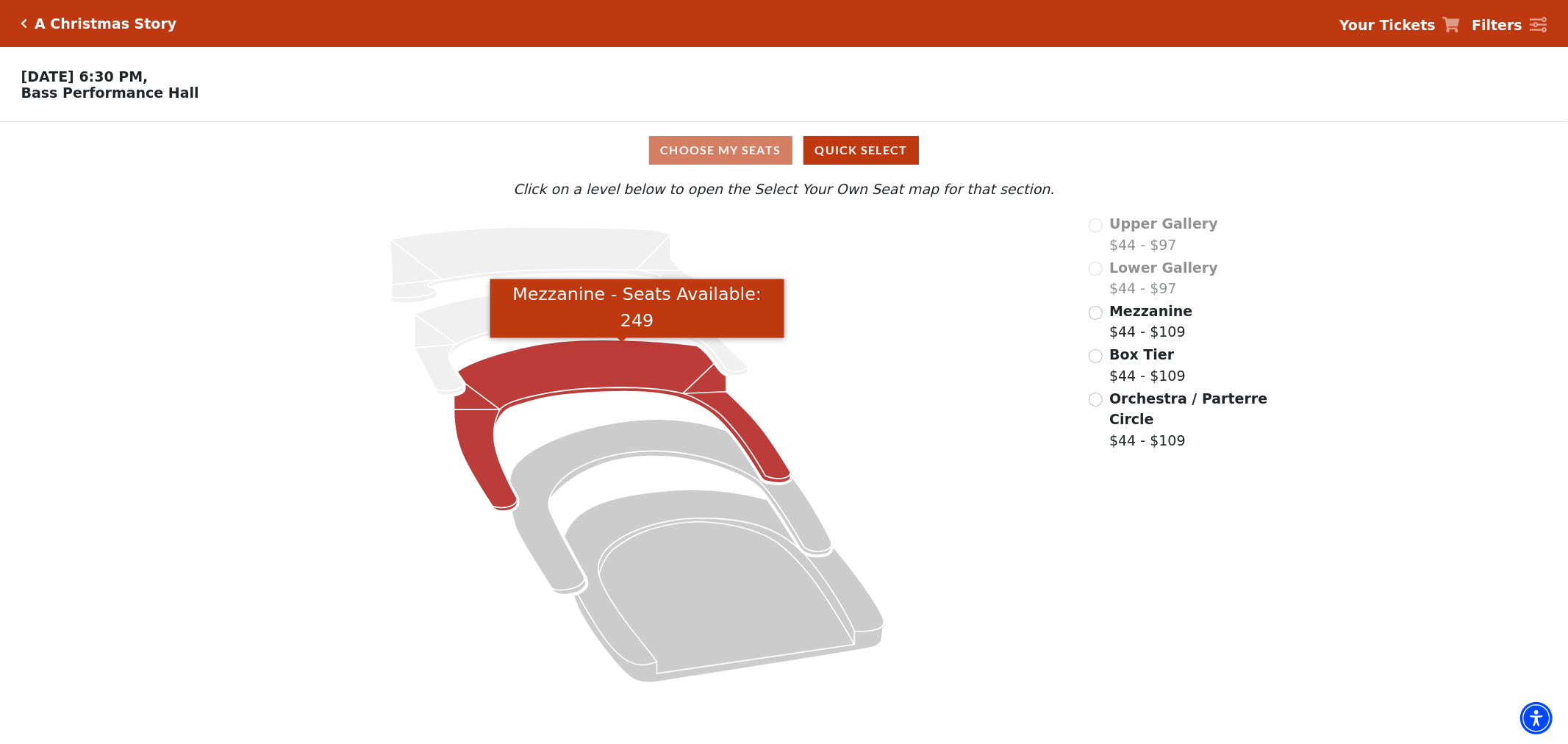
click at [644, 388] on icon "Mezzanine - Seats Available: 249" at bounding box center [623, 425] width 337 height 172
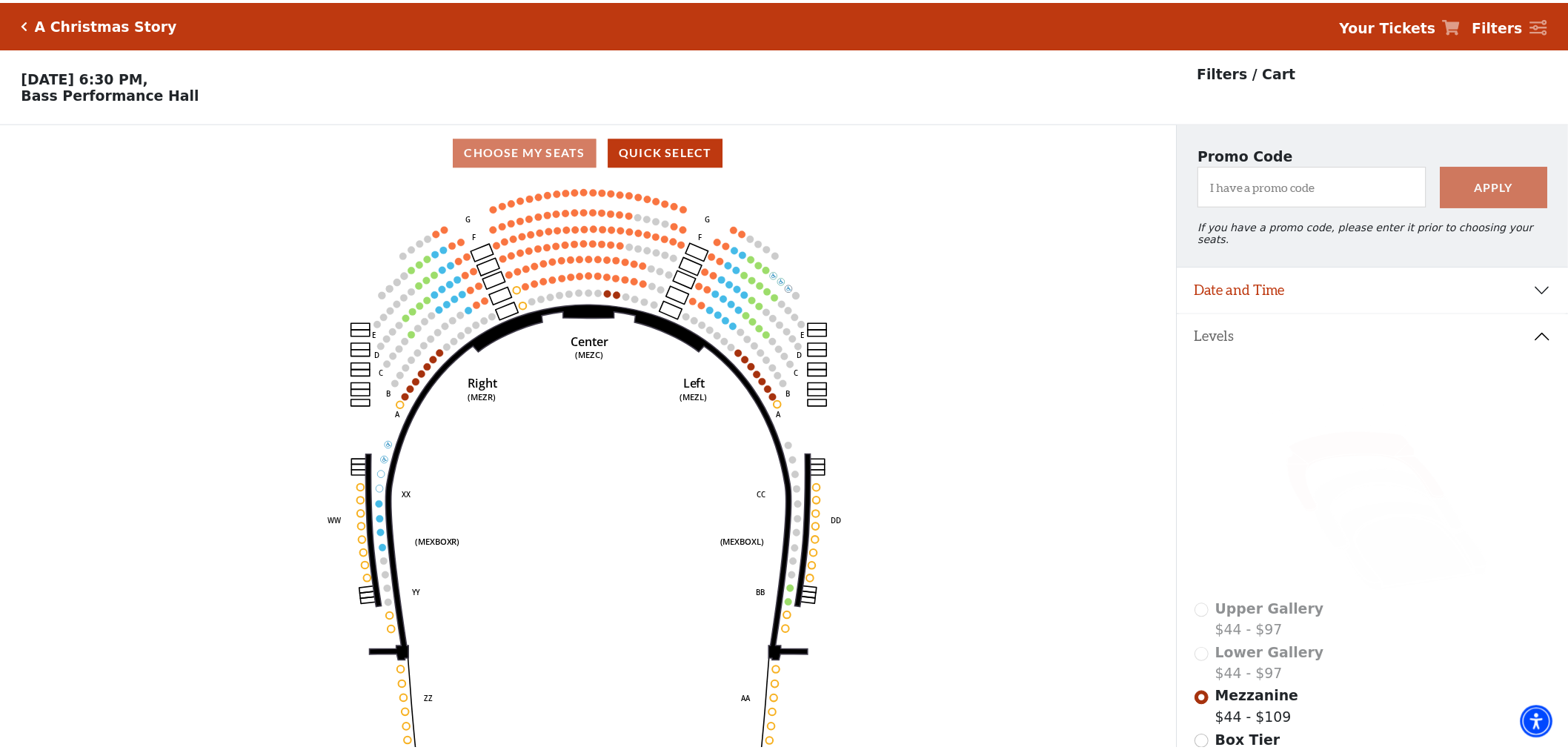
scroll to position [68, 0]
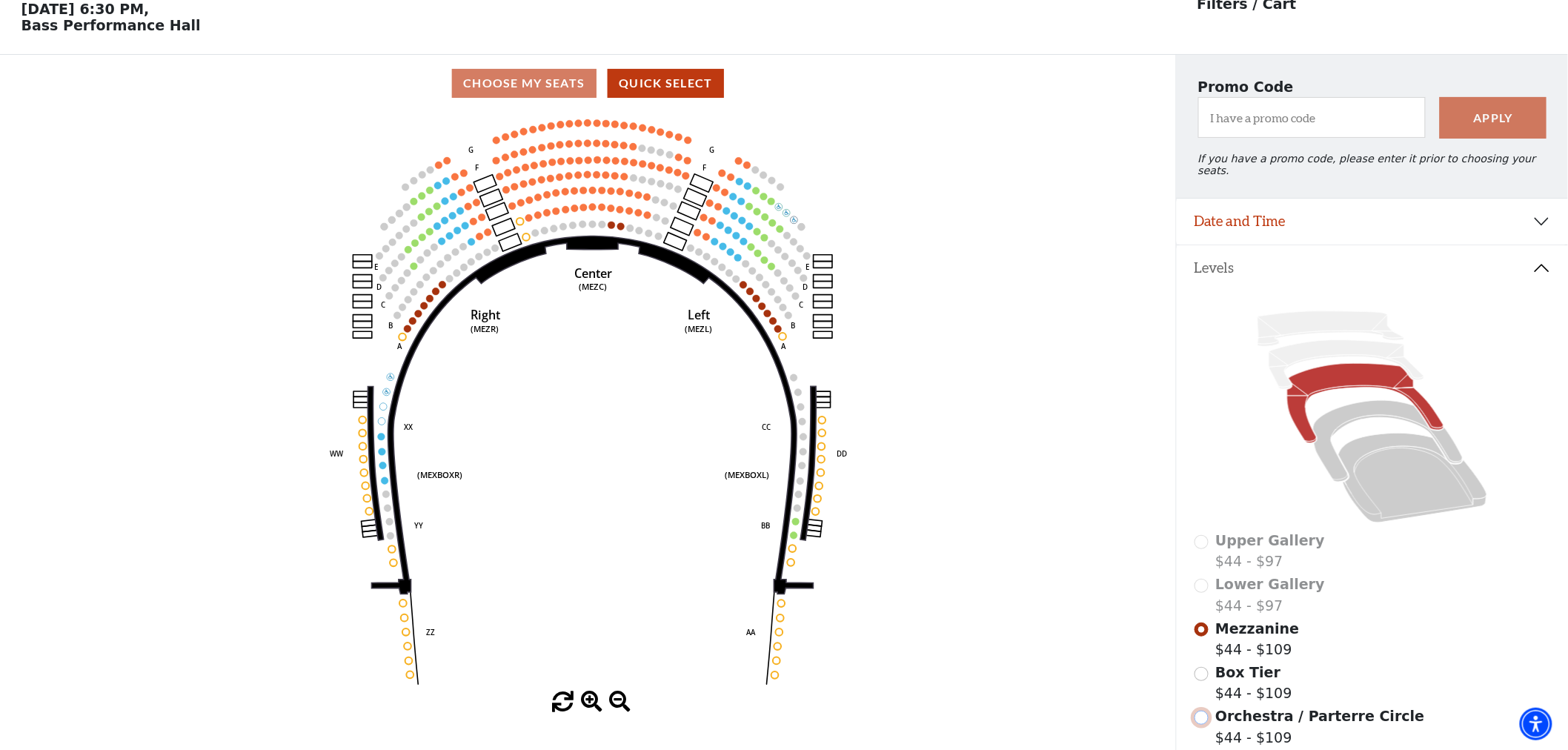
click at [1204, 711] on input "Orchestra / Parterre Circle$44 - $109\a" at bounding box center [1202, 718] width 14 height 14
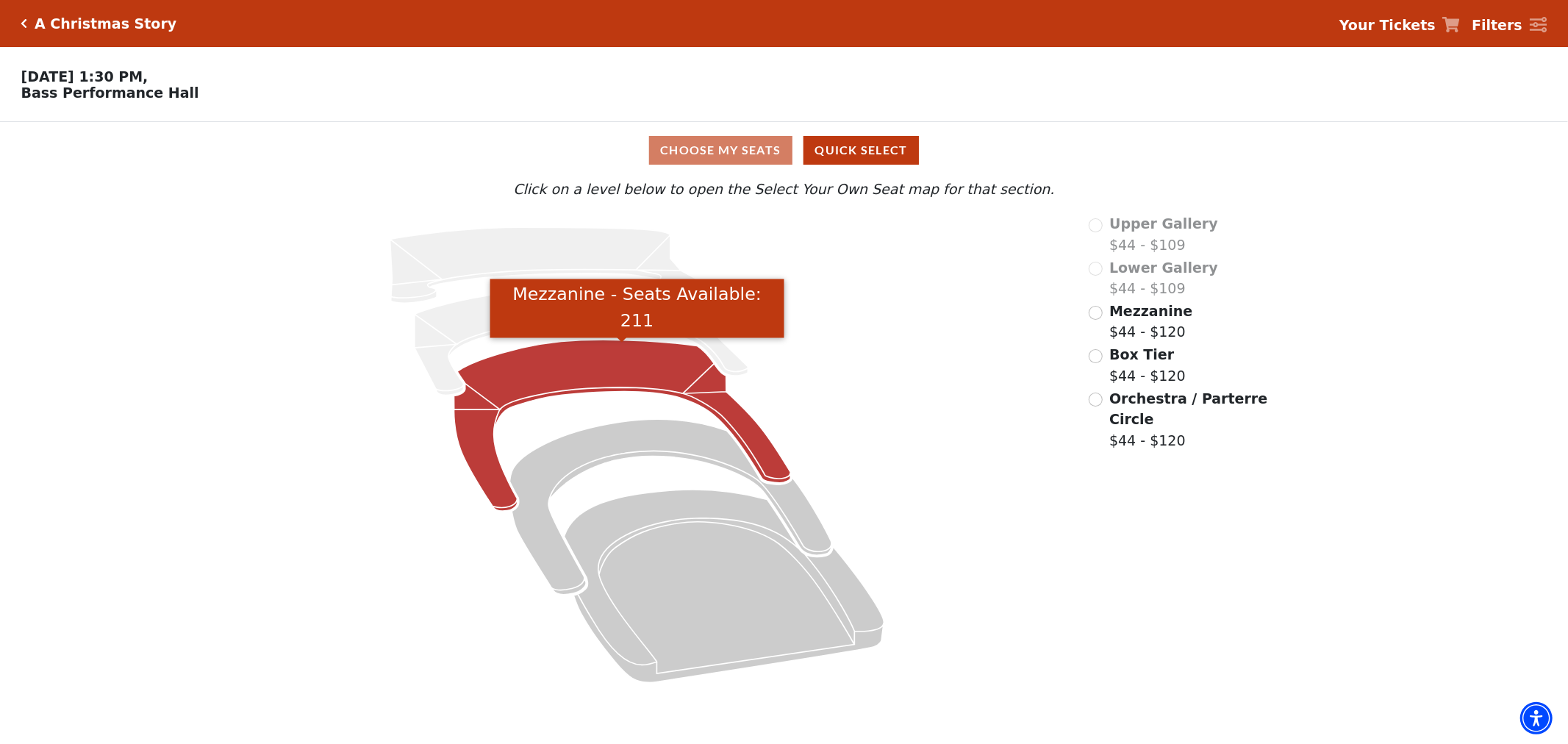
click at [607, 365] on icon "Mezzanine - Seats Available: 211" at bounding box center [623, 425] width 337 height 172
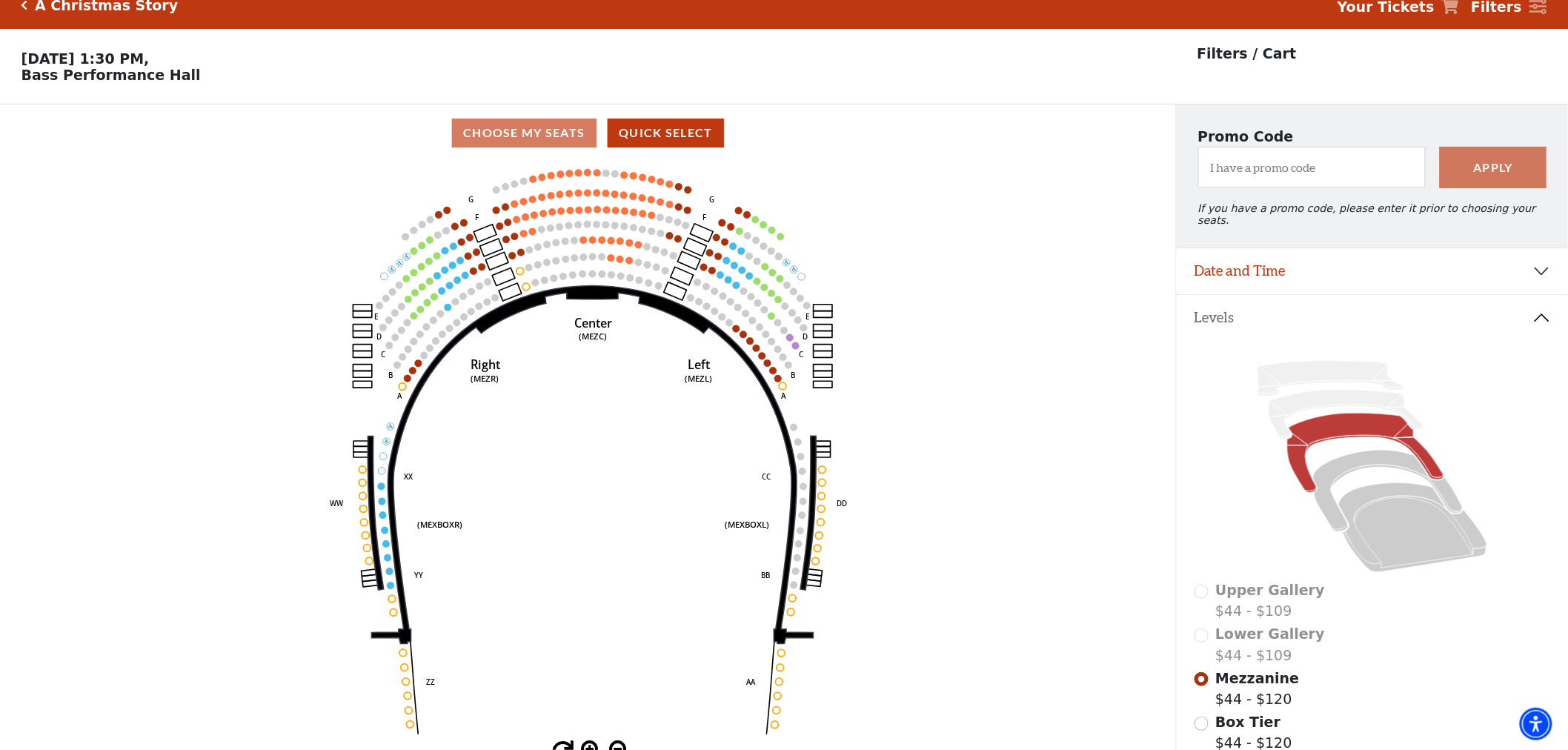
scroll to position [68, 0]
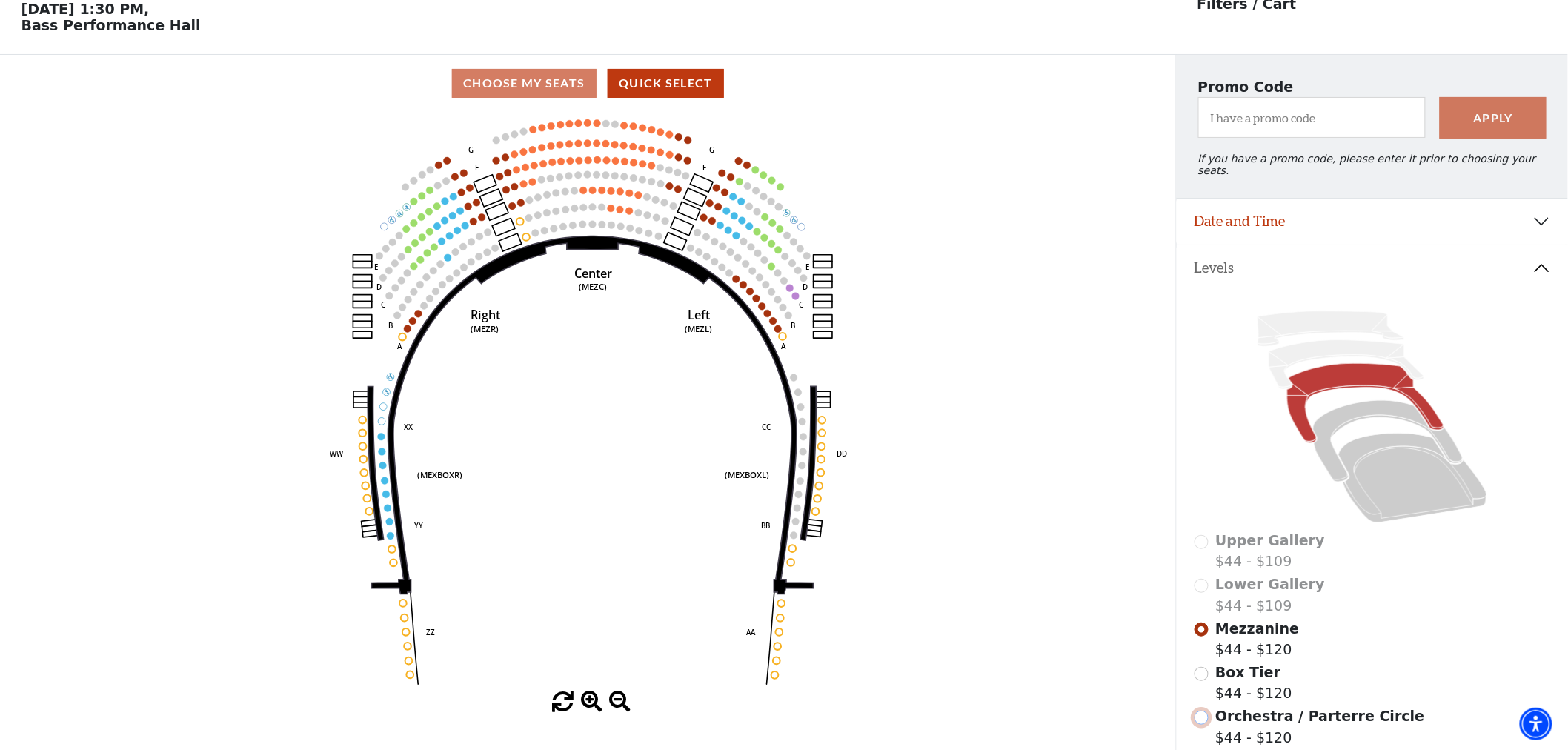
click at [1204, 716] on input "Orchestra / Parterre Circle$44 - $120\a" at bounding box center [1202, 718] width 14 height 14
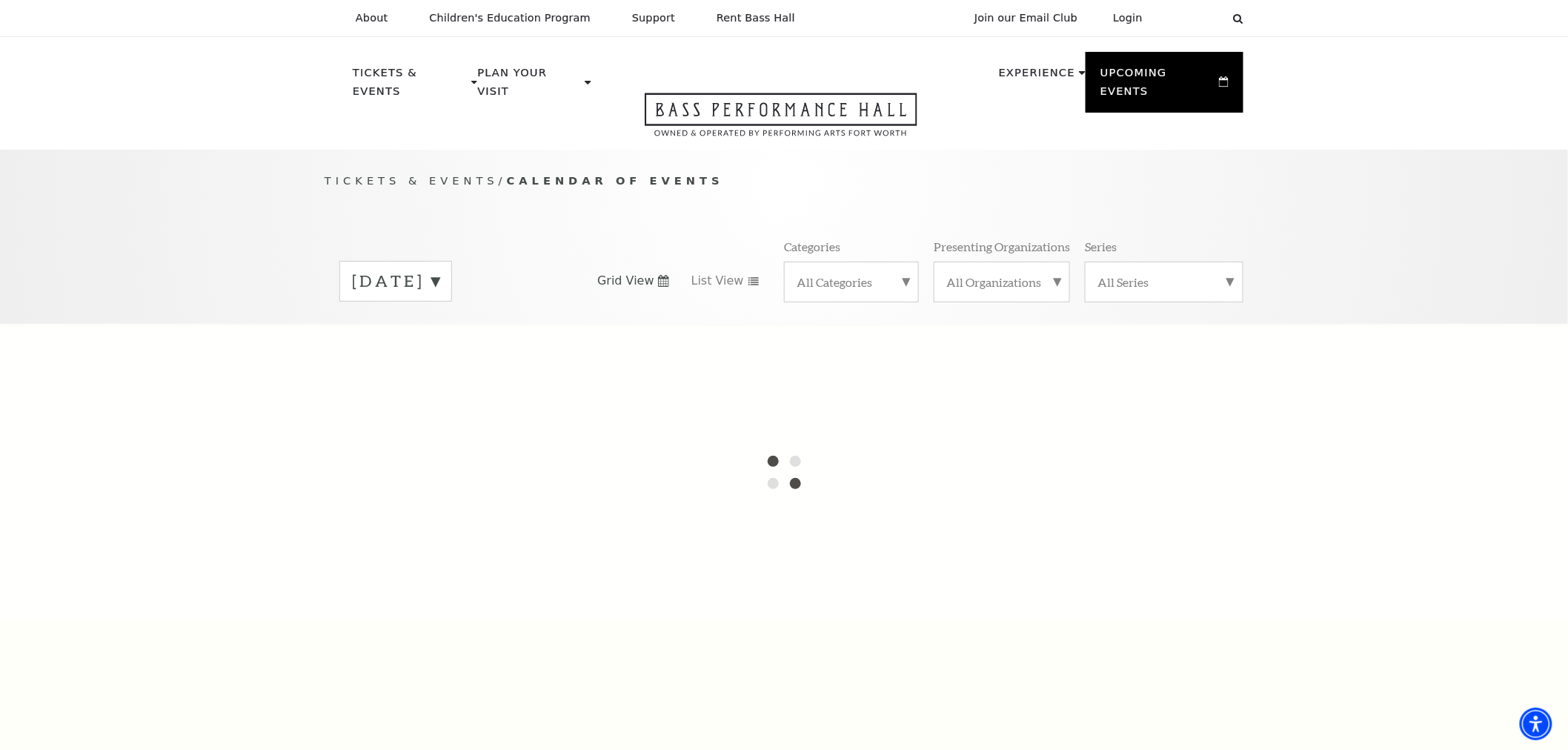
click at [452, 261] on div "[DATE]" at bounding box center [396, 281] width 113 height 41
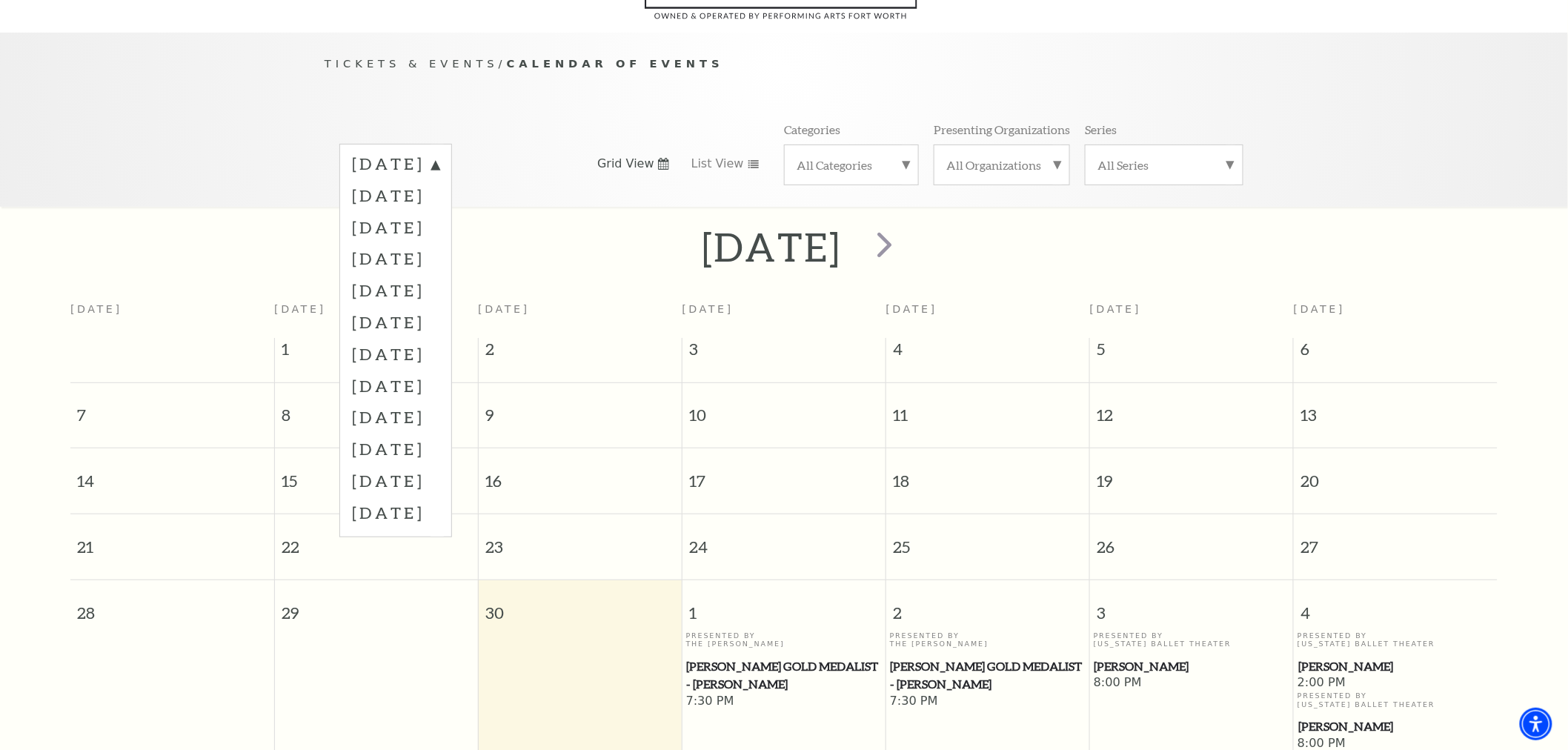
scroll to position [131, 0]
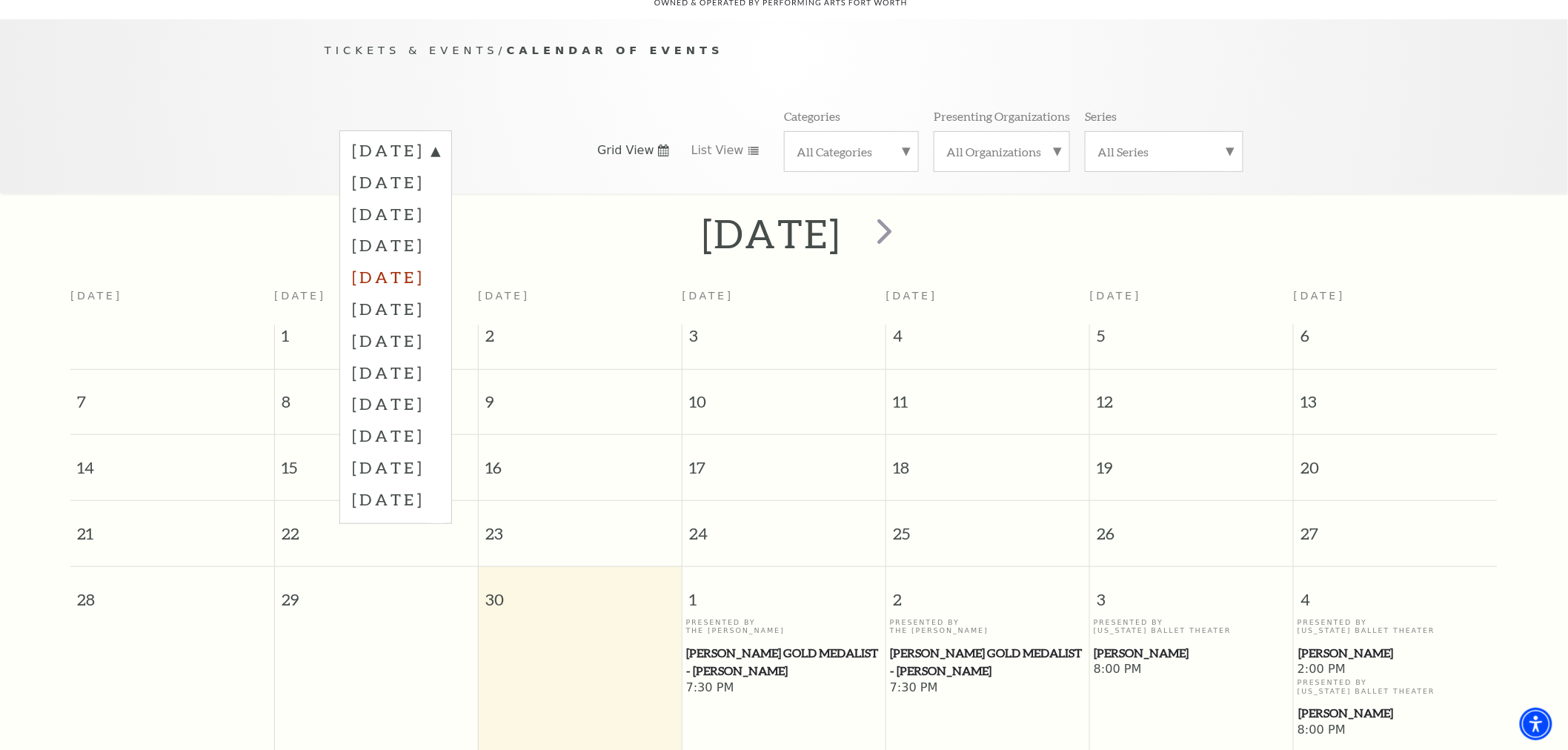
click at [439, 261] on label "[DATE]" at bounding box center [395, 277] width 87 height 32
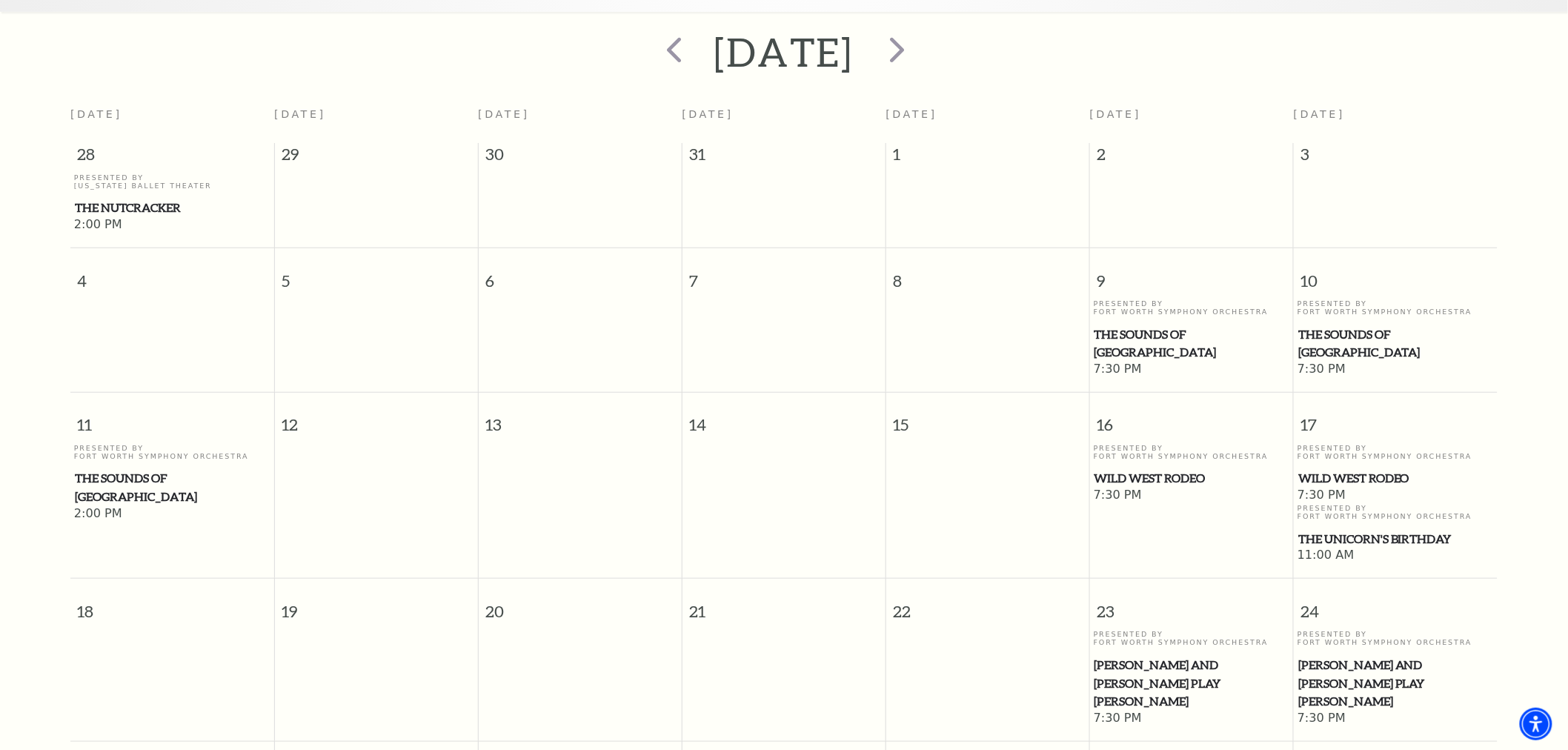
scroll to position [542, 0]
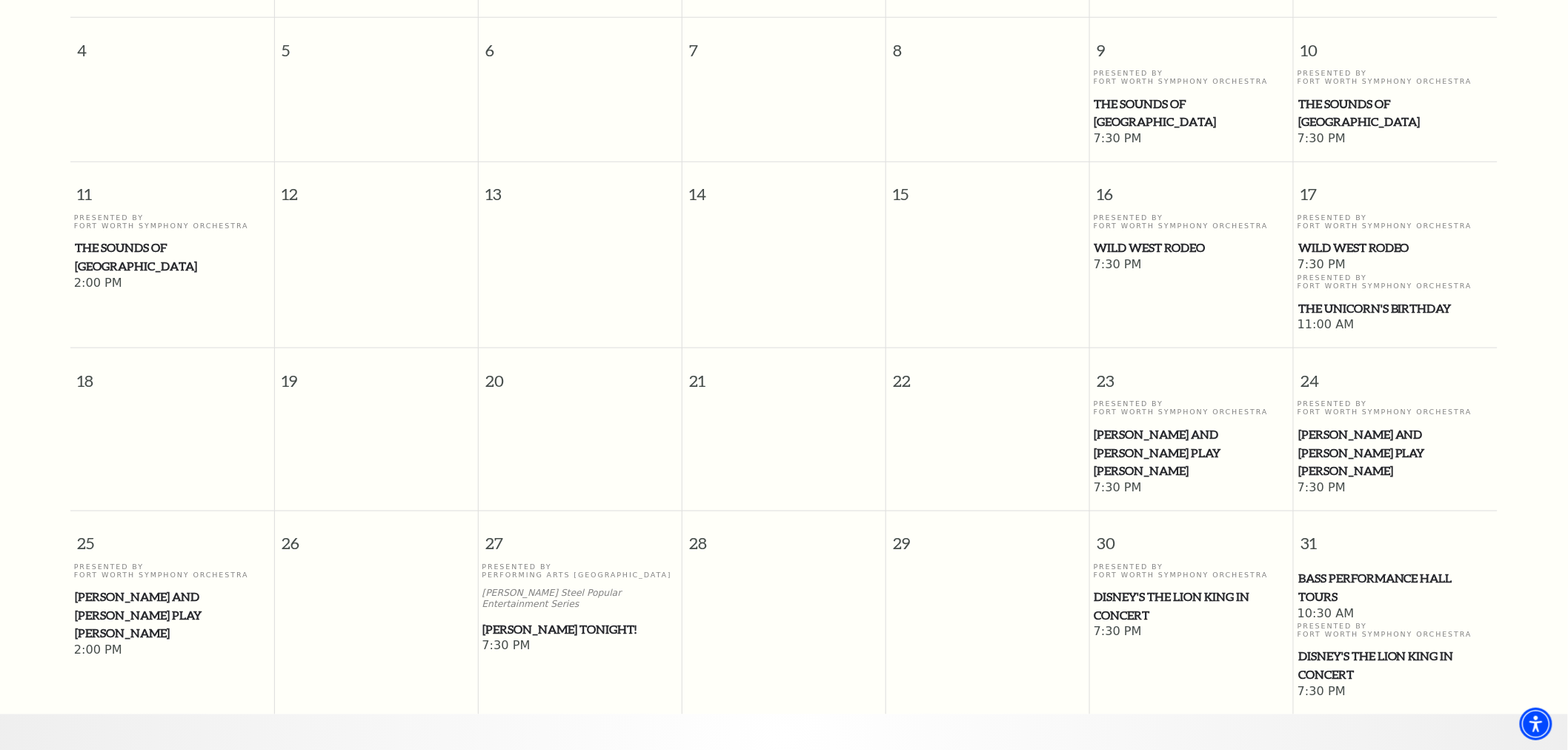
click at [548, 620] on span "[PERSON_NAME] Tonight!" at bounding box center [580, 629] width 195 height 18
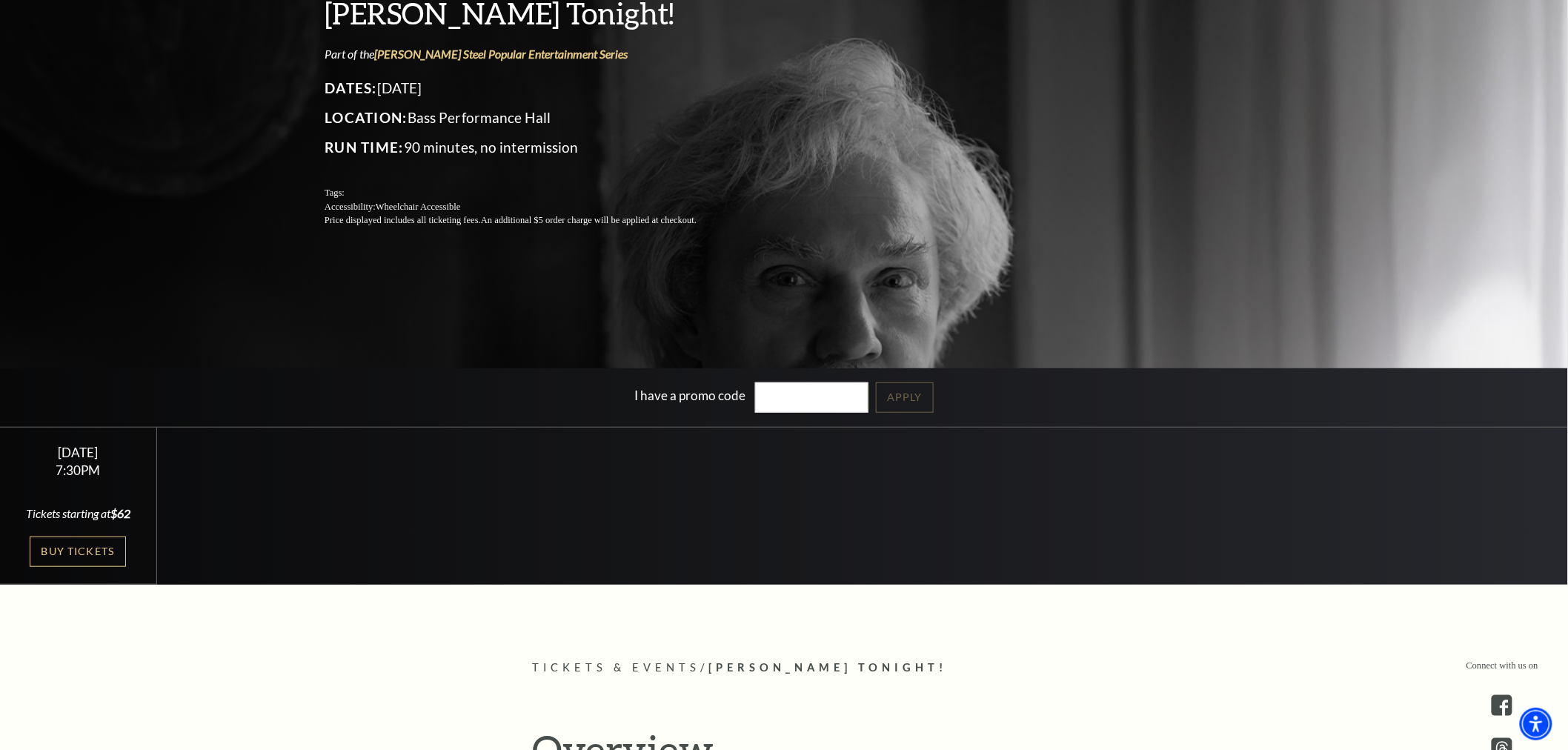
scroll to position [247, 0]
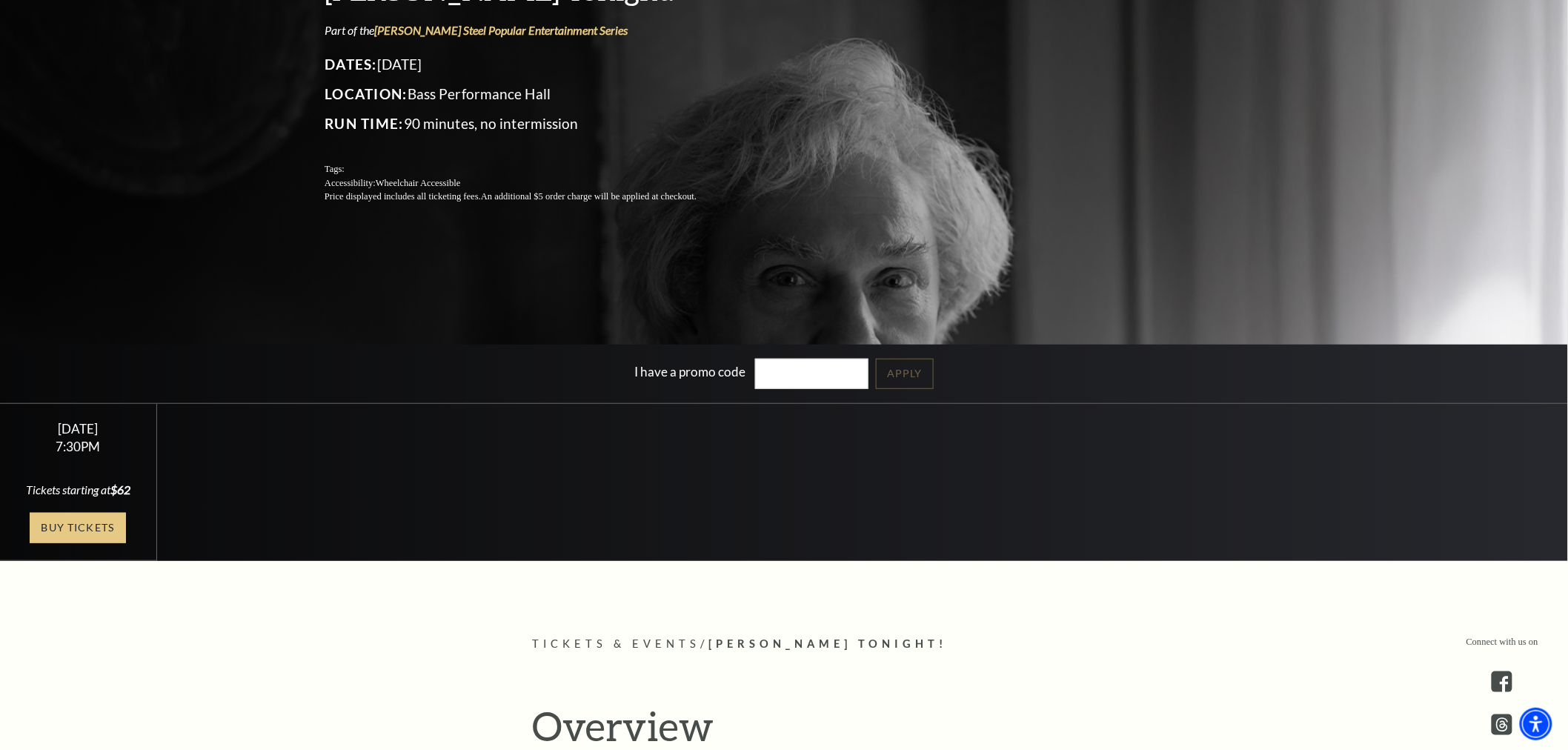
click at [123, 528] on link "Buy Tickets" at bounding box center [78, 528] width 96 height 30
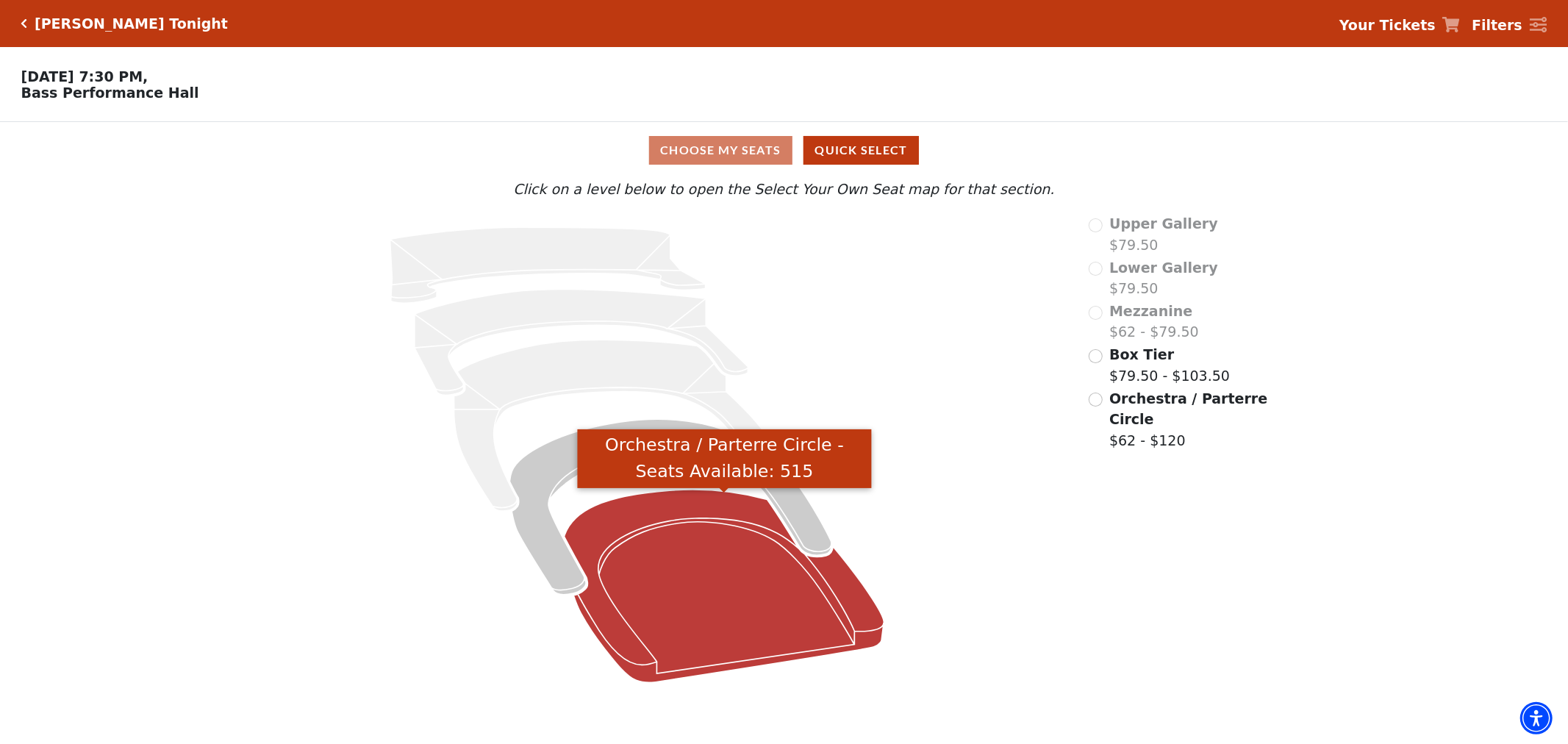
click at [621, 550] on icon "Orchestra / Parterre Circle - Seats Available: 515" at bounding box center [724, 586] width 319 height 192
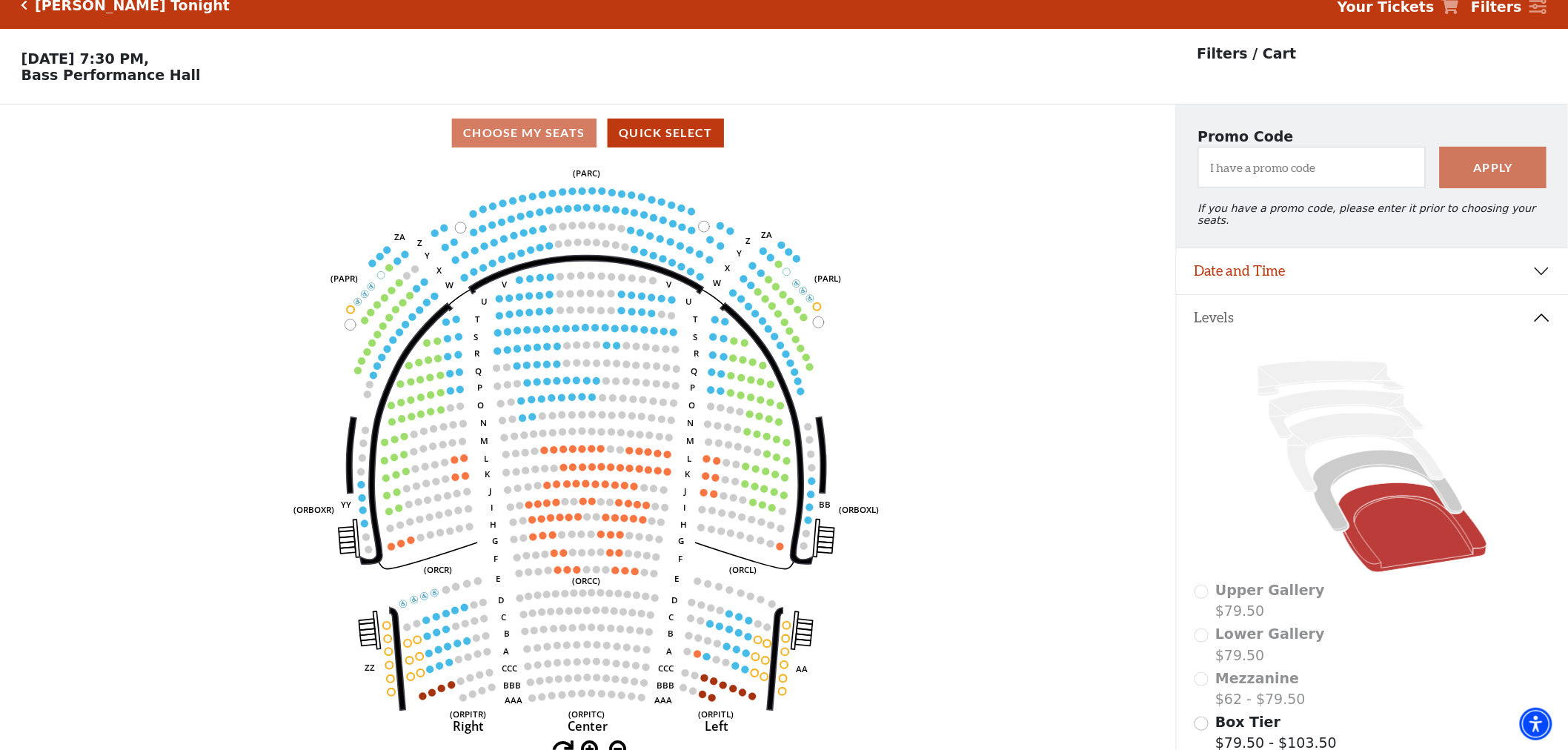
scroll to position [68, 0]
